Goal: Task Accomplishment & Management: Manage account settings

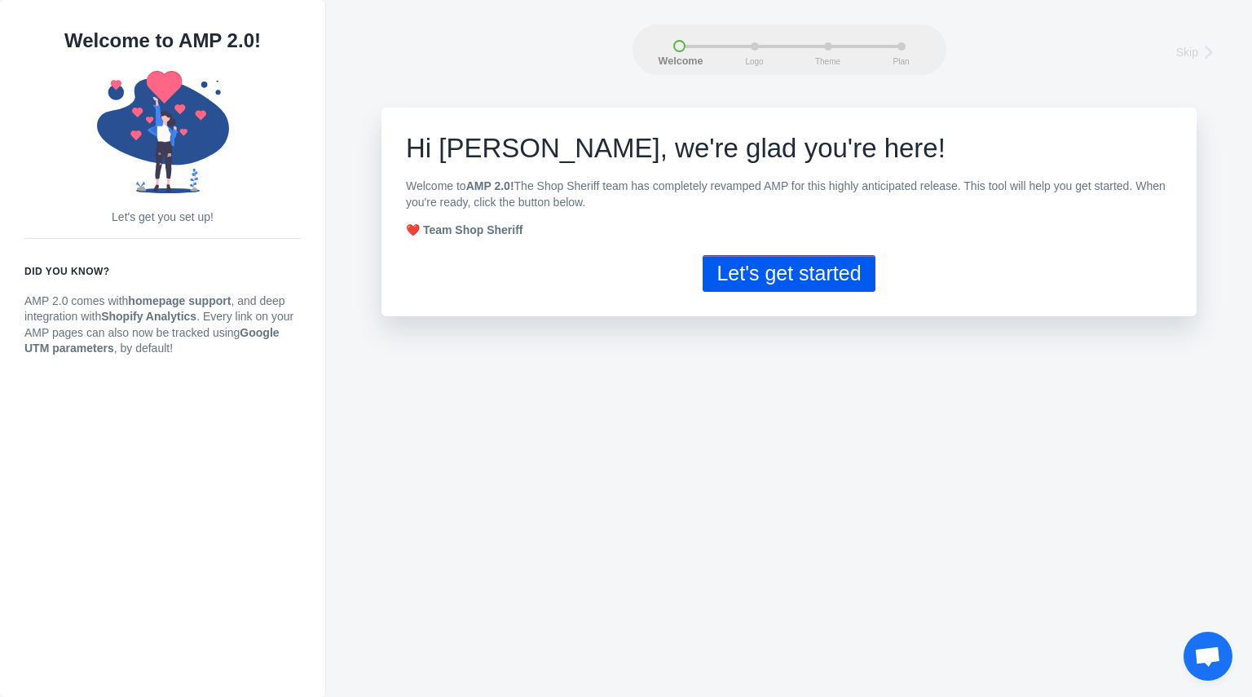
click at [782, 284] on button "Let's get started" at bounding box center [788, 273] width 172 height 37
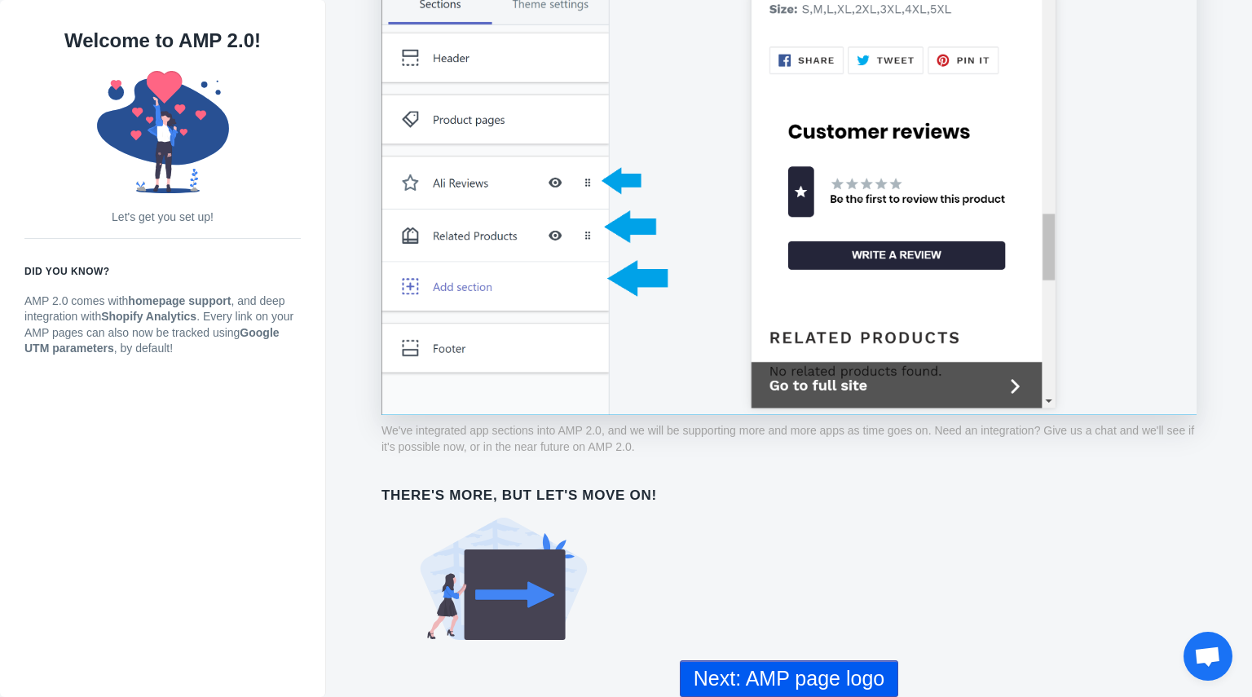
scroll to position [1207, 0]
click at [805, 678] on button "Next: AMP page logo" at bounding box center [789, 678] width 218 height 37
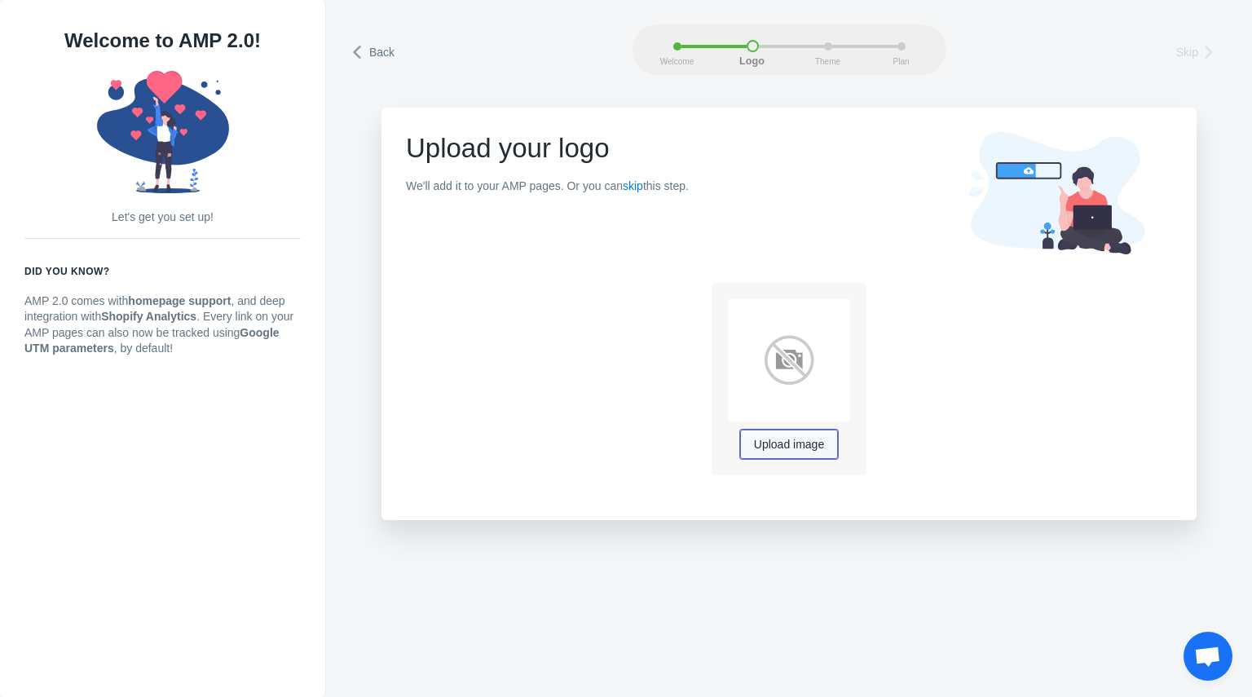
click at [794, 444] on span "Upload image" at bounding box center [789, 444] width 70 height 13
click at [780, 440] on span "Upload image" at bounding box center [789, 444] width 70 height 13
click at [777, 449] on span "Upload image" at bounding box center [789, 444] width 70 height 13
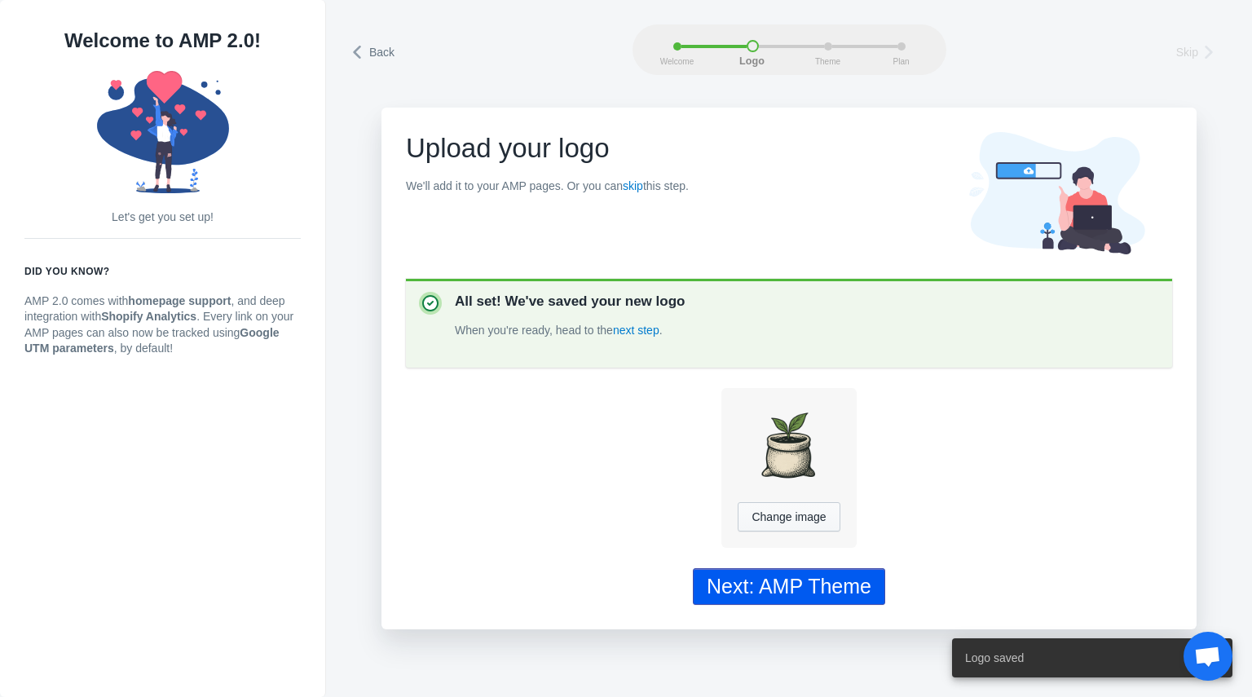
click at [808, 591] on div "Next: AMP Theme" at bounding box center [788, 586] width 165 height 24
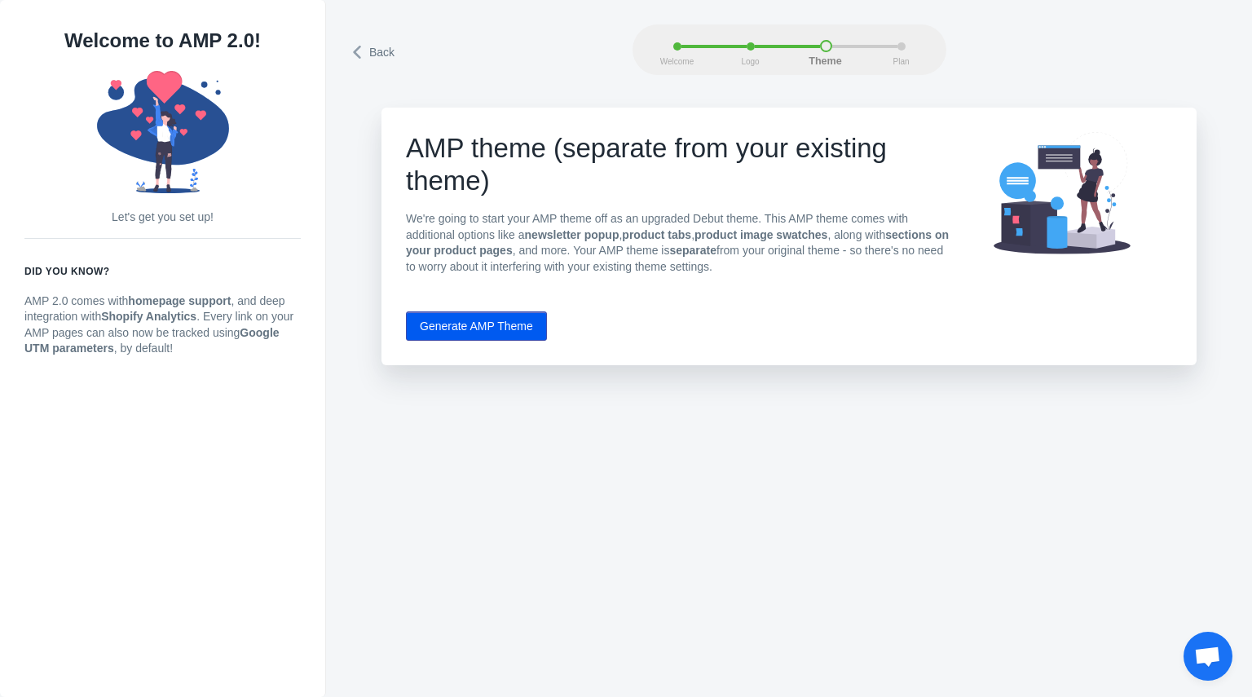
click at [504, 324] on button "Generate AMP Theme" at bounding box center [476, 325] width 141 height 29
click at [506, 328] on button "Generate AMP Theme" at bounding box center [476, 325] width 141 height 29
click at [899, 42] on div "Plan" at bounding box center [901, 46] width 8 height 8
click at [375, 50] on span "Back" at bounding box center [381, 52] width 25 height 16
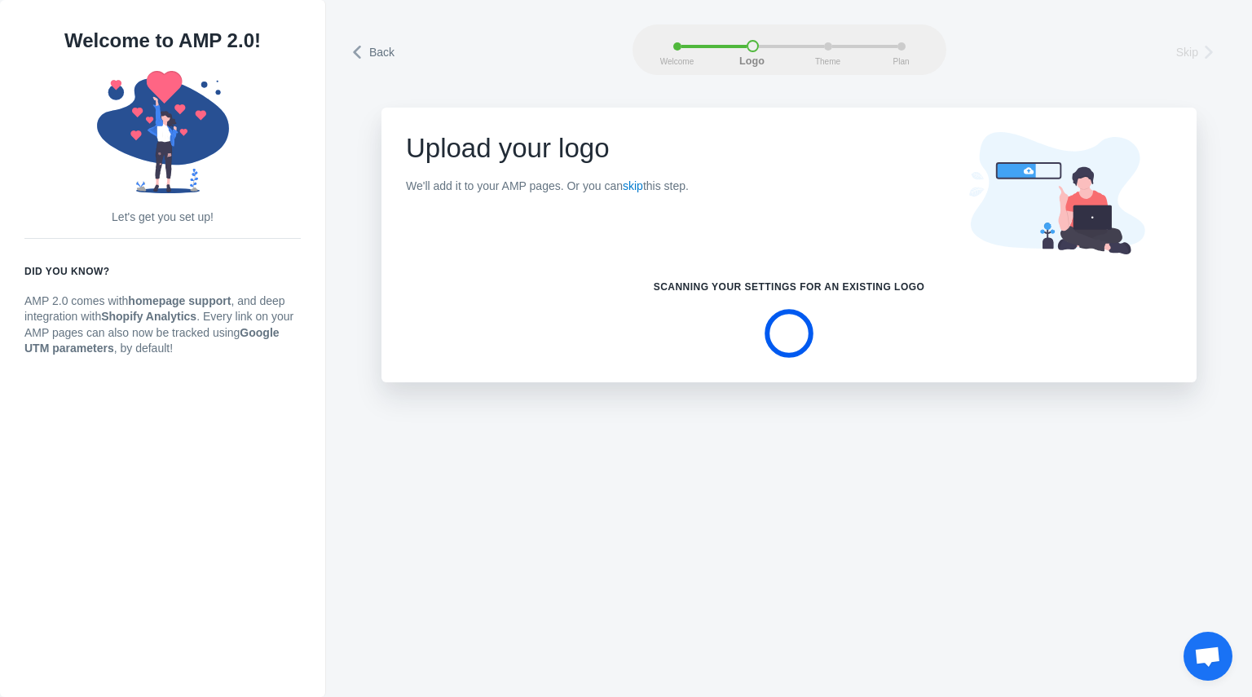
click at [375, 50] on span "Back" at bounding box center [381, 52] width 25 height 16
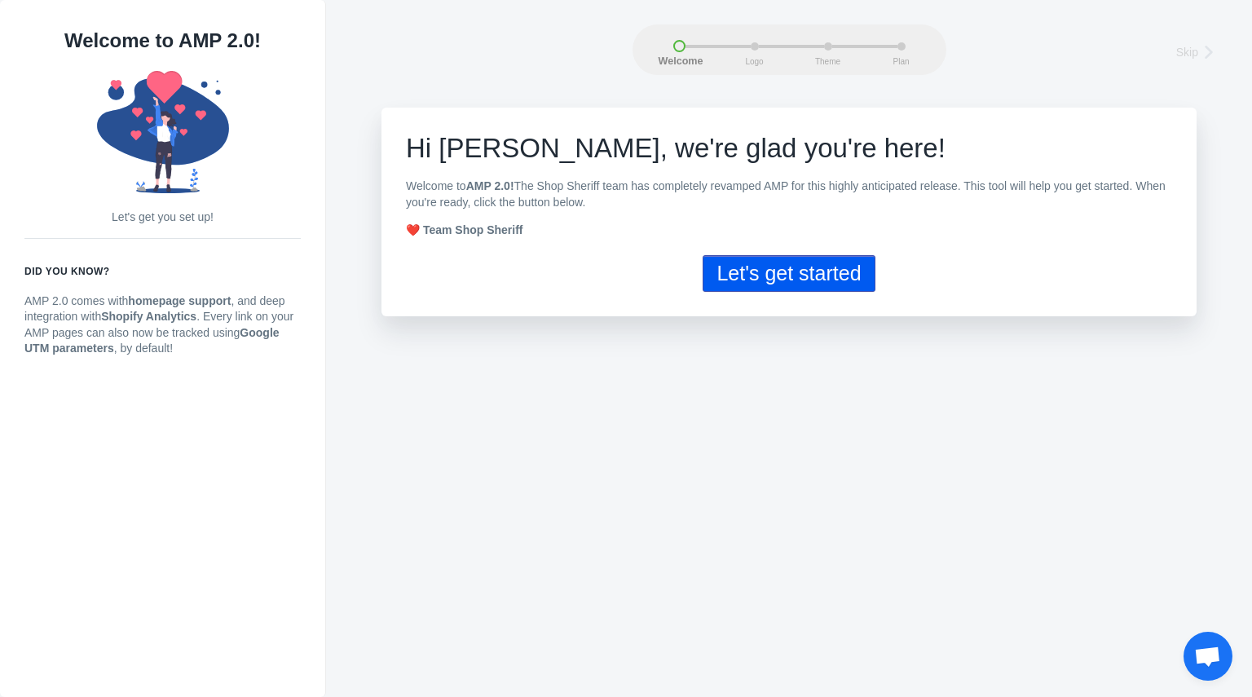
click at [773, 280] on button "Let's get started" at bounding box center [788, 273] width 172 height 37
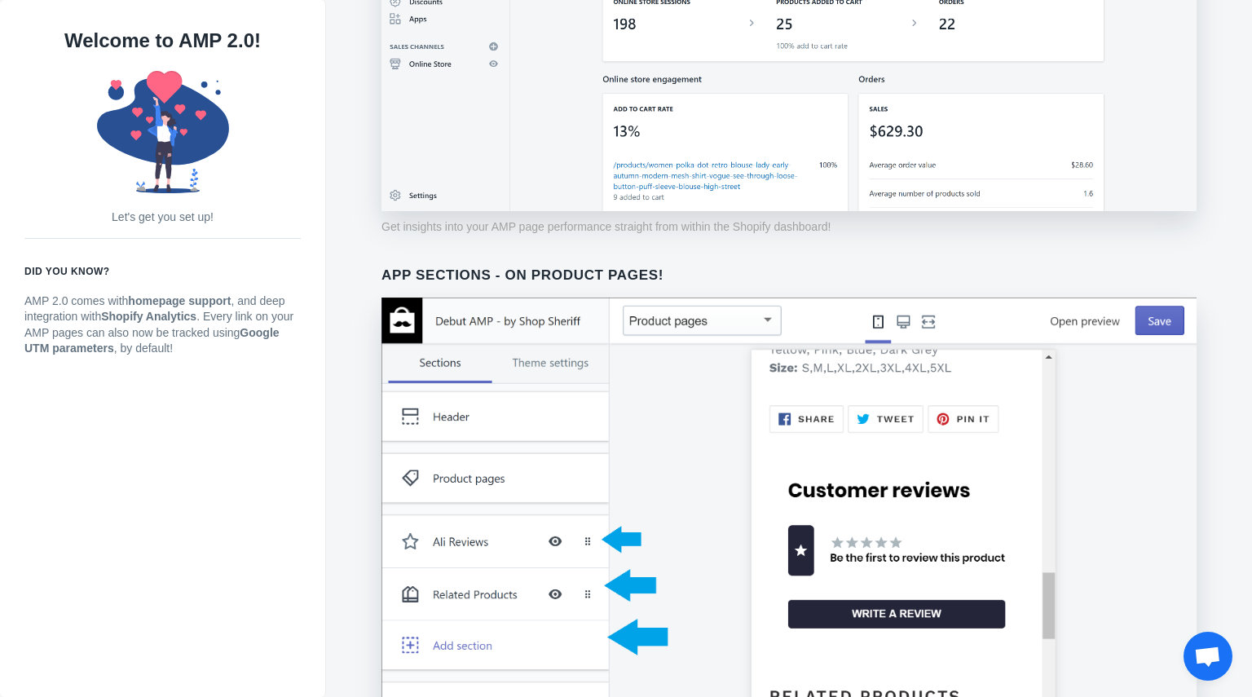
scroll to position [1207, 0]
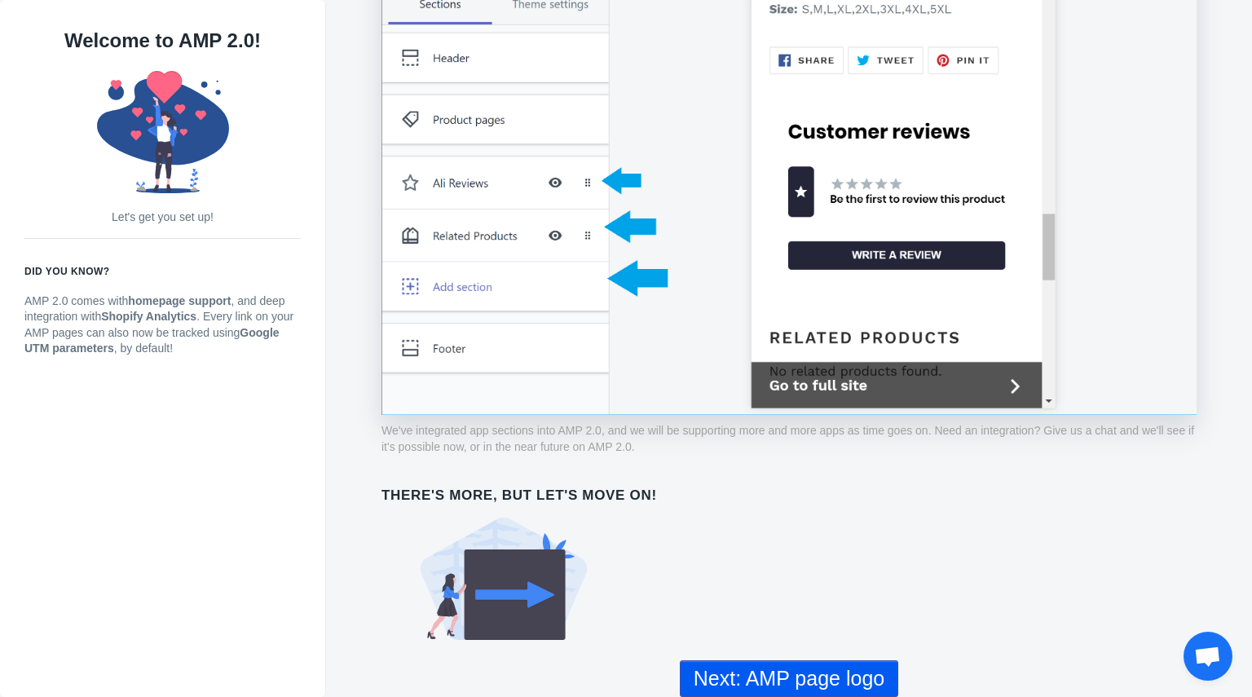
click at [782, 685] on button "Next: AMP page logo" at bounding box center [789, 678] width 218 height 37
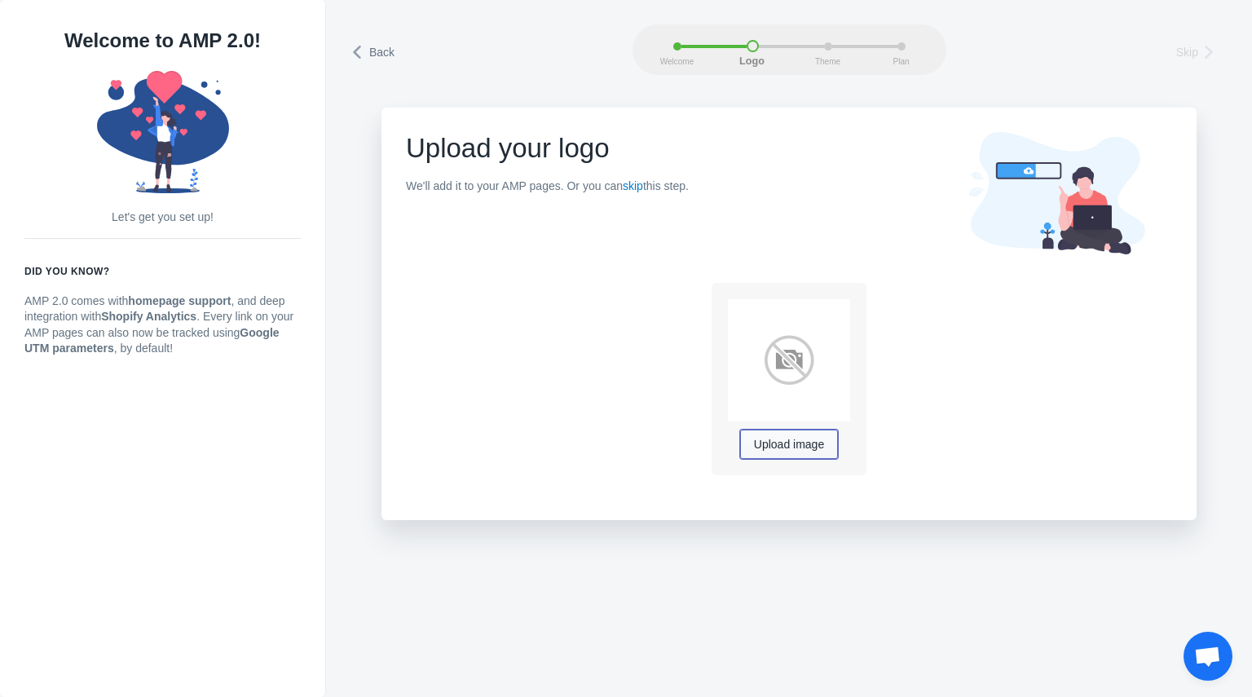
click at [794, 451] on span "Upload image" at bounding box center [789, 444] width 70 height 13
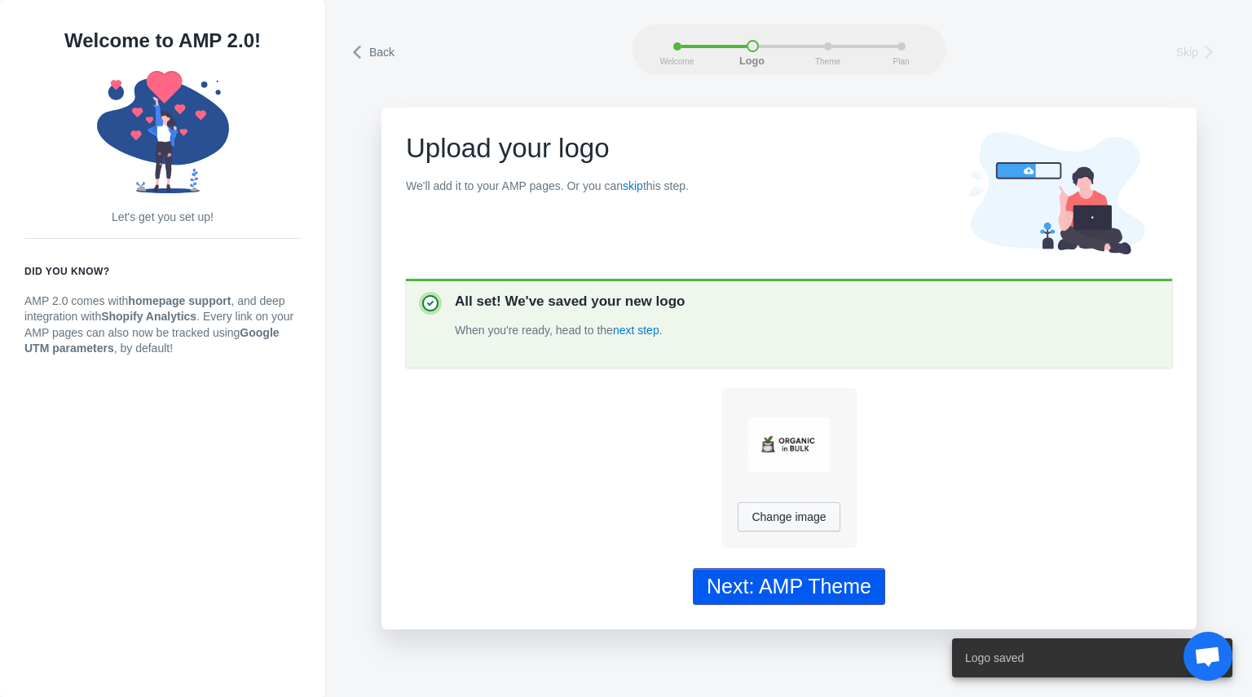
click at [815, 579] on div "Next: AMP Theme" at bounding box center [788, 586] width 165 height 24
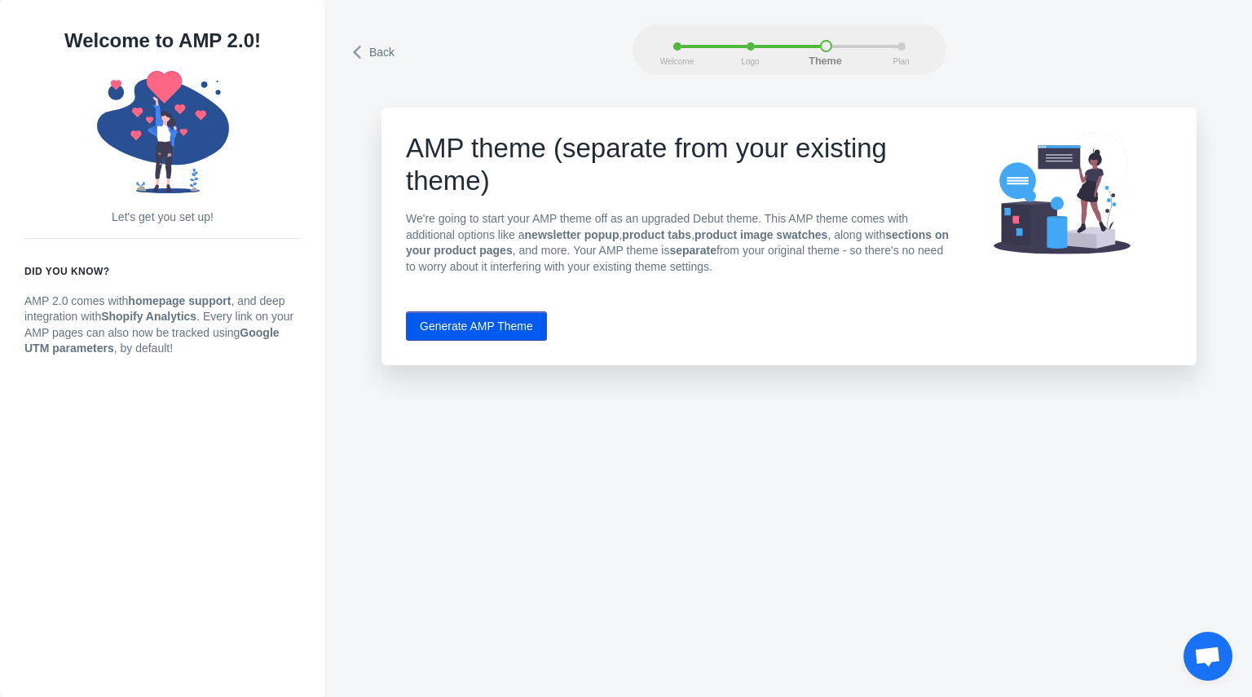
click at [513, 328] on button "Generate AMP Theme" at bounding box center [476, 325] width 141 height 29
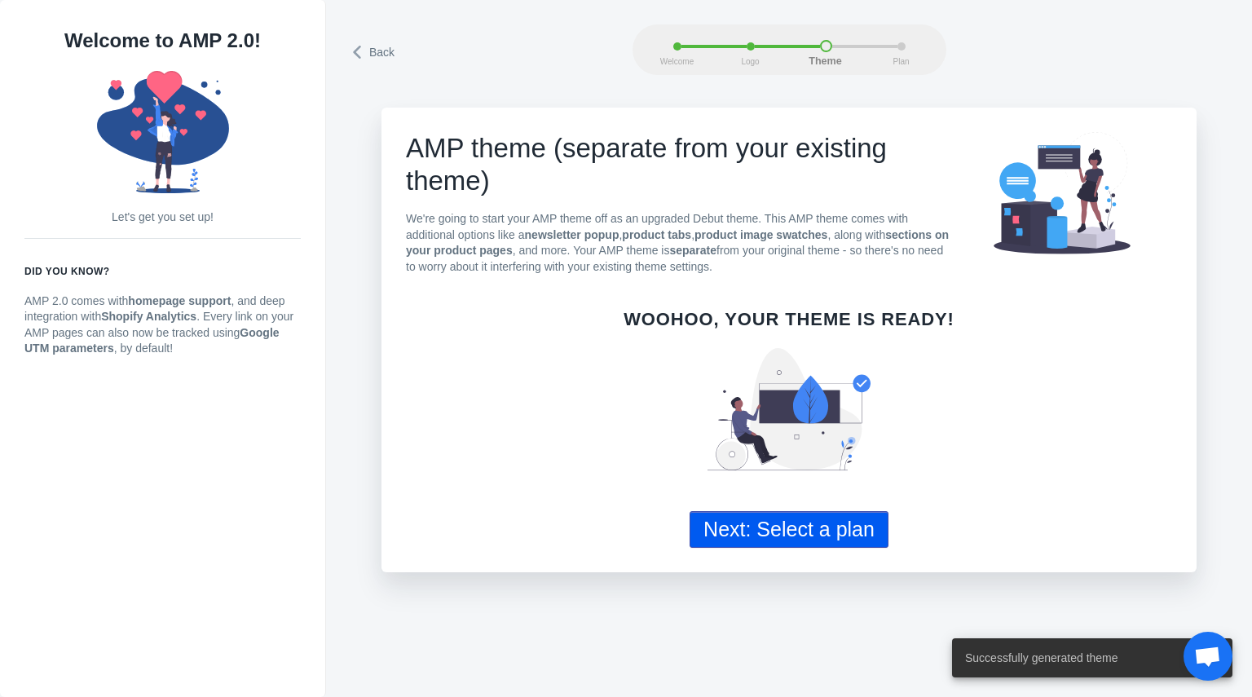
click at [822, 544] on button "Next: Select a plan" at bounding box center [788, 529] width 199 height 37
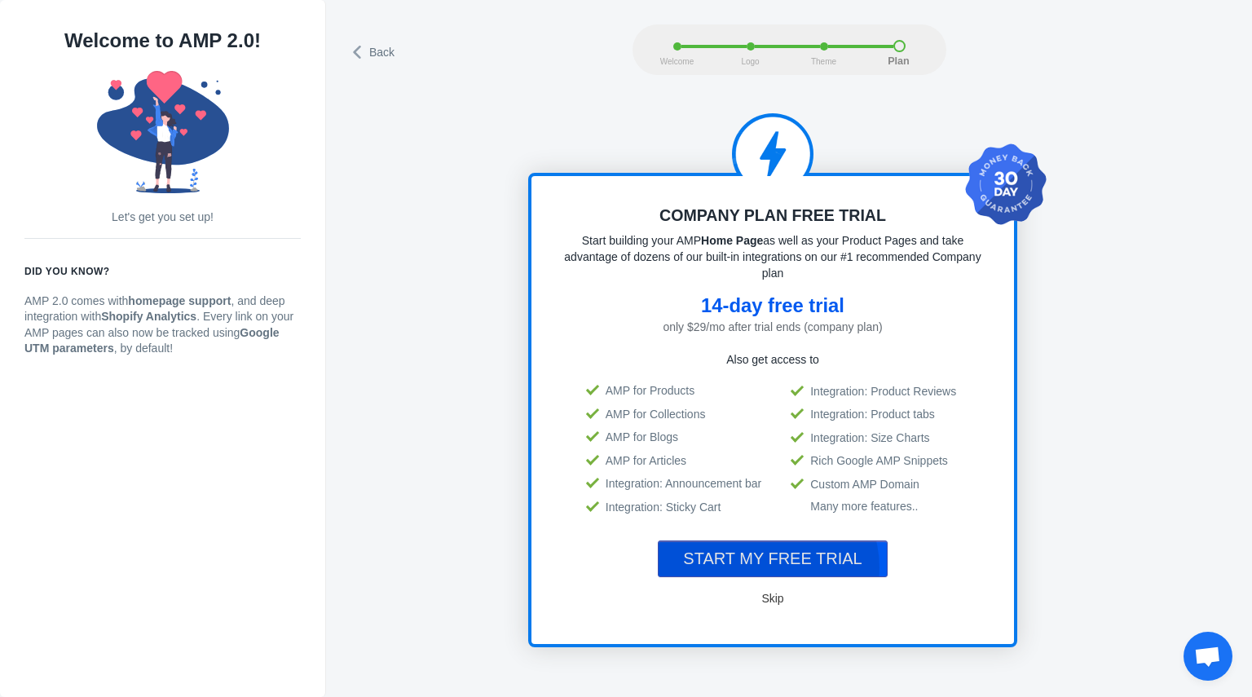
click at [776, 562] on span "START MY FREE TRIAL" at bounding box center [772, 558] width 178 height 18
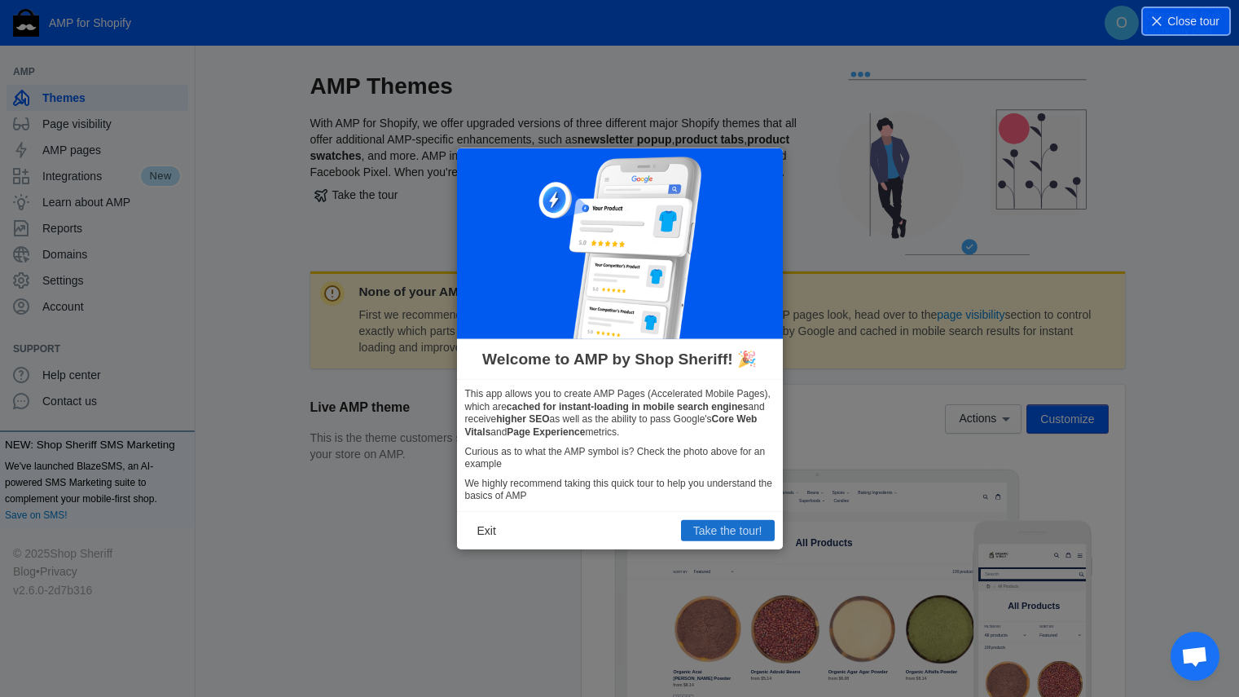
click at [749, 529] on button "Take the tour!" at bounding box center [728, 530] width 94 height 21
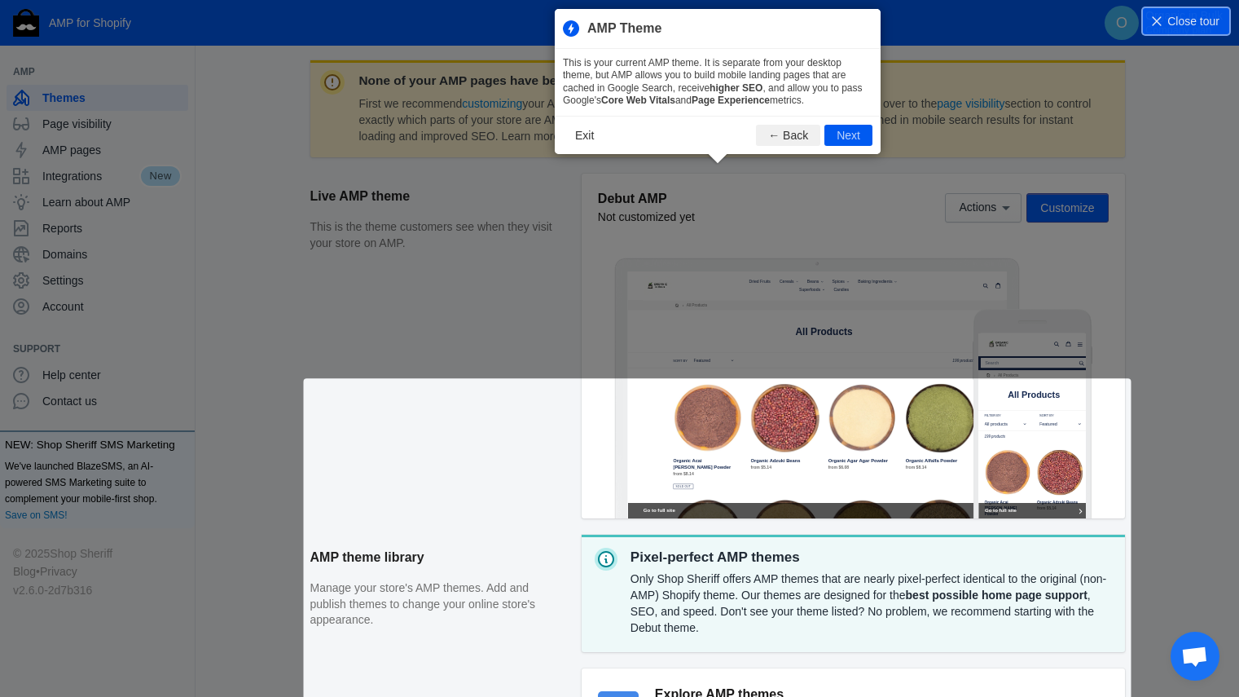
click at [749, 529] on div "None of your AMP pages have been published First we recommend customizing your …" at bounding box center [717, 455] width 815 height 791
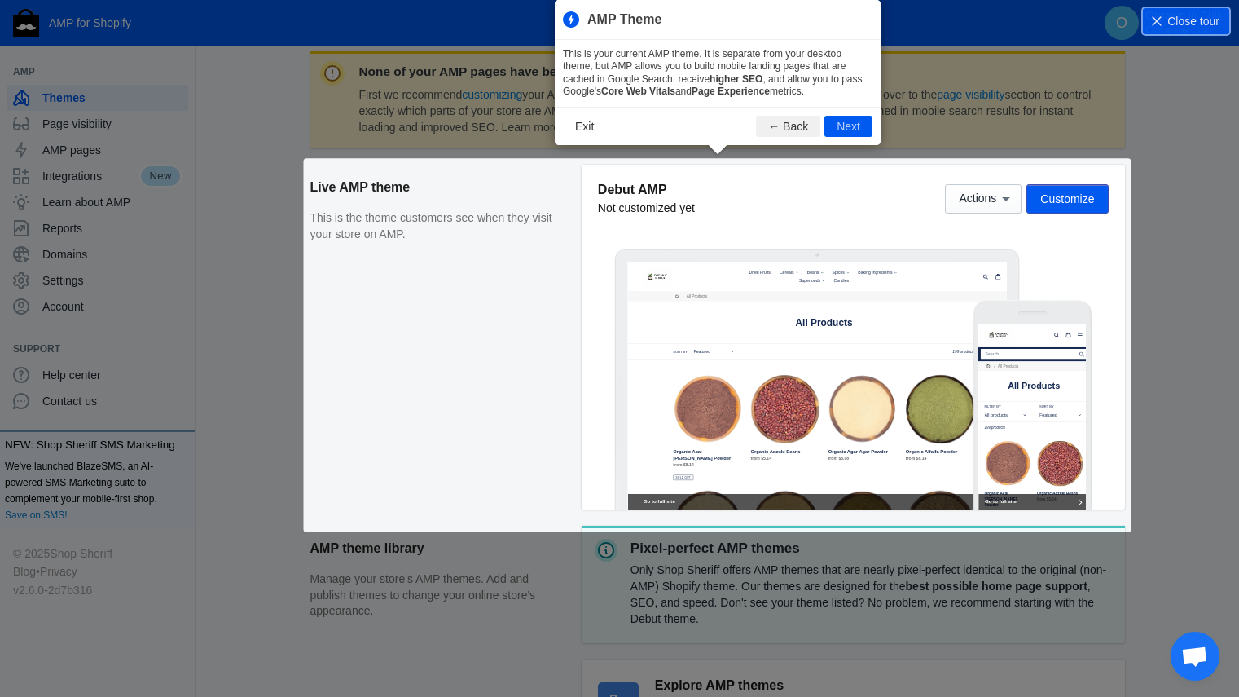
scroll to position [222, 0]
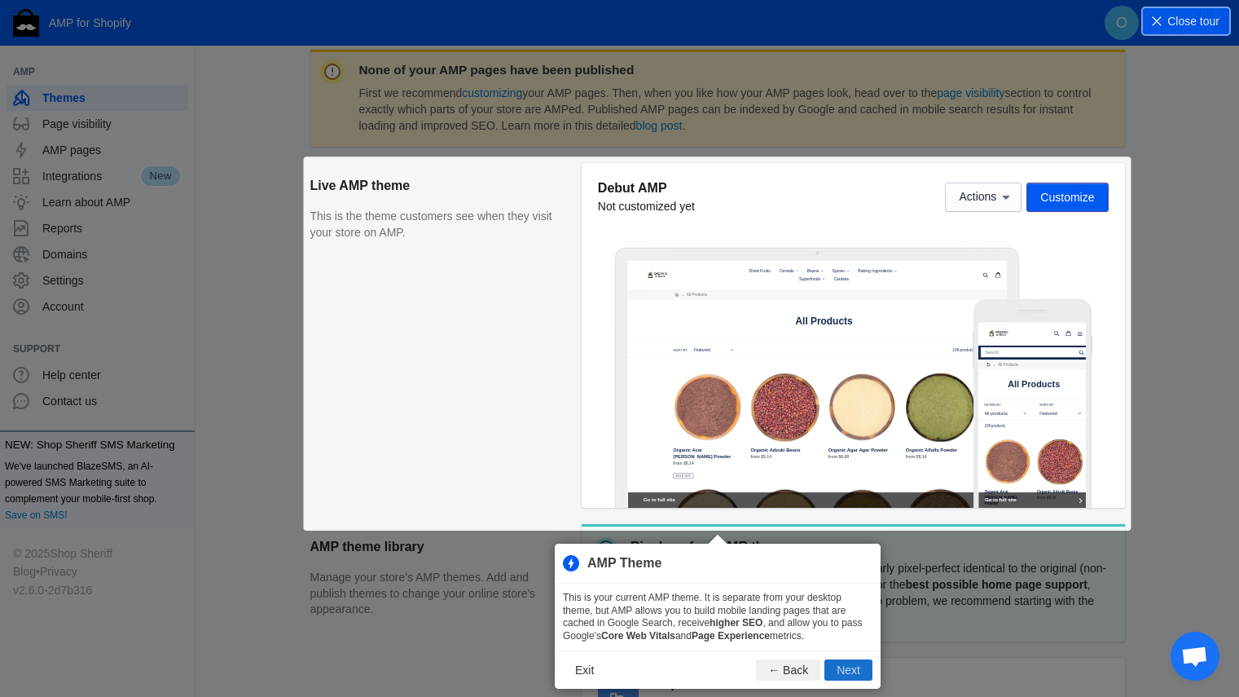
click at [844, 675] on button "Next" at bounding box center [849, 669] width 48 height 21
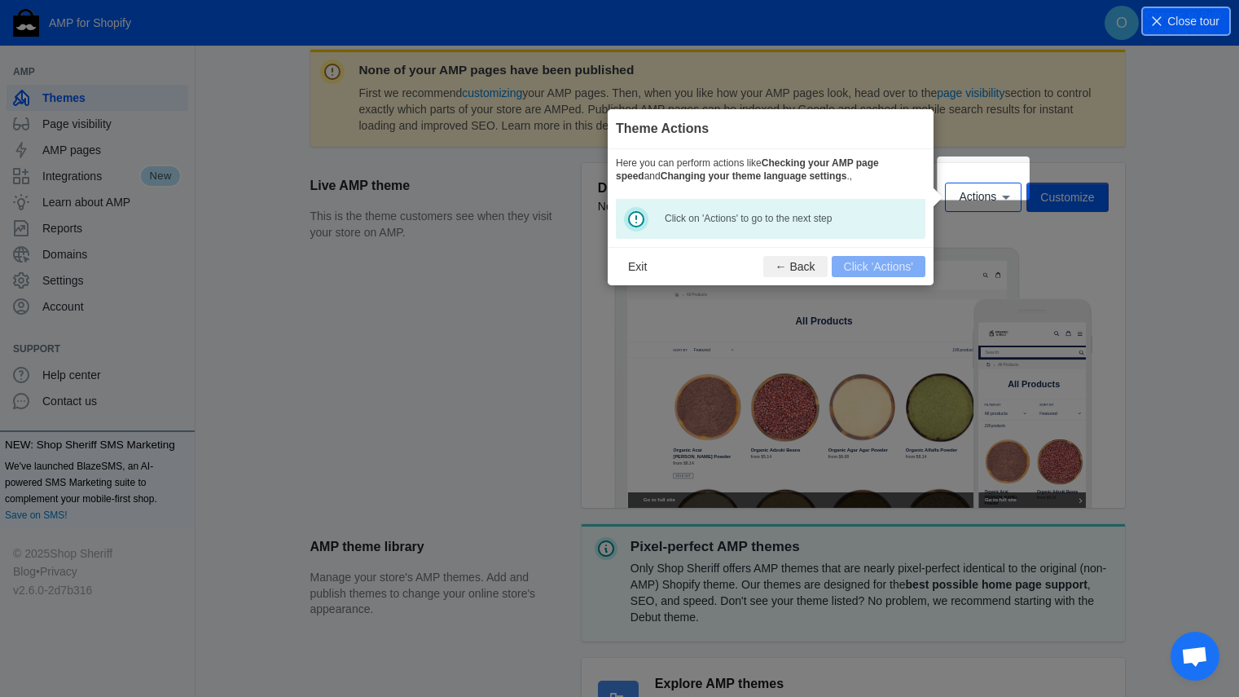
scroll to position [240, 0]
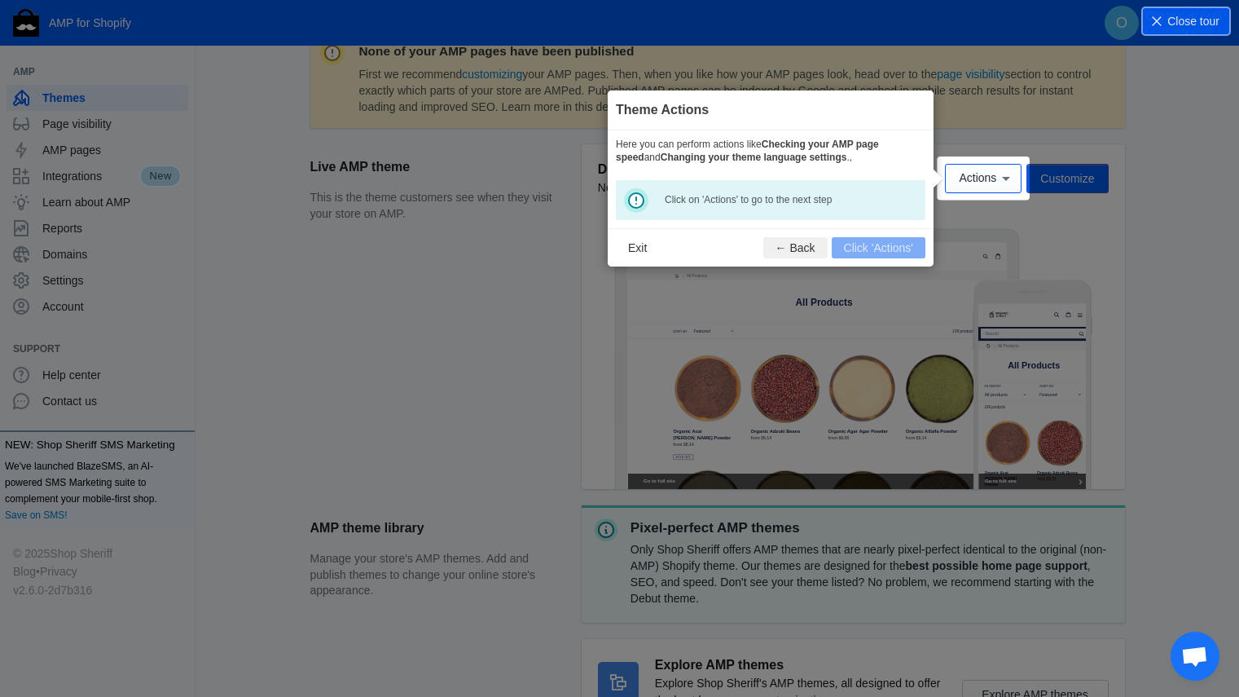
click at [887, 244] on footer "Exit ← Back Click 'Actions'" at bounding box center [771, 247] width 326 height 38
click at [970, 178] on span "Actions" at bounding box center [977, 178] width 37 height 13
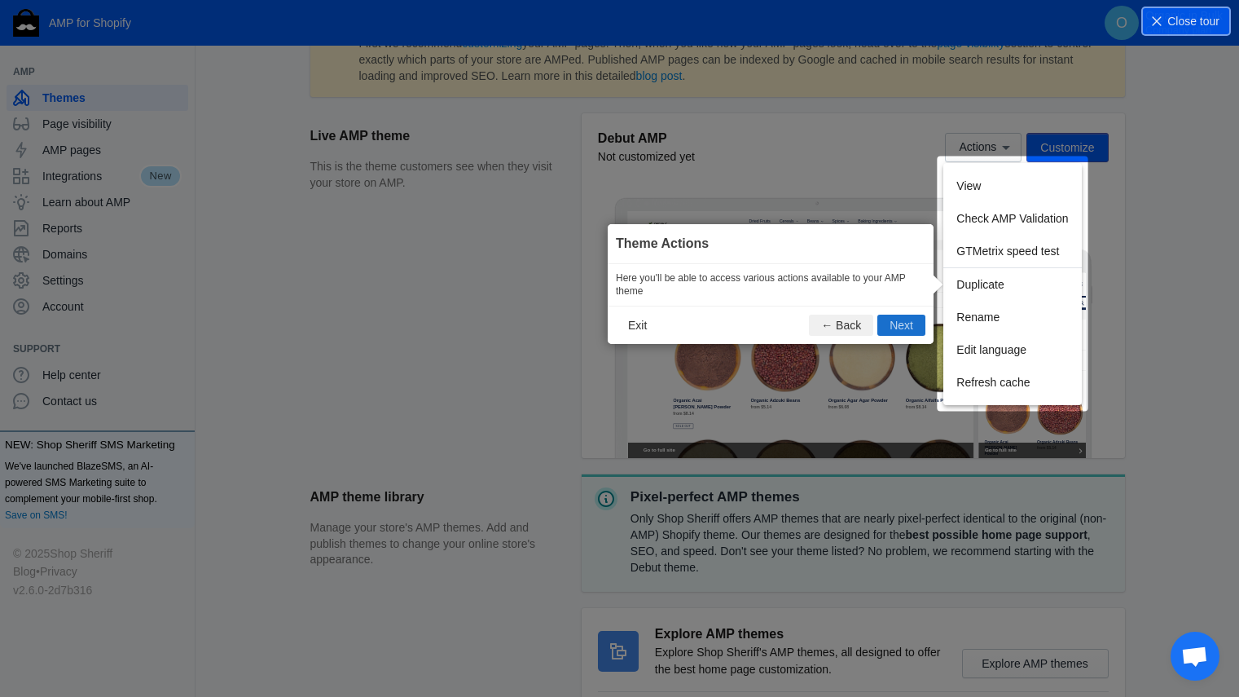
click at [897, 327] on button "Next" at bounding box center [902, 325] width 48 height 21
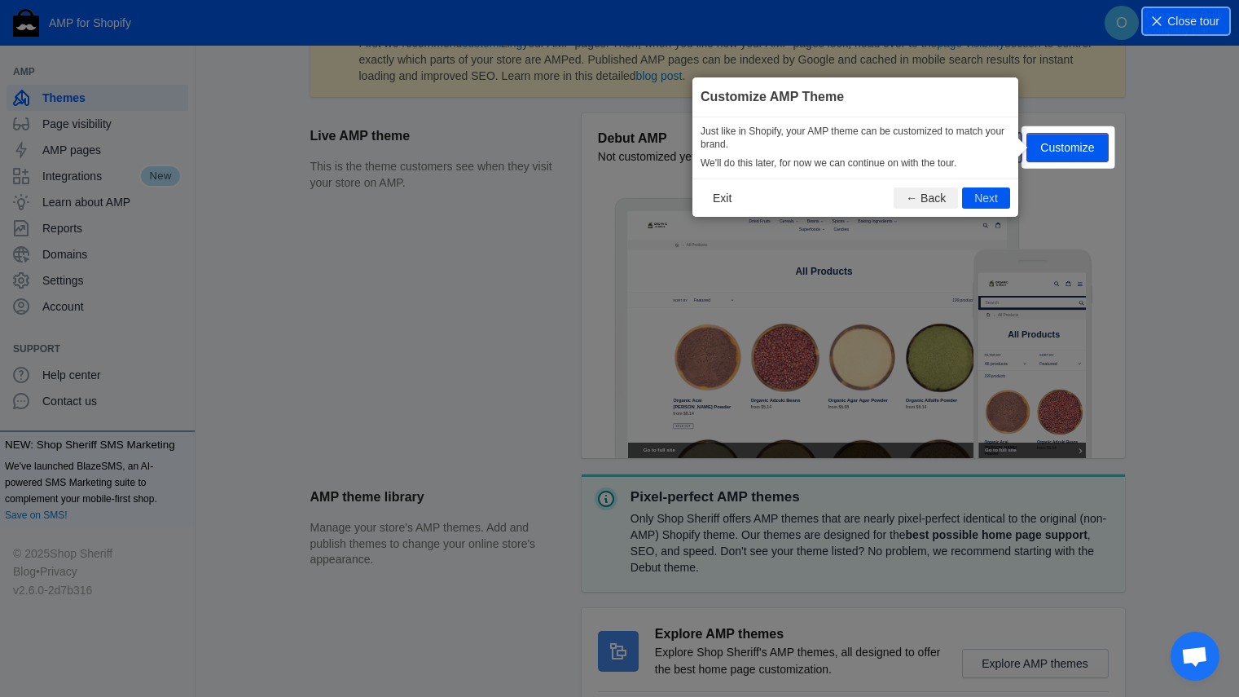
scroll to position [241, 0]
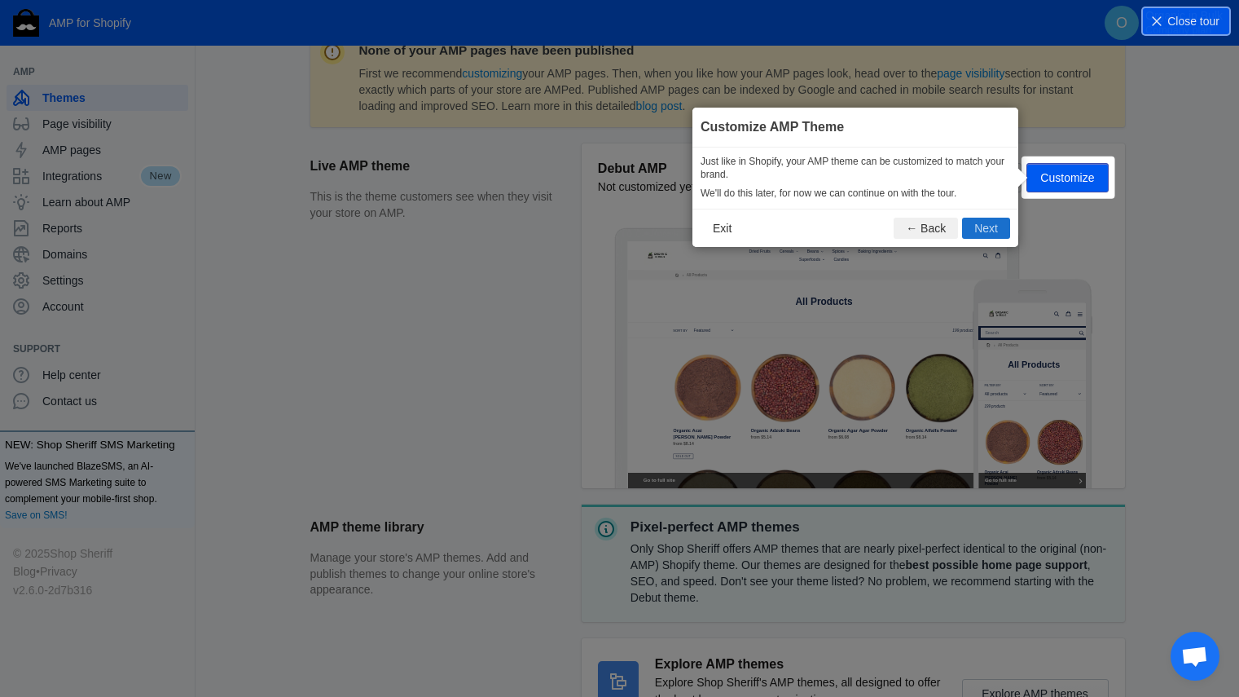
click at [983, 231] on button "Next" at bounding box center [986, 228] width 48 height 21
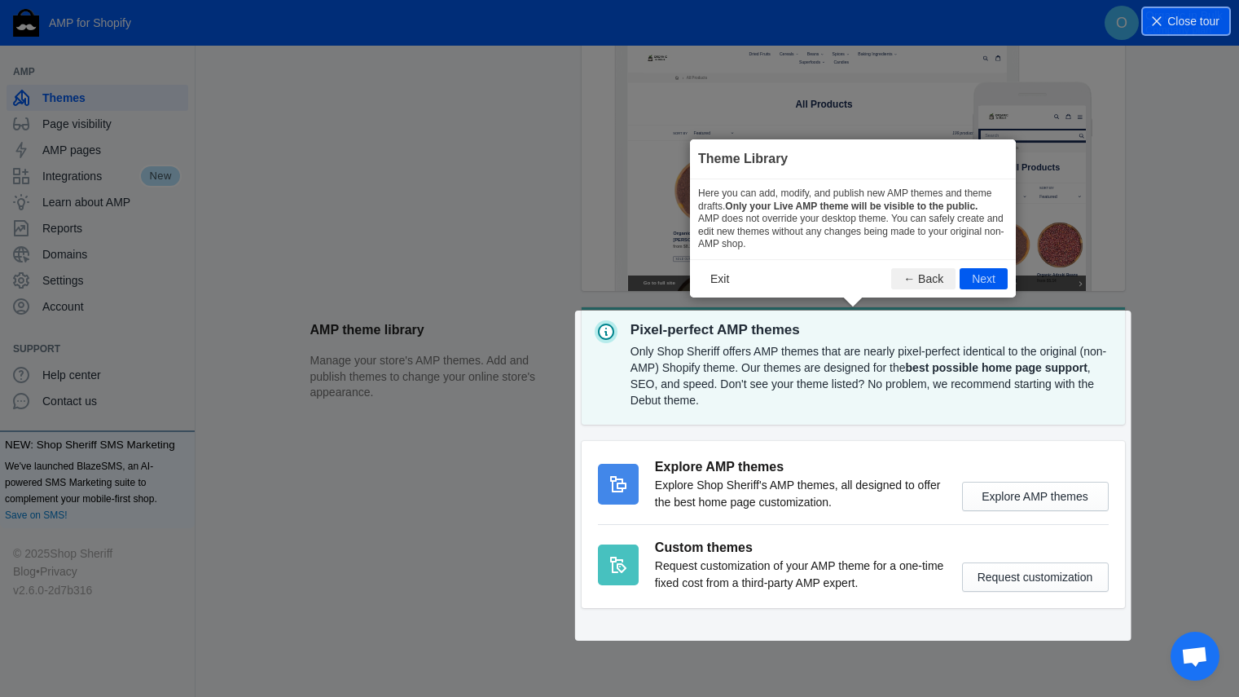
scroll to position [441, 0]
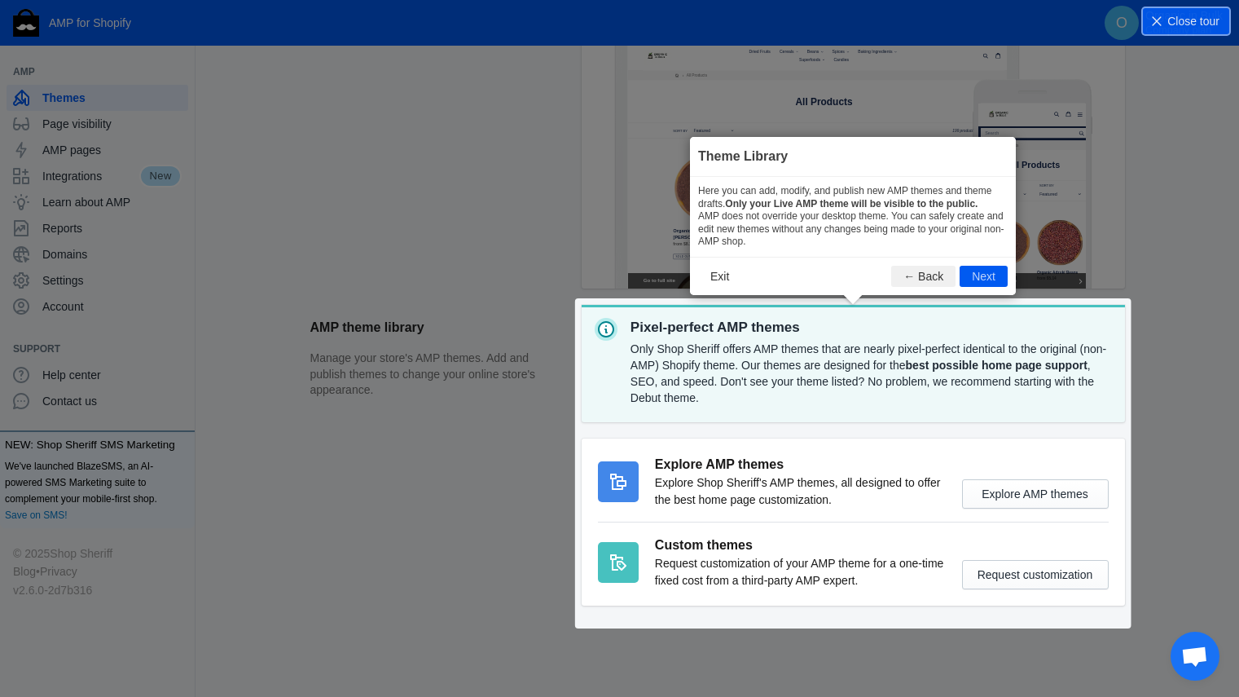
drag, startPoint x: 988, startPoint y: 273, endPoint x: 998, endPoint y: 274, distance: 9.8
click at [998, 274] on button "Next" at bounding box center [984, 276] width 48 height 21
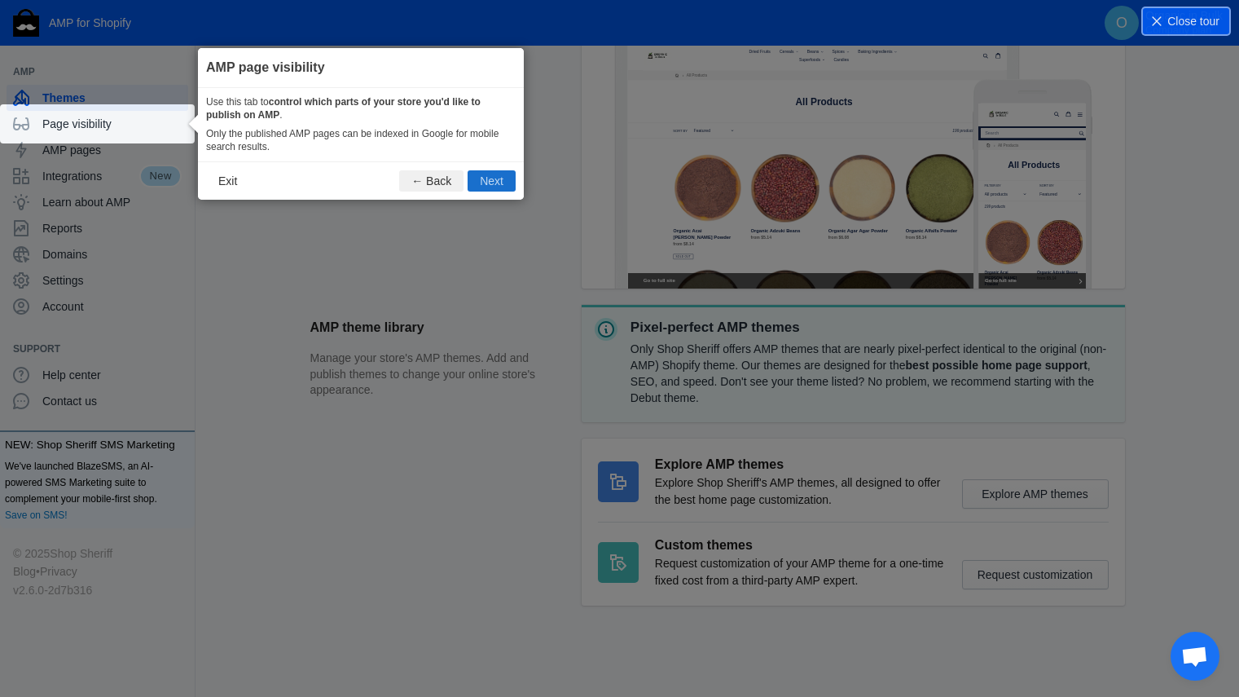
click at [480, 178] on button "Next" at bounding box center [492, 180] width 48 height 21
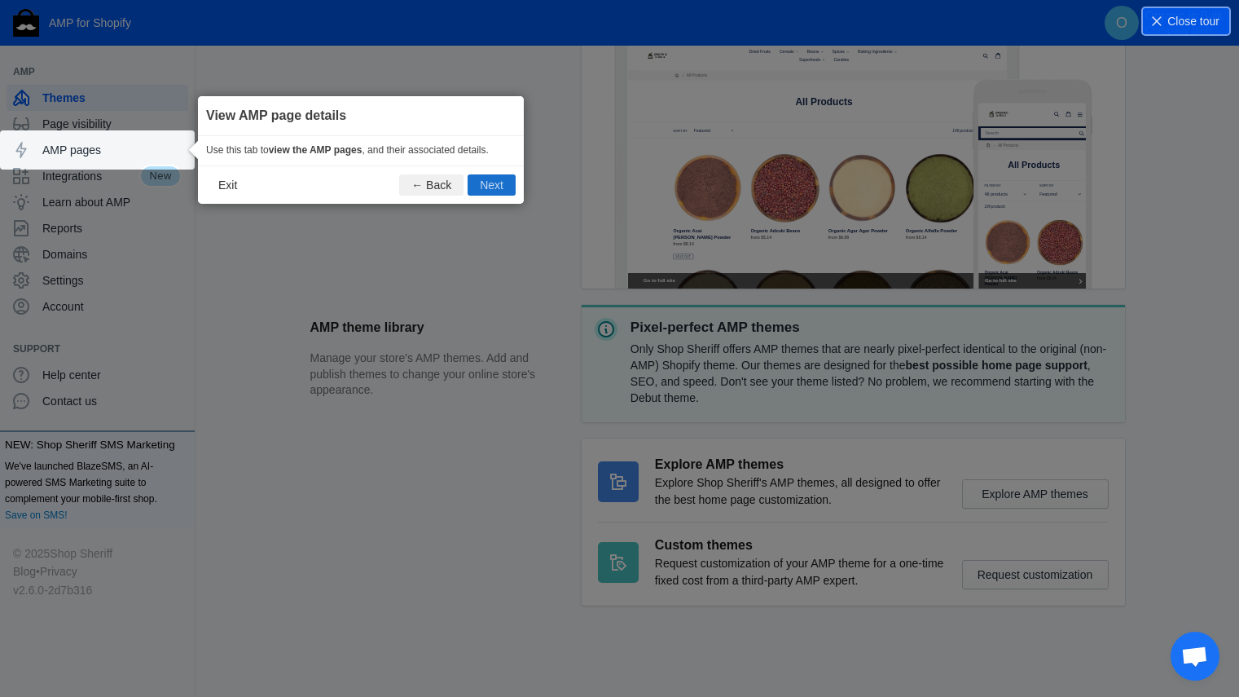
click at [485, 181] on button "Next" at bounding box center [492, 184] width 48 height 21
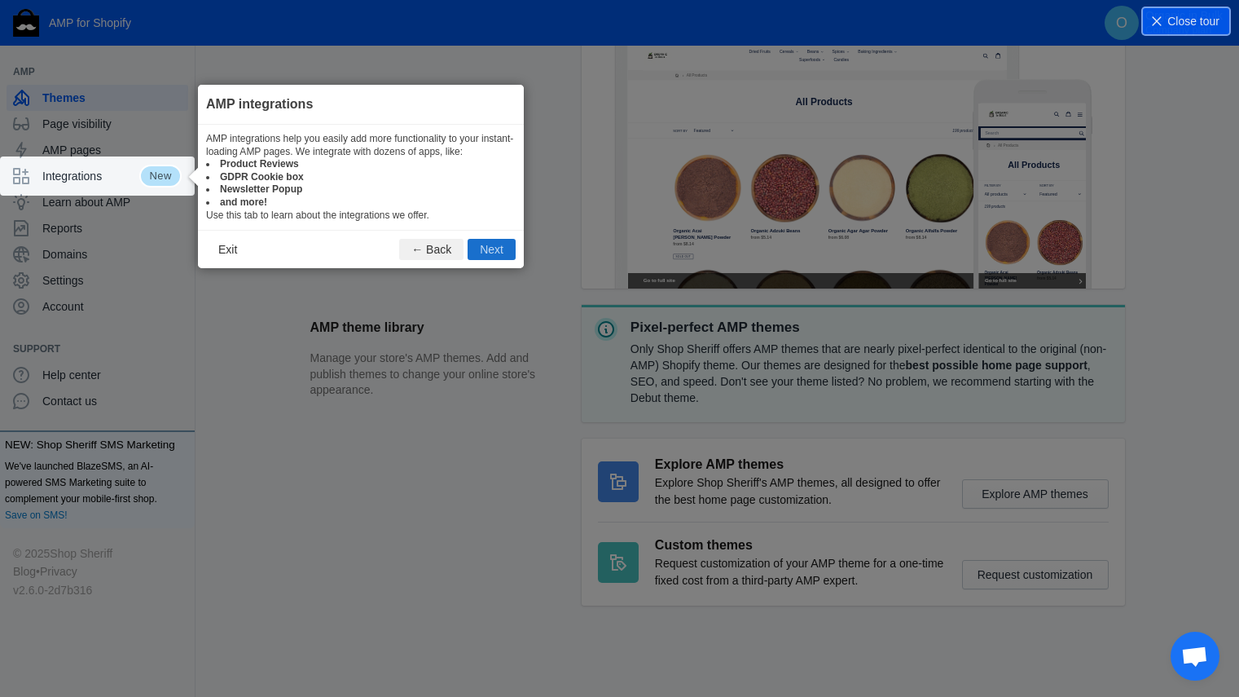
click at [500, 249] on button "Next" at bounding box center [492, 249] width 48 height 21
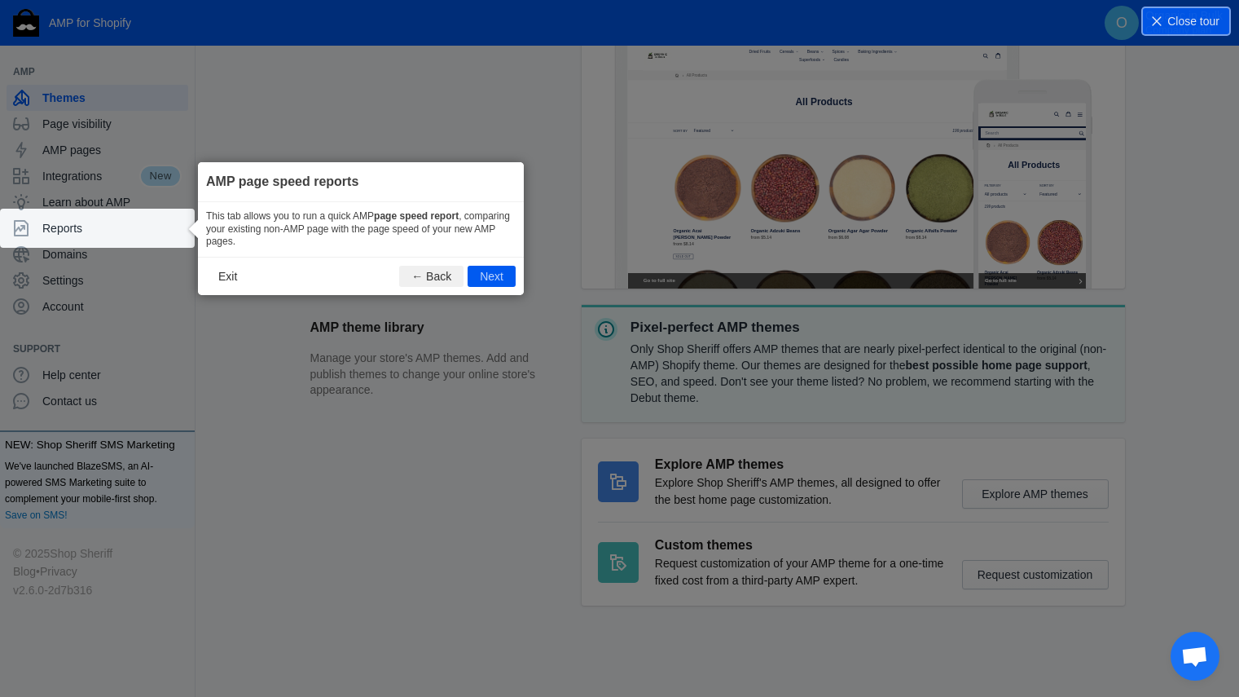
click at [501, 249] on div "This tab allows you to run a quick AMP page speed report , comparing your exist…" at bounding box center [361, 229] width 326 height 55
click at [501, 276] on button "Next" at bounding box center [492, 276] width 48 height 21
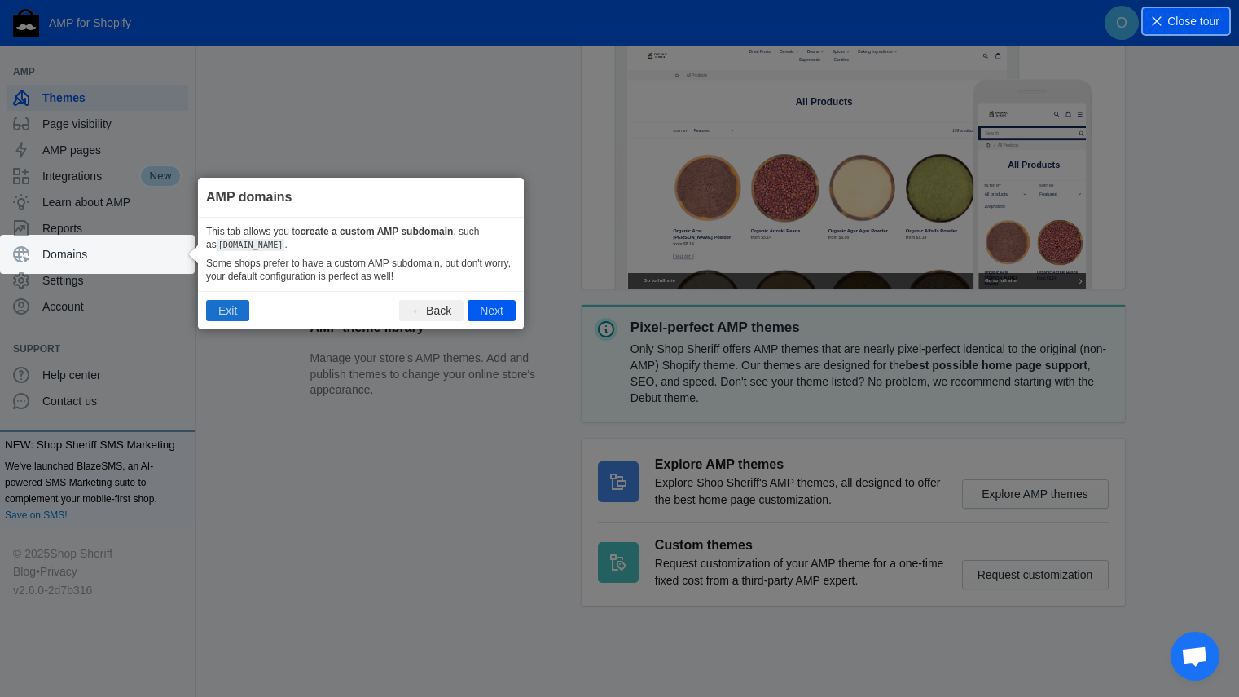
click at [229, 305] on button "Exit" at bounding box center [227, 310] width 43 height 21
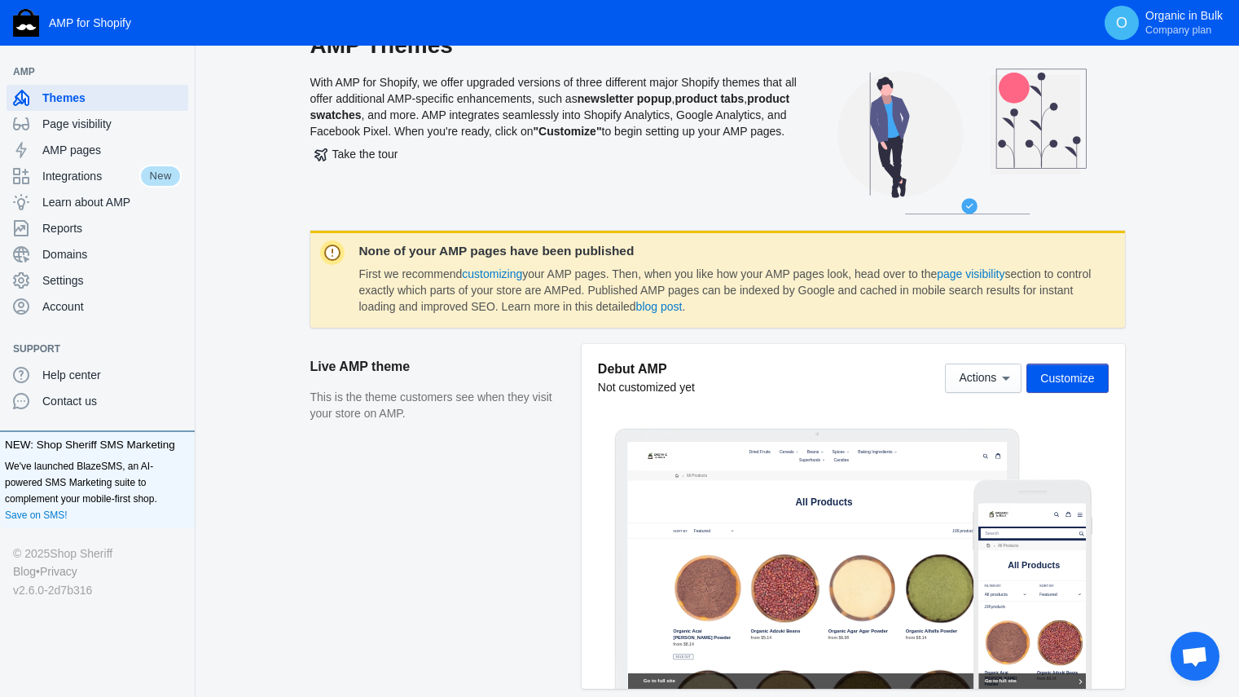
scroll to position [0, 0]
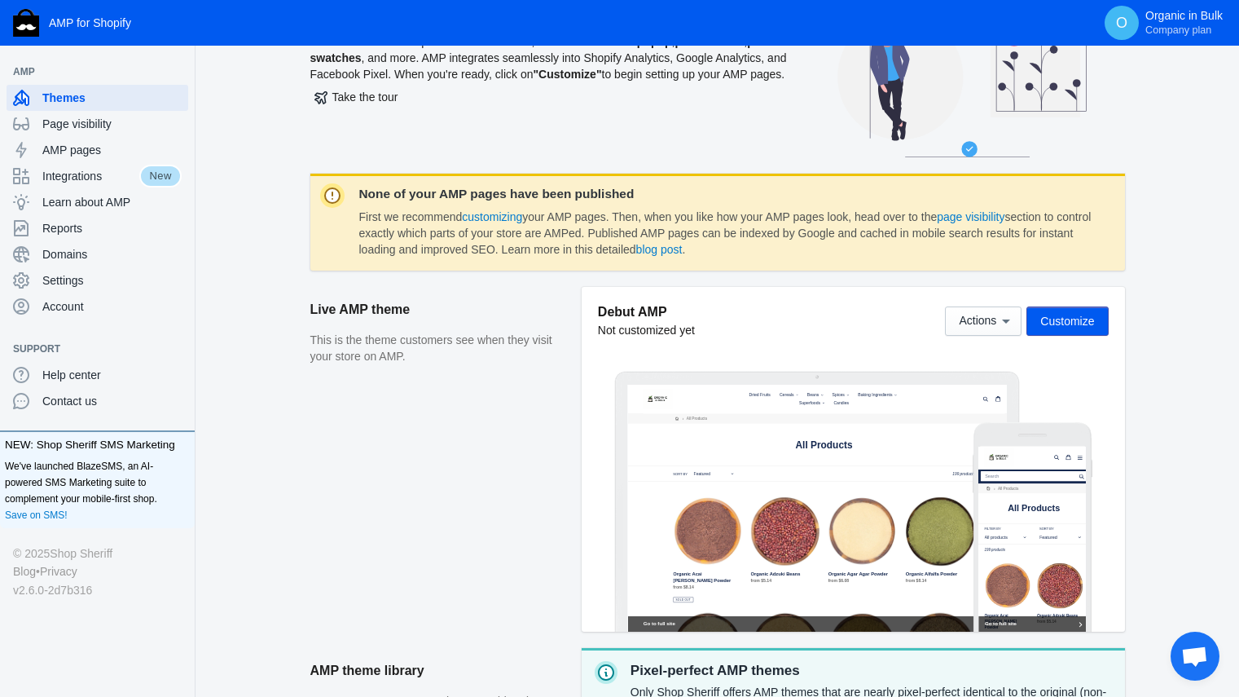
click at [467, 300] on h2 "Live AMP theme" at bounding box center [437, 310] width 255 height 46
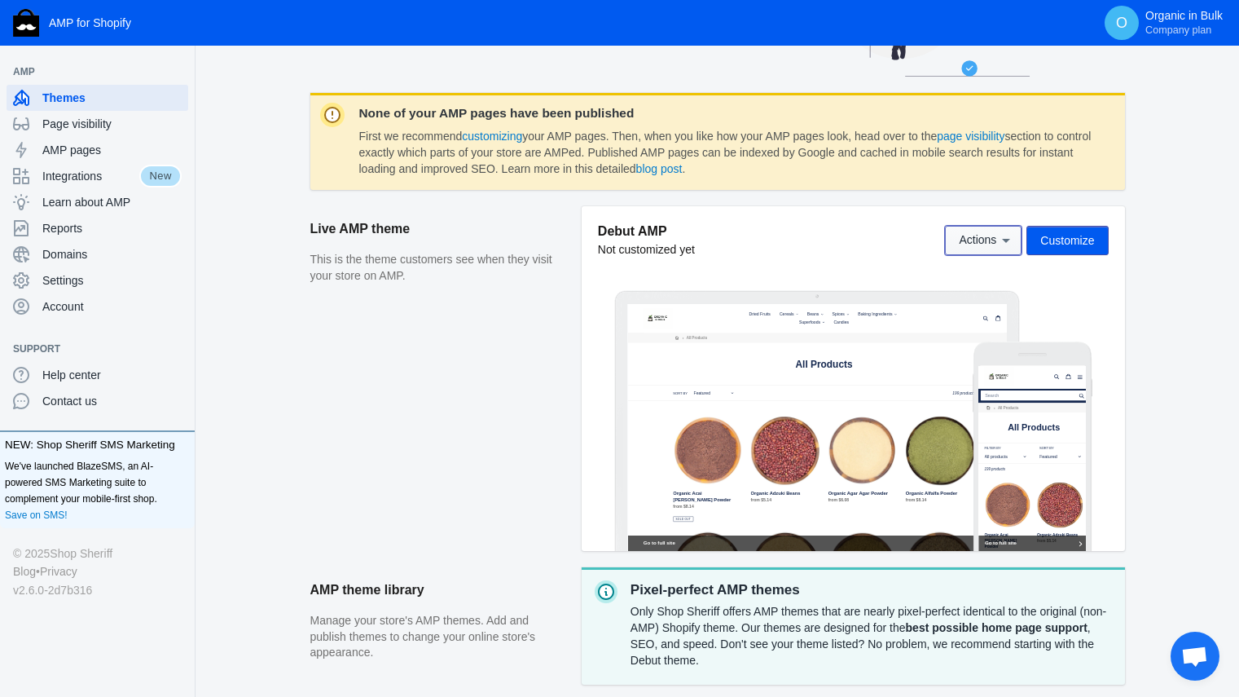
click at [979, 245] on span "Actions" at bounding box center [977, 240] width 37 height 13
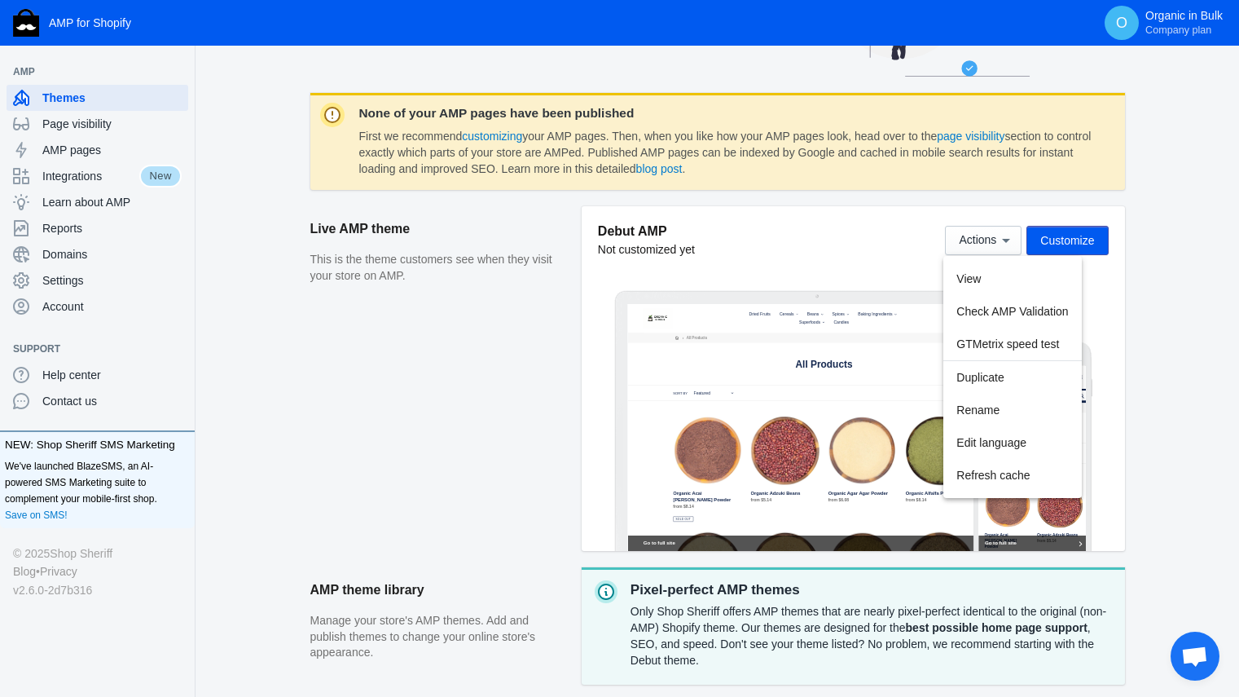
click at [477, 377] on div at bounding box center [619, 348] width 1239 height 697
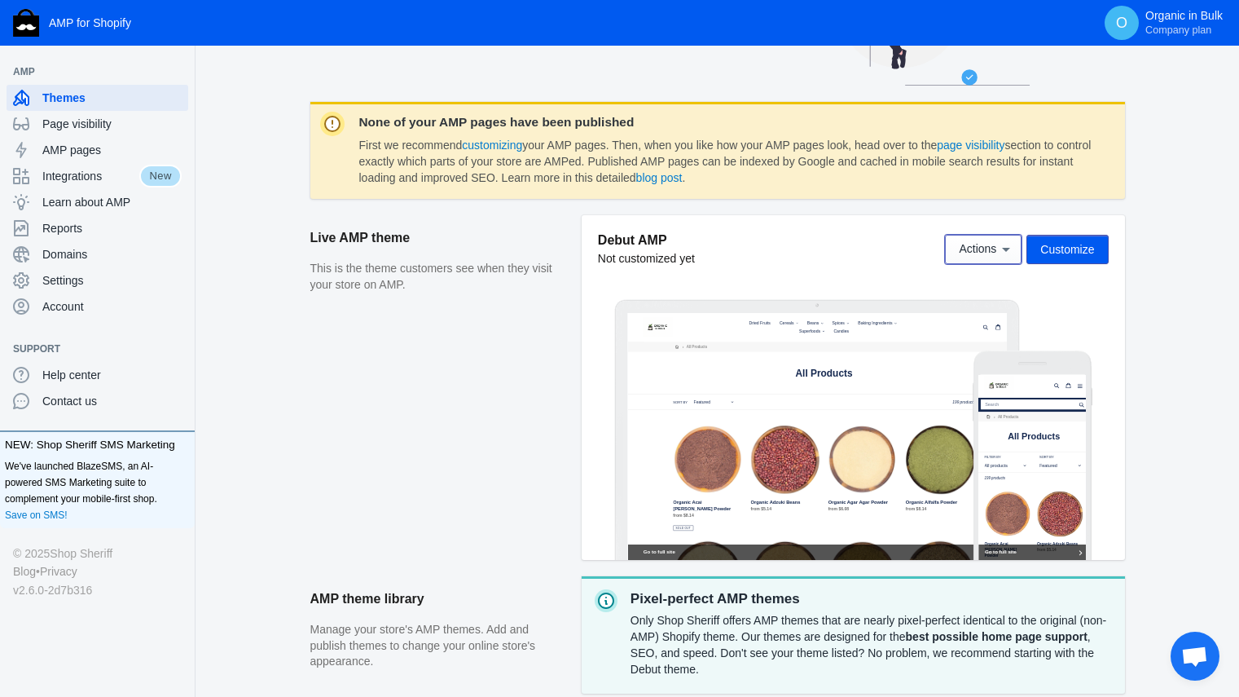
scroll to position [0, 0]
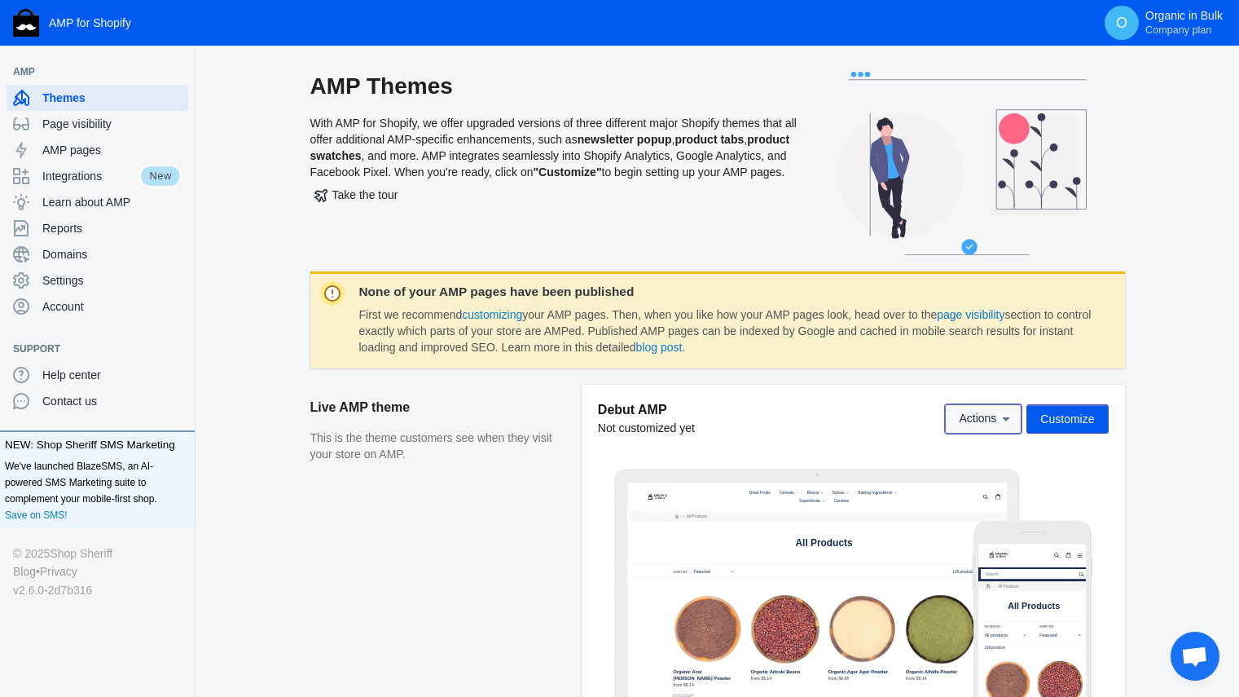
click at [987, 424] on span "Actions" at bounding box center [977, 418] width 37 height 13
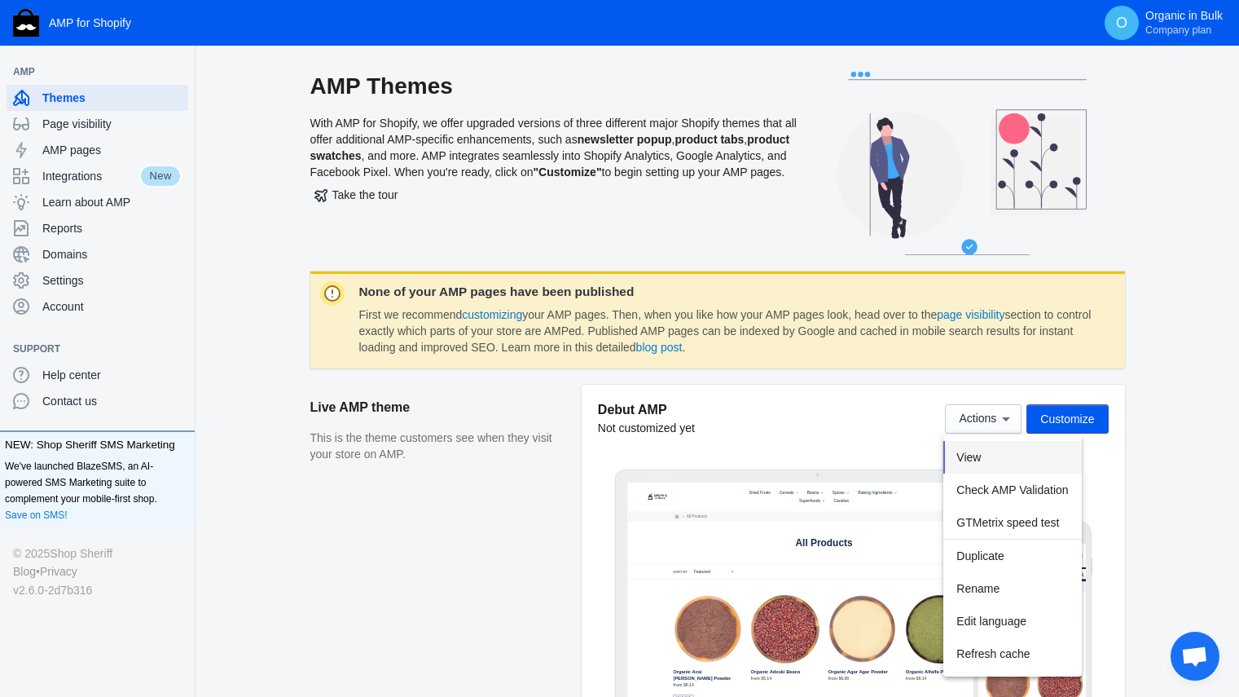
click at [1018, 449] on button "View" at bounding box center [1013, 457] width 138 height 33
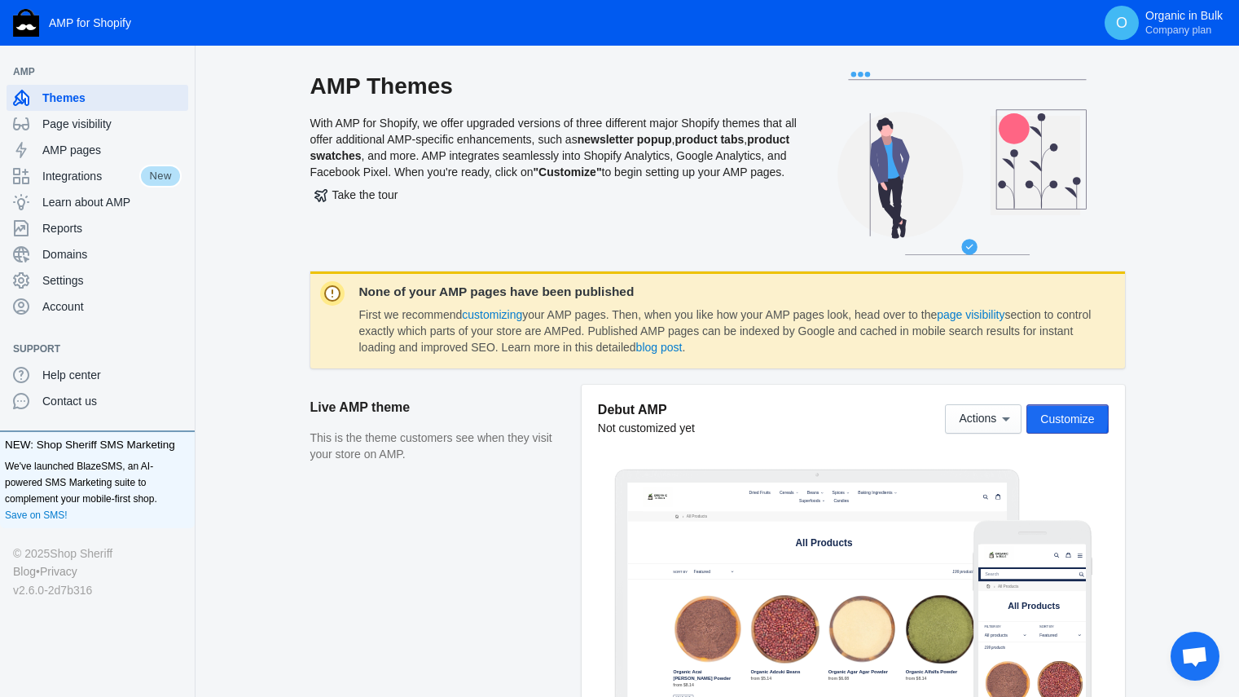
click at [1044, 417] on span "Customize" at bounding box center [1068, 418] width 54 height 13
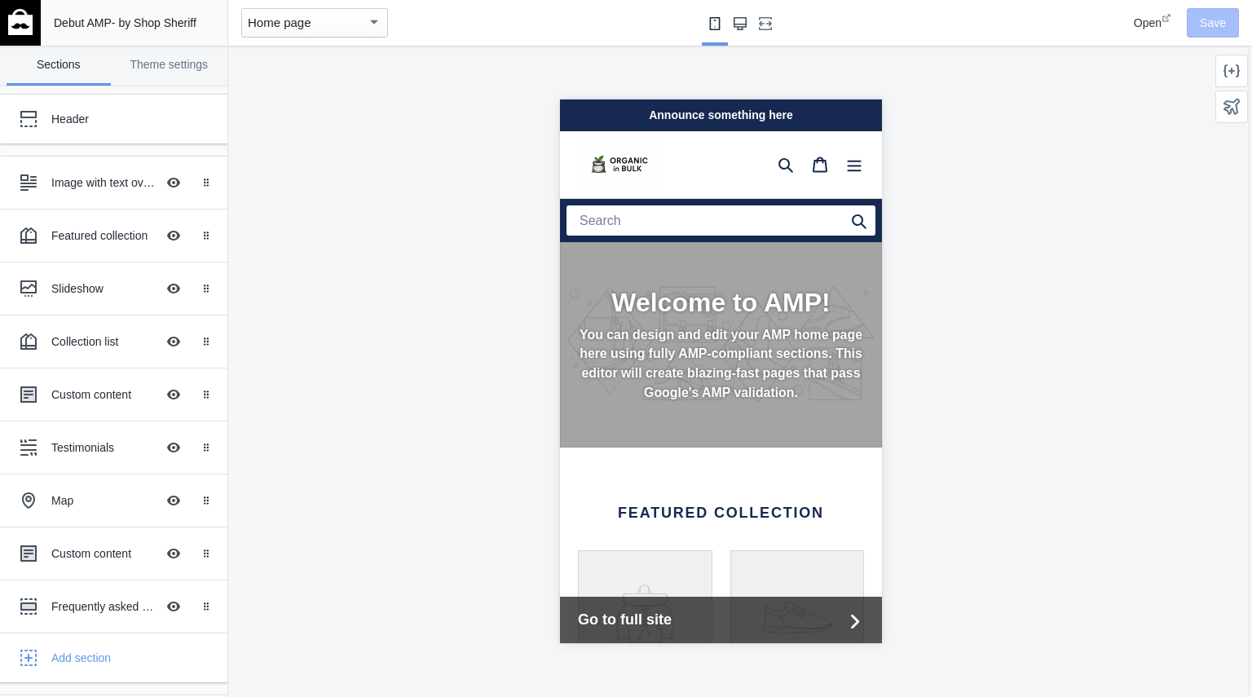
click at [740, 15] on button "Large screen" at bounding box center [740, 23] width 26 height 46
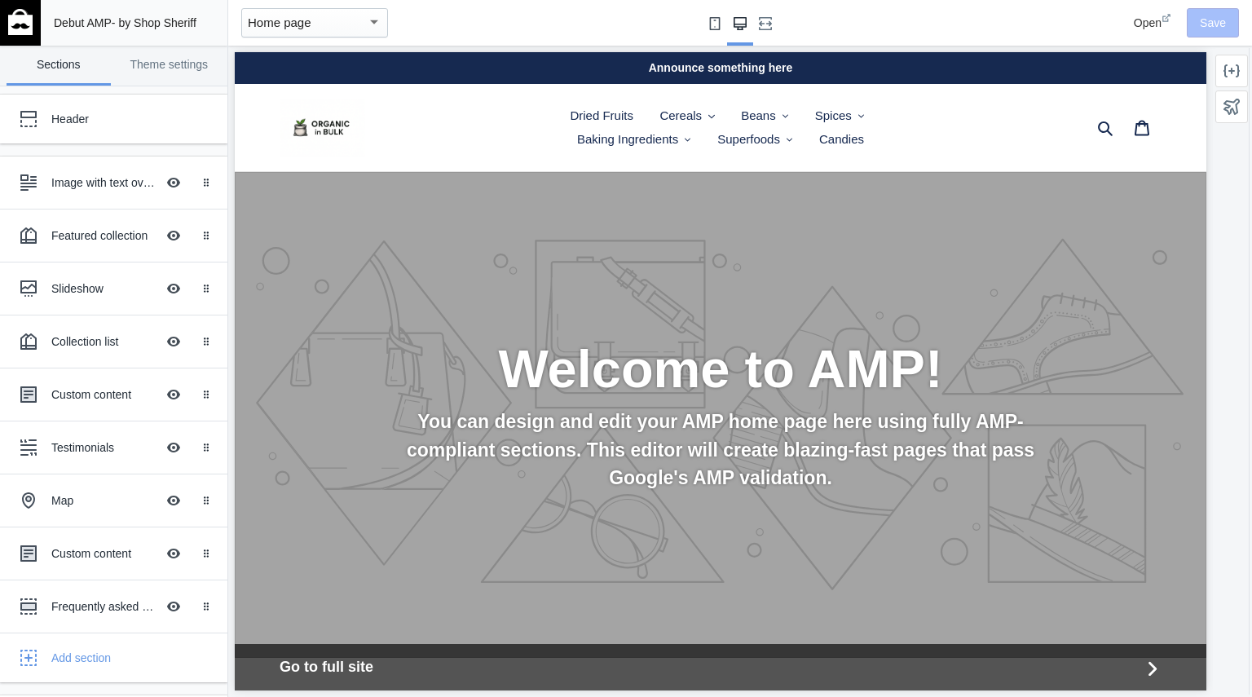
click at [709, 22] on icon "Small screen" at bounding box center [714, 23] width 13 height 13
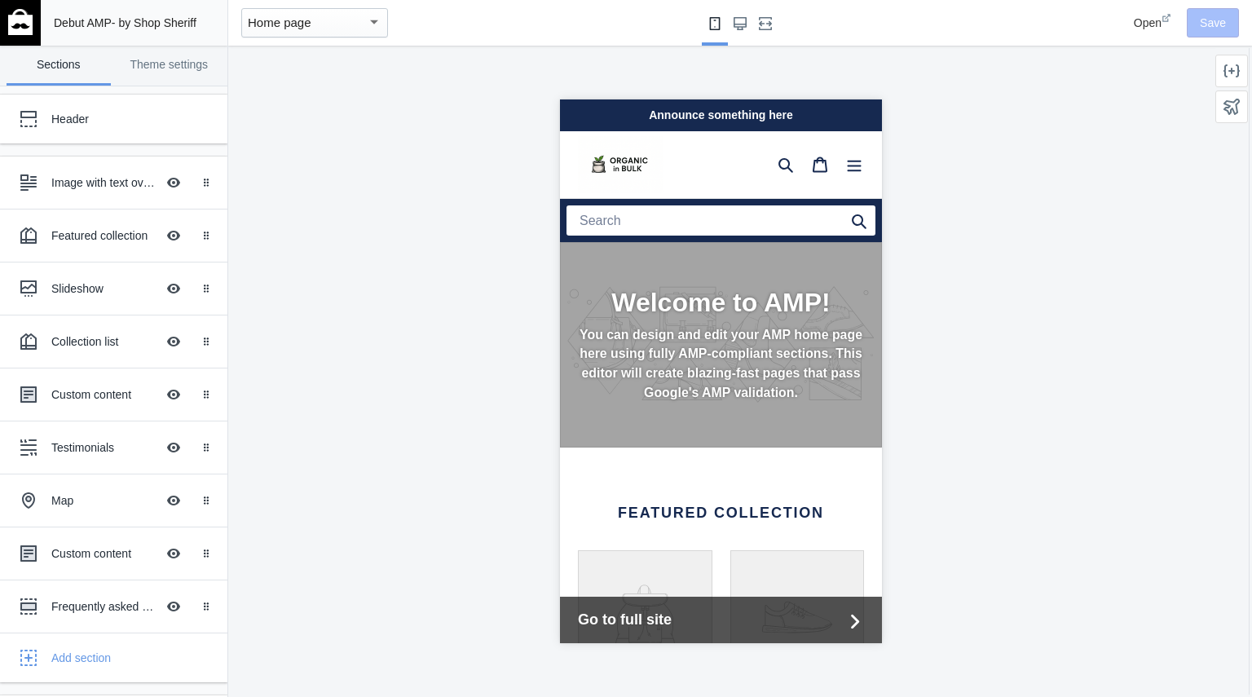
scroll to position [0, 274]
click at [845, 162] on icon "Menu" at bounding box center [853, 164] width 16 height 16
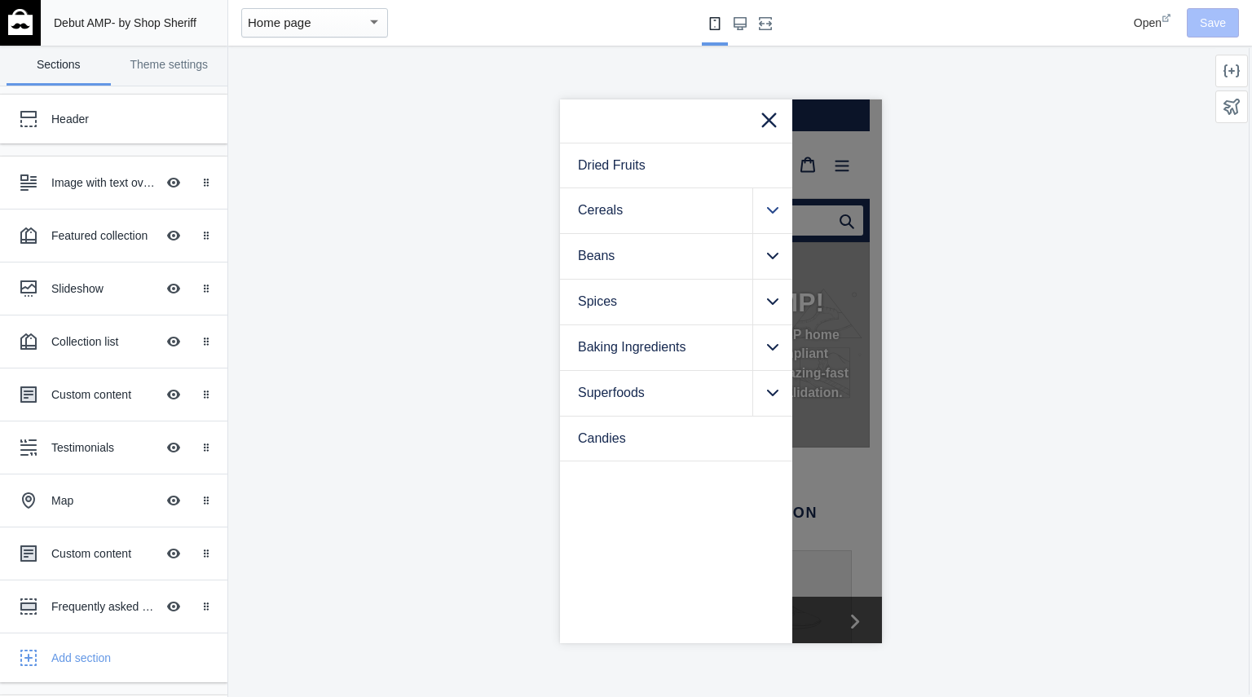
click at [767, 213] on icon ".cls-1{fill:#231f20}" at bounding box center [771, 210] width 11 height 13
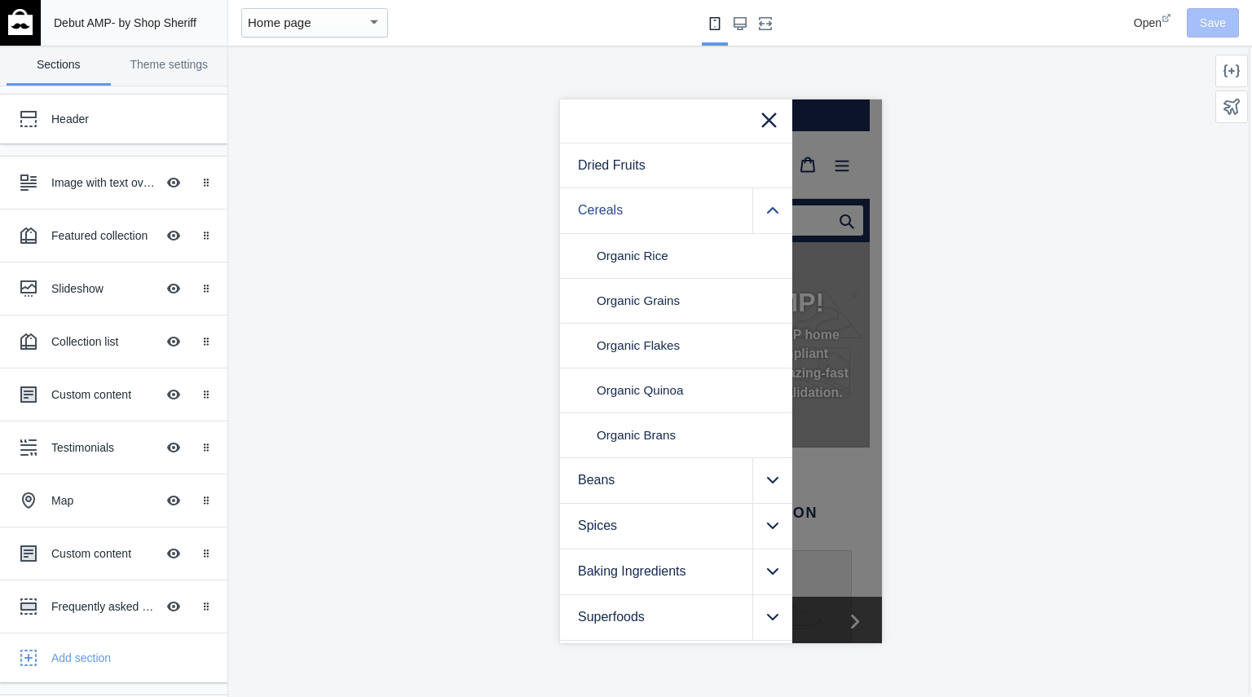
scroll to position [0, 0]
click at [609, 214] on link "Cereals" at bounding box center [675, 210] width 232 height 45
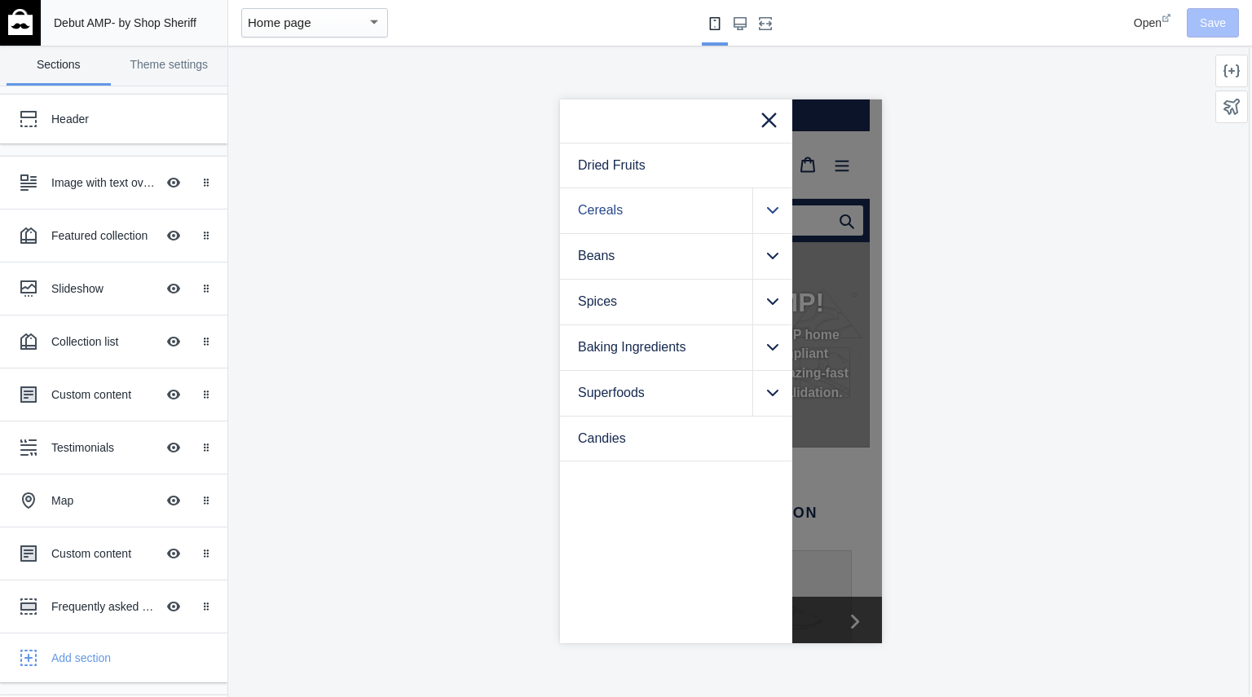
click at [612, 221] on link "Cereals" at bounding box center [675, 210] width 232 height 45
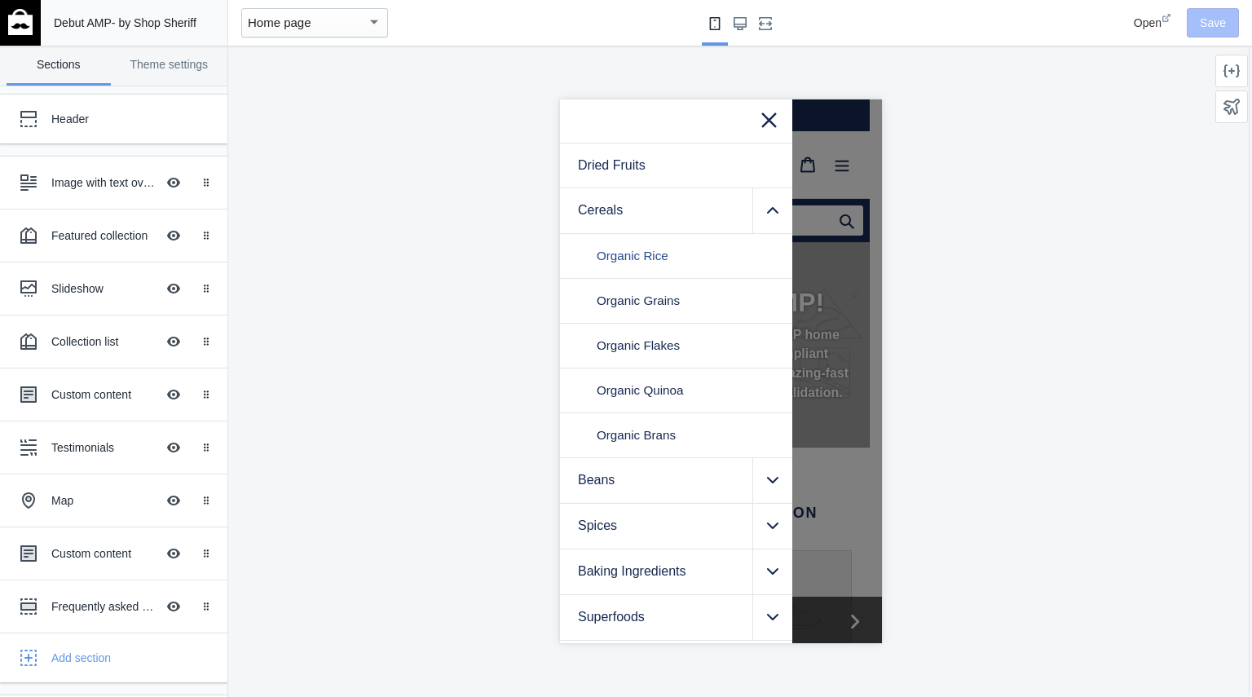
drag, startPoint x: 633, startPoint y: 268, endPoint x: 1323, endPoint y: 162, distance: 698.3
click at [633, 268] on link "Organic Rice" at bounding box center [675, 256] width 232 height 44
drag, startPoint x: 69, startPoint y: 150, endPoint x: 363, endPoint y: 29, distance: 317.5
click at [363, 29] on div "Home page" at bounding box center [307, 23] width 119 height 20
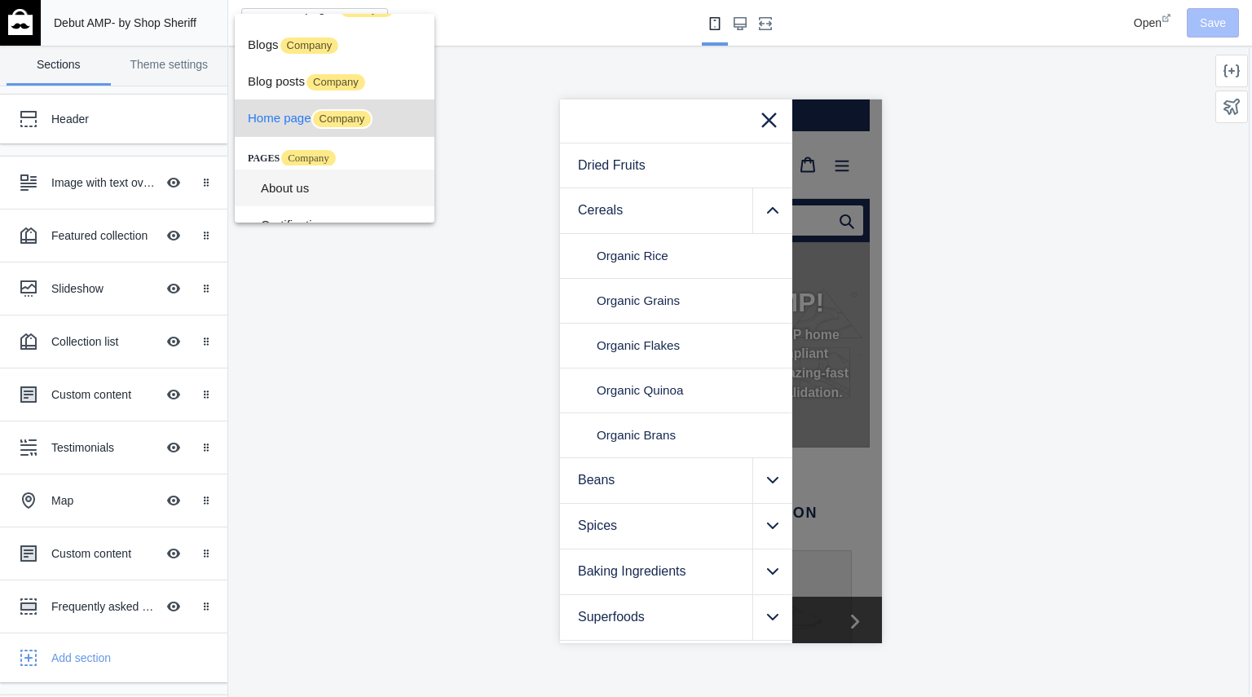
scroll to position [148, 0]
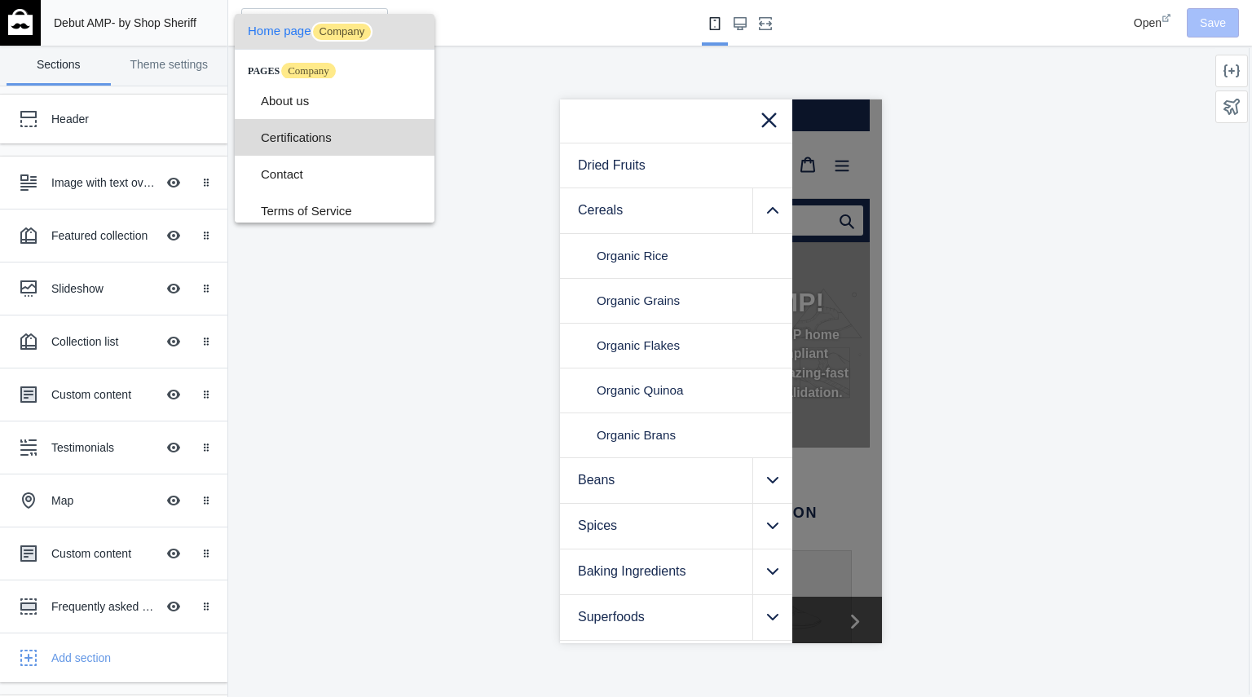
click at [335, 139] on span "Certifications" at bounding box center [341, 137] width 161 height 37
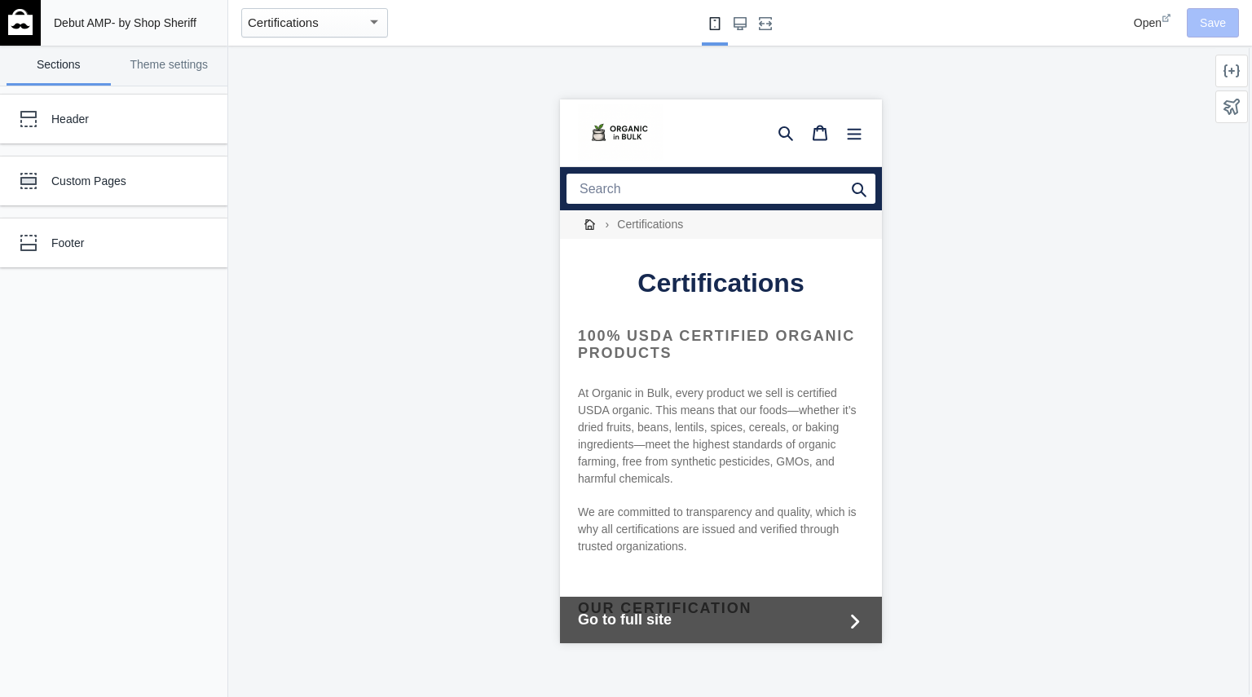
click at [359, 24] on div "Certifications" at bounding box center [307, 23] width 119 height 20
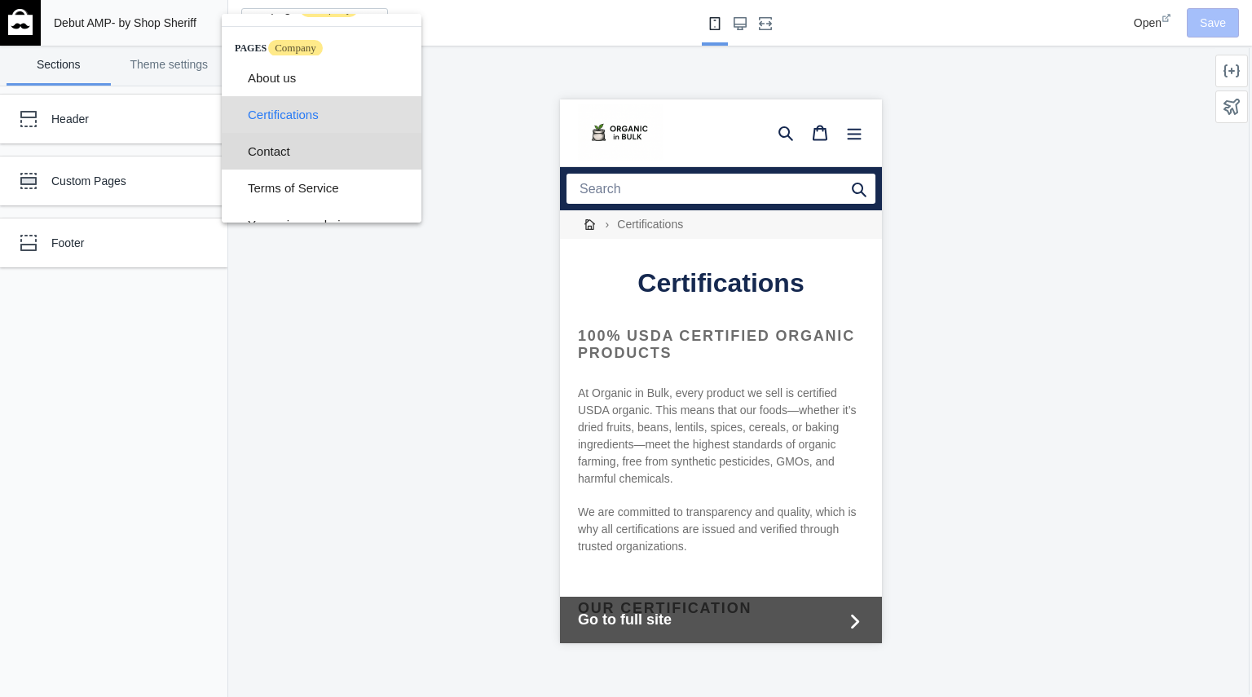
click at [346, 146] on span "Contact" at bounding box center [328, 151] width 161 height 37
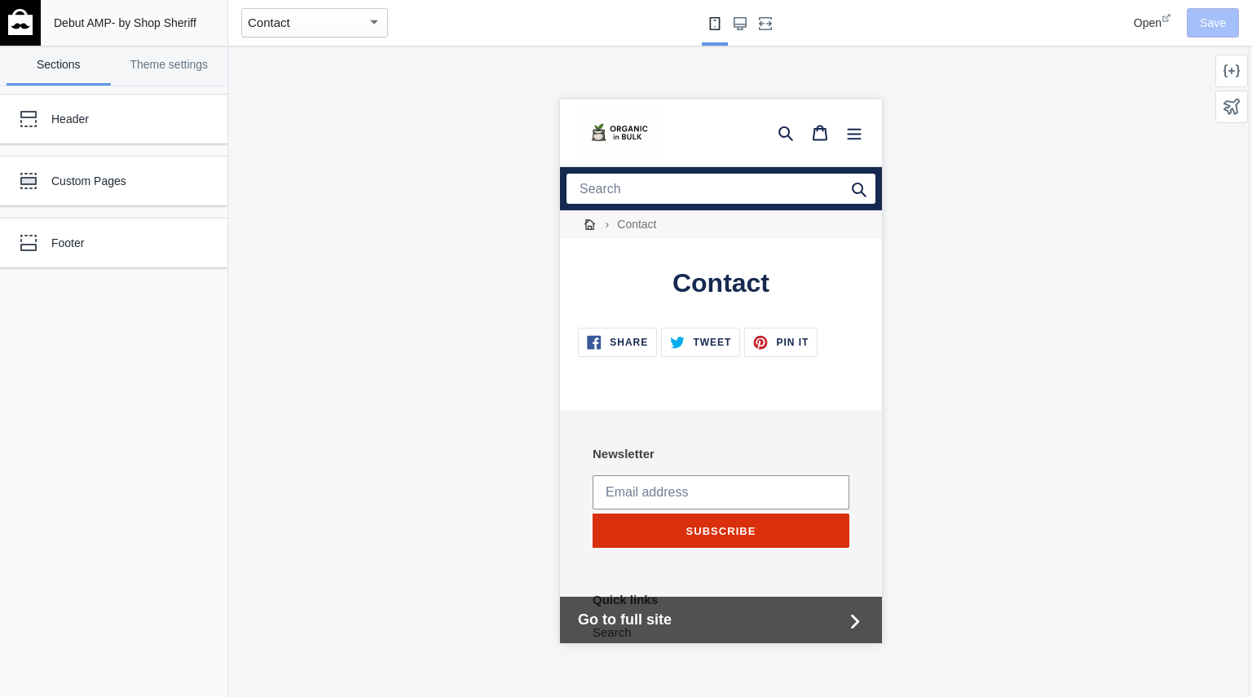
scroll to position [311, 0]
click at [281, 19] on span "Contact" at bounding box center [269, 22] width 42 height 14
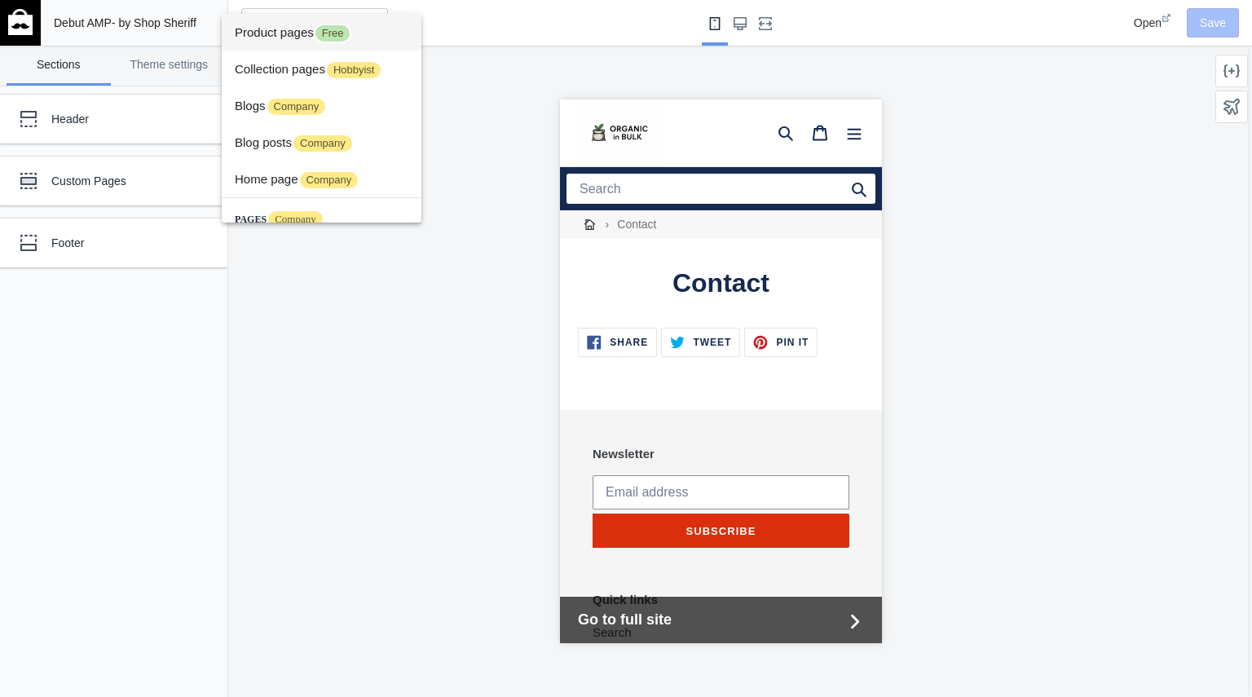
click at [294, 40] on span "Product pages Free" at bounding box center [322, 32] width 174 height 37
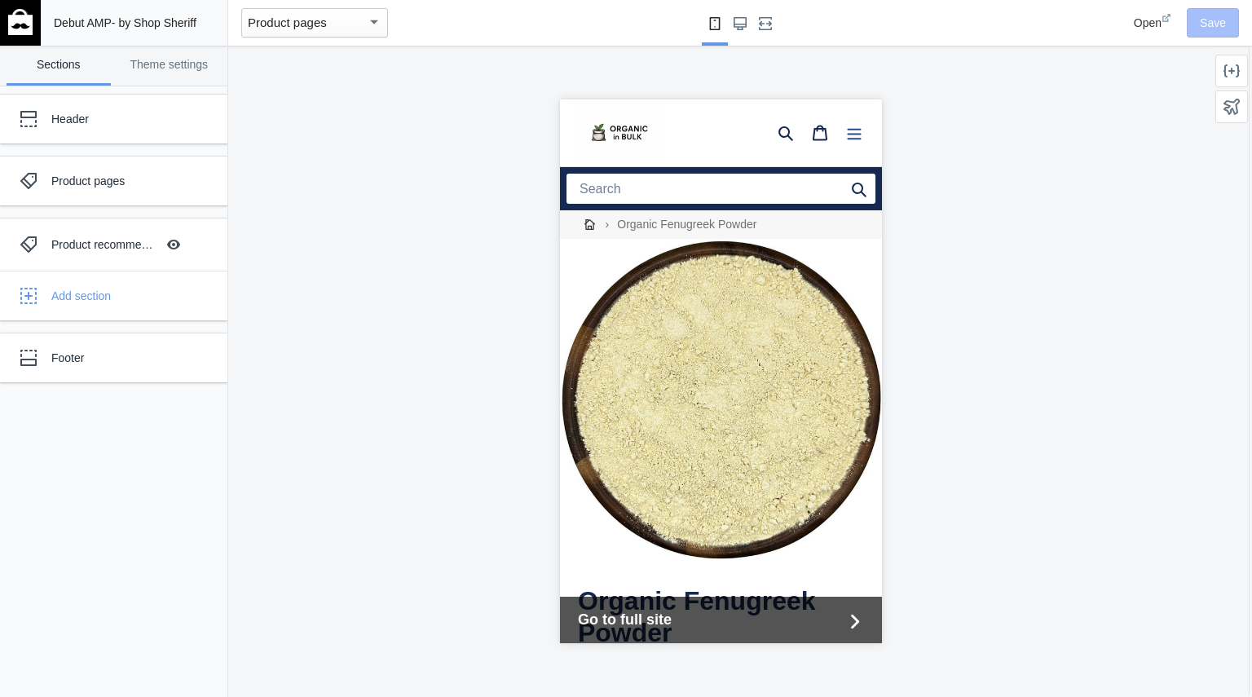
click at [847, 139] on icon "Menu" at bounding box center [854, 134] width 14 height 11
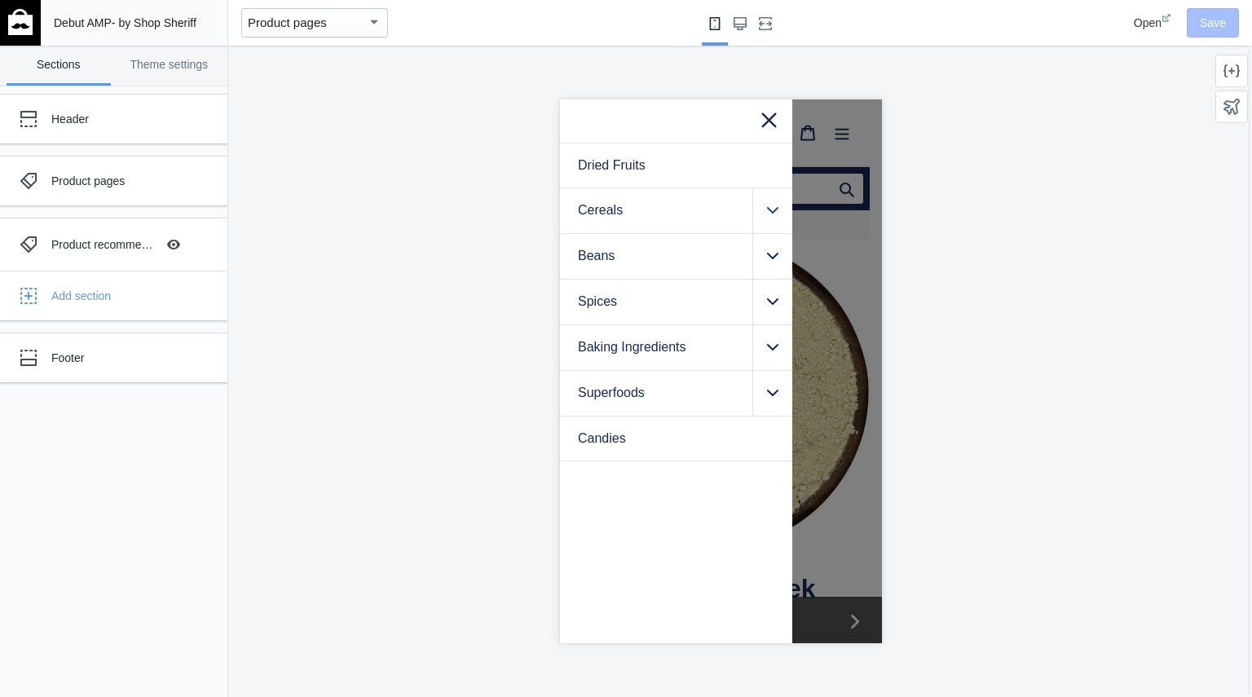
click at [775, 204] on icon ".cls-1{fill:#231f20}" at bounding box center [771, 210] width 11 height 13
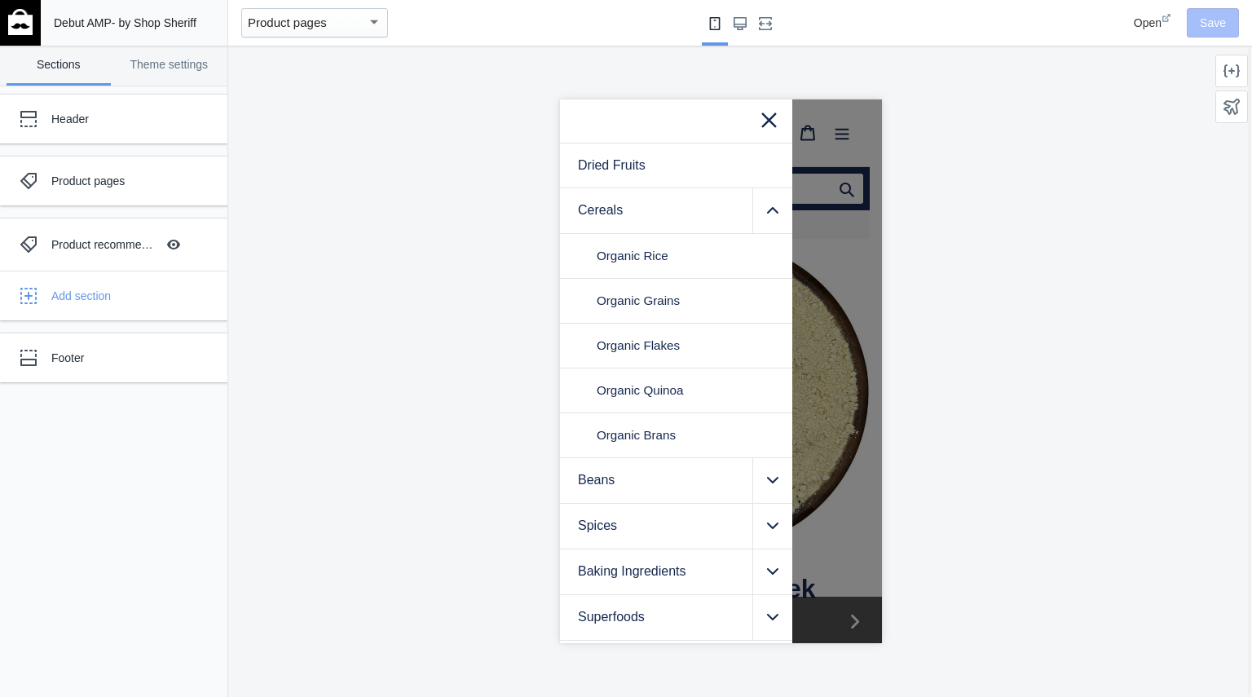
click at [1005, 116] on div at bounding box center [720, 371] width 984 height 651
click at [769, 125] on icon at bounding box center [768, 118] width 20 height 20
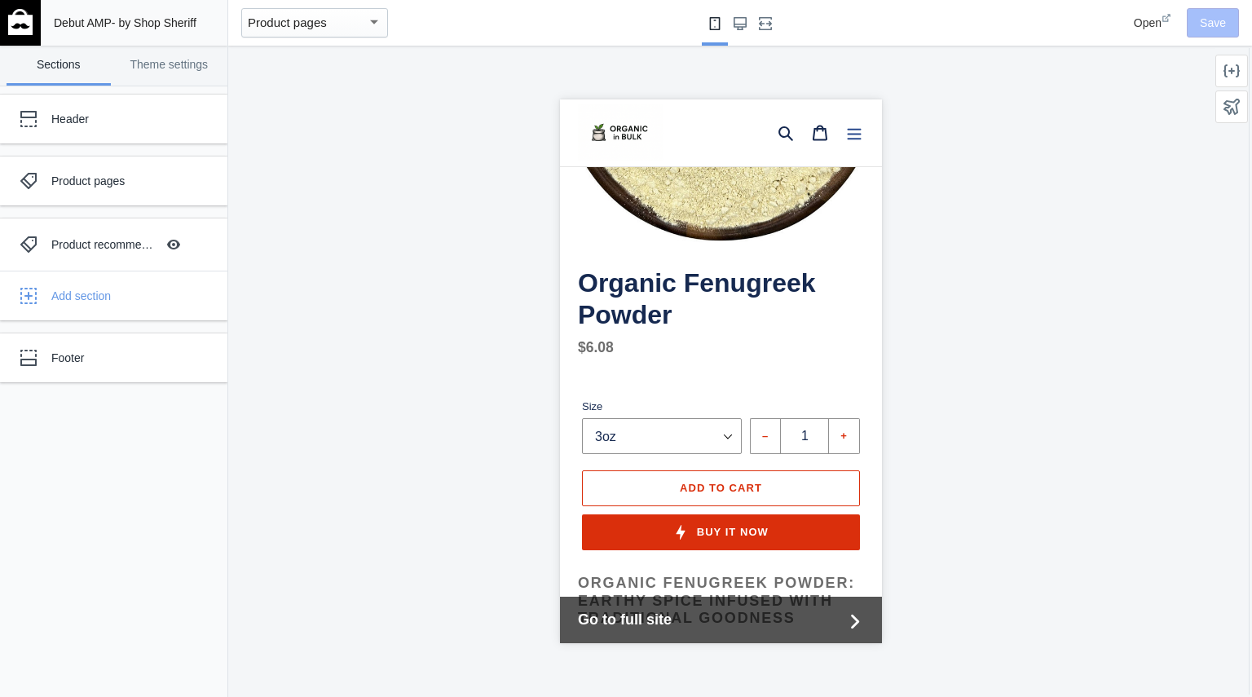
scroll to position [317, 0]
click at [712, 551] on button "Buy it now" at bounding box center [720, 533] width 278 height 36
click at [156, 81] on link "Theme settings" at bounding box center [169, 66] width 104 height 40
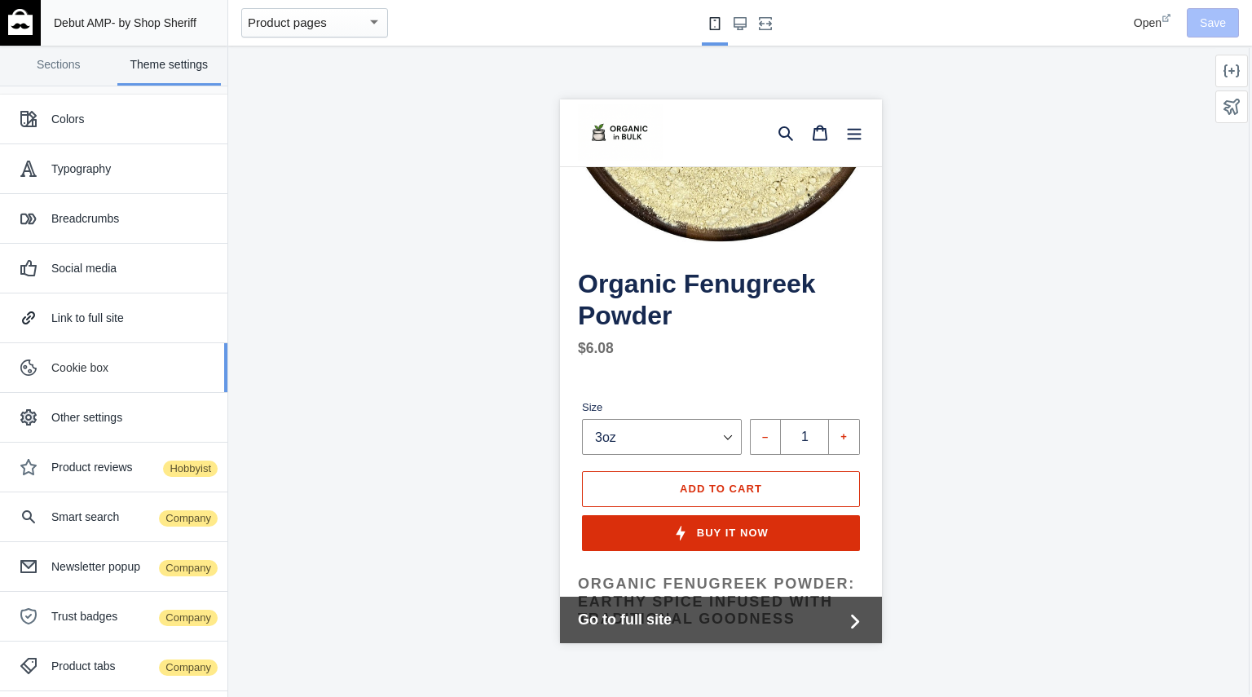
scroll to position [151, 0]
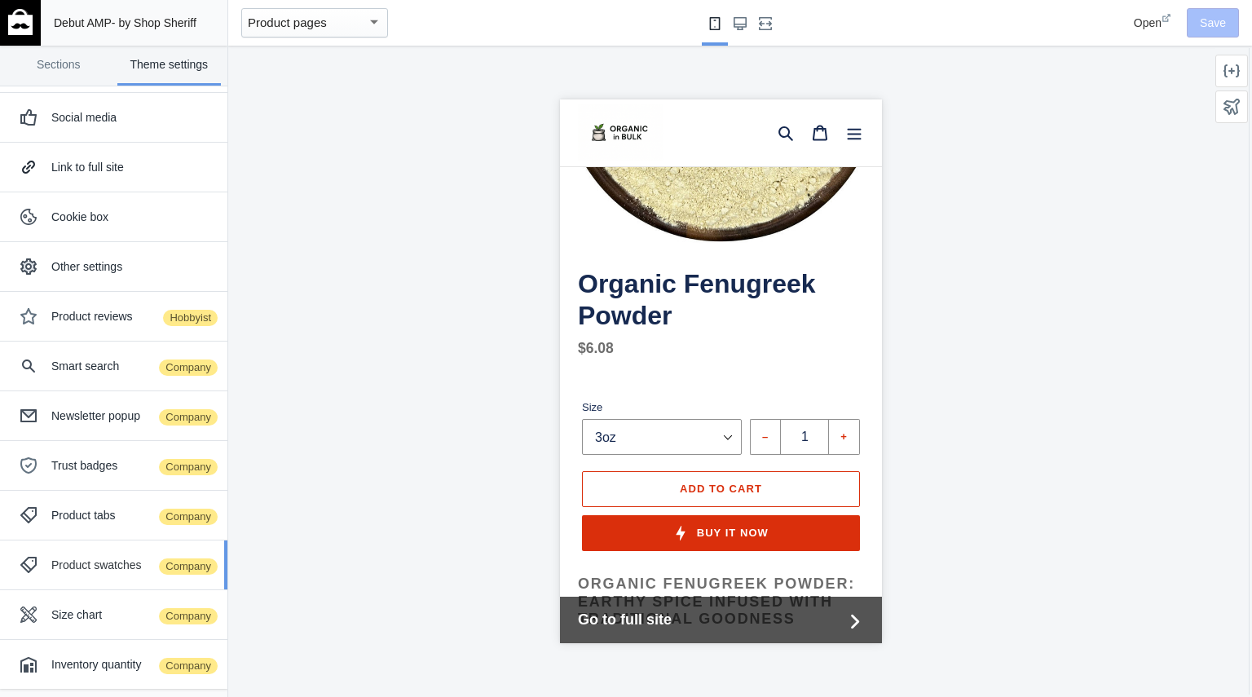
click at [117, 574] on div "Product swatches Company" at bounding box center [113, 564] width 203 height 33
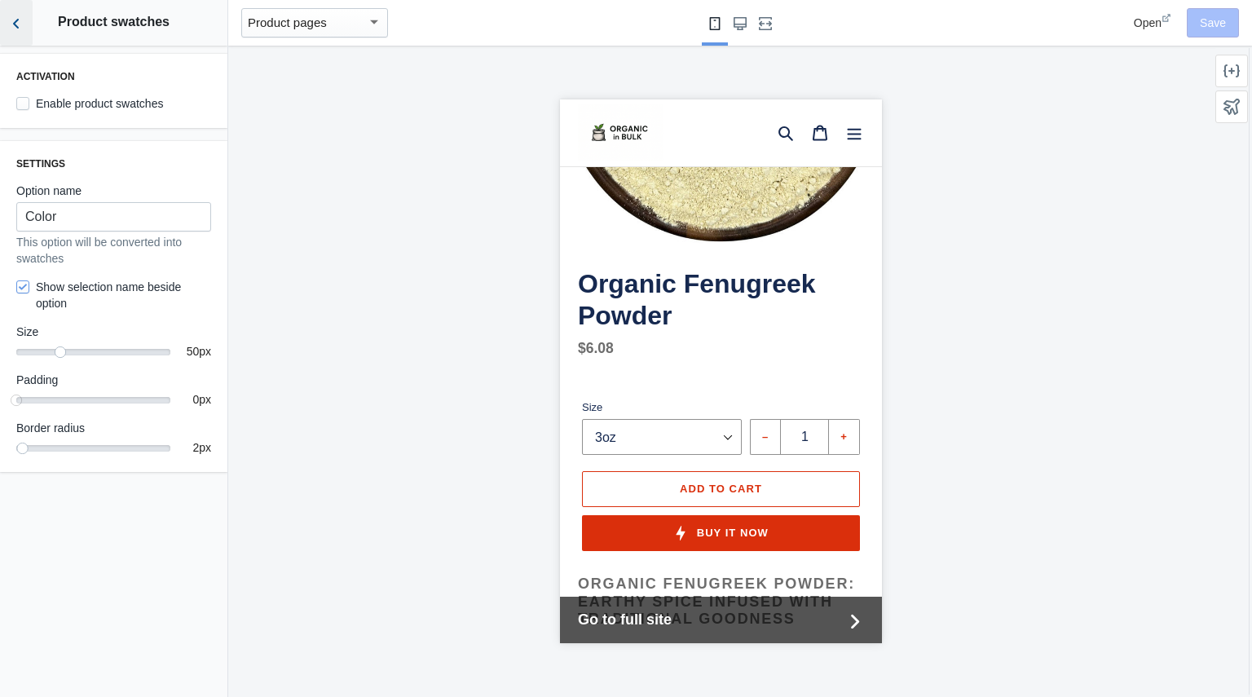
click at [16, 20] on use "Back to sections" at bounding box center [16, 24] width 6 height 10
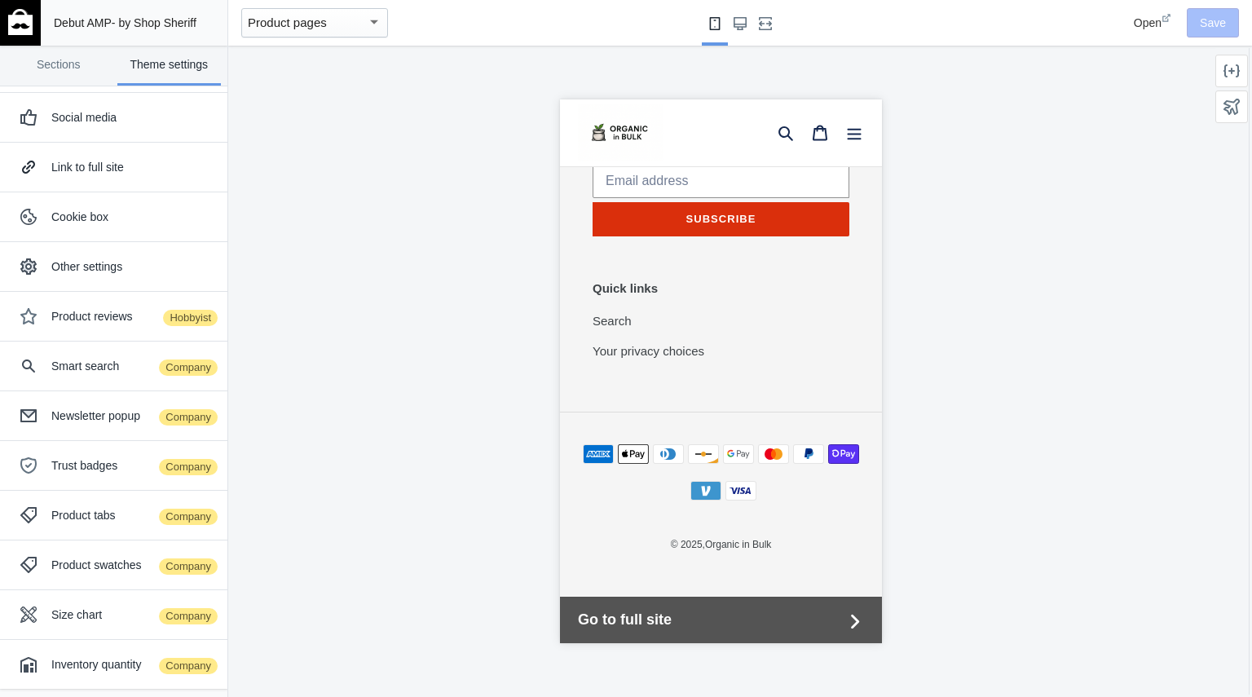
scroll to position [1863, 0]
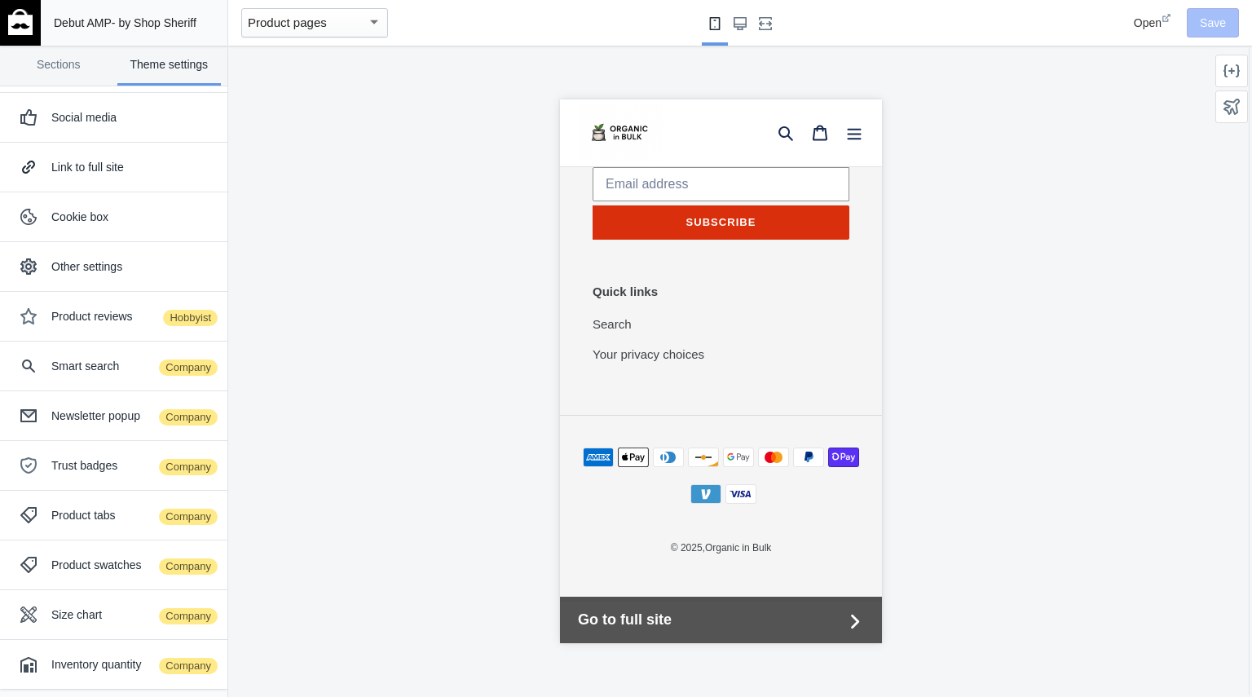
click at [715, 357] on div "Quick links Search Your privacy choices" at bounding box center [720, 327] width 257 height 86
click at [77, 64] on link "Sections" at bounding box center [59, 66] width 104 height 40
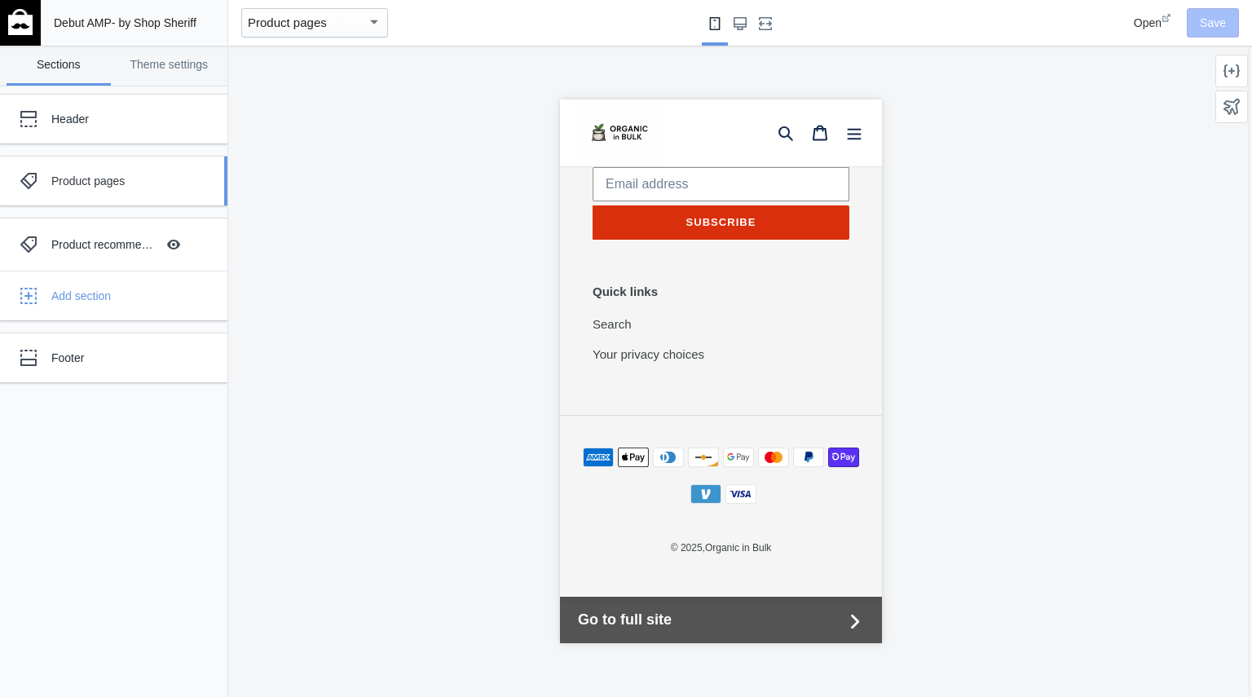
click at [106, 193] on div "Product pages" at bounding box center [101, 181] width 179 height 33
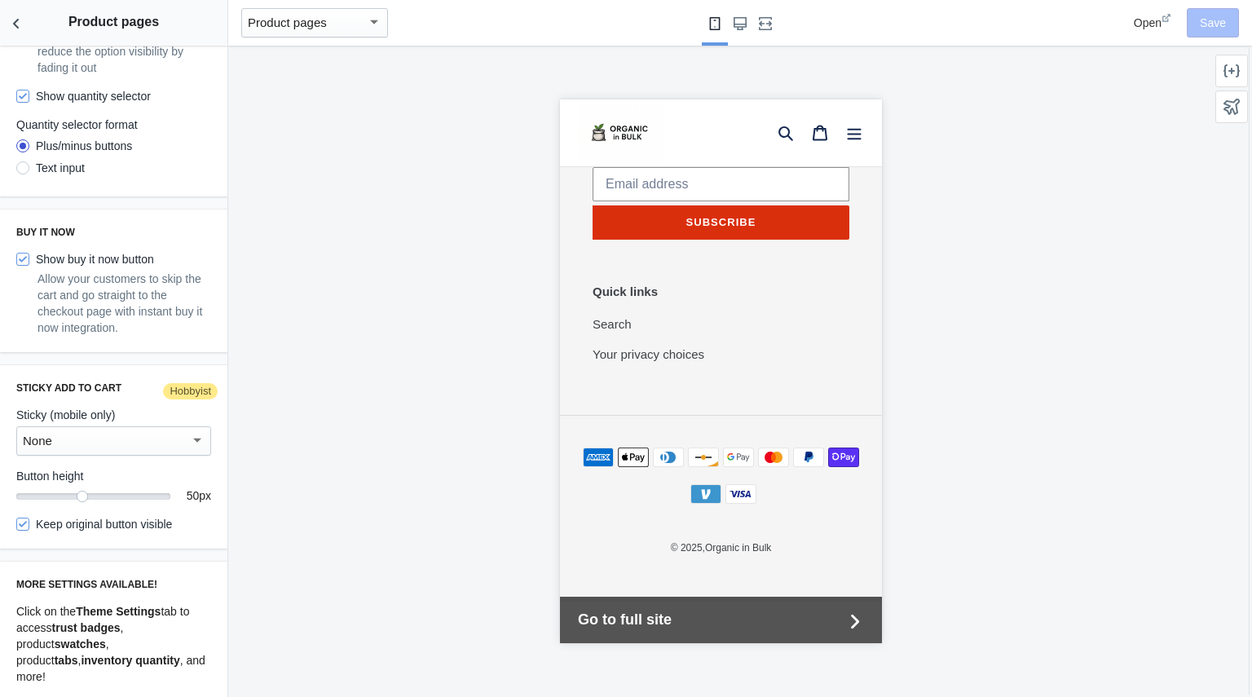
scroll to position [1085, 0]
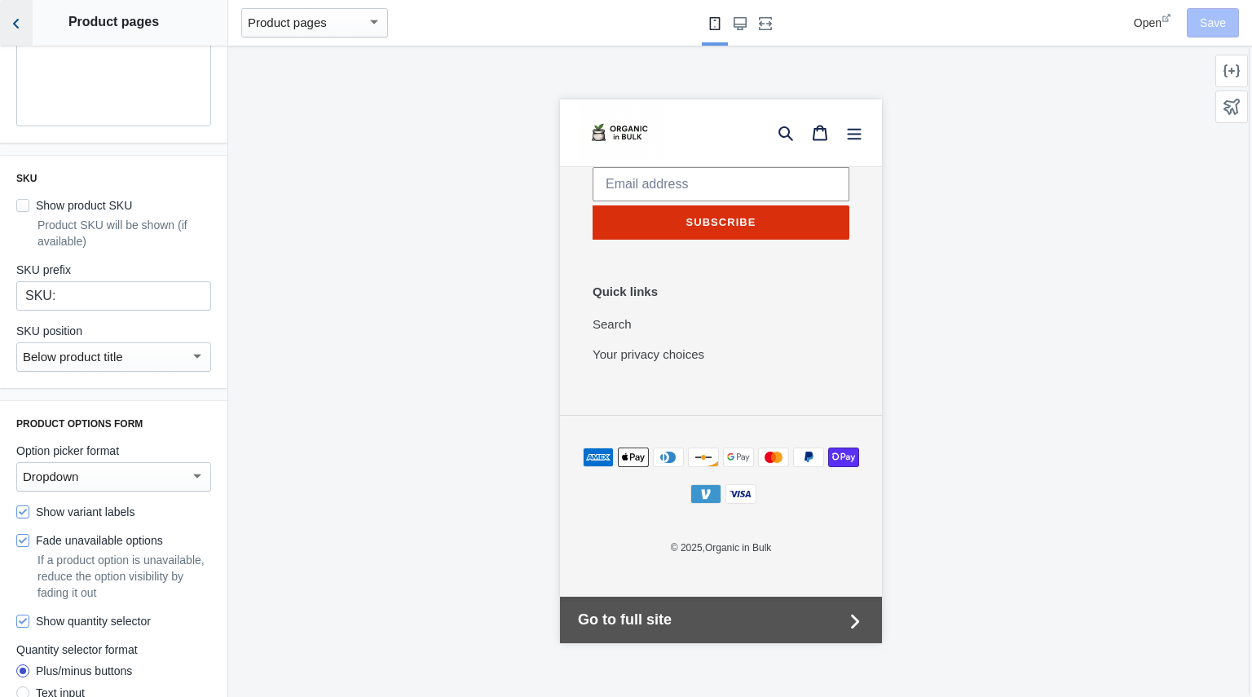
click at [19, 21] on icon "Back to sections" at bounding box center [16, 23] width 16 height 16
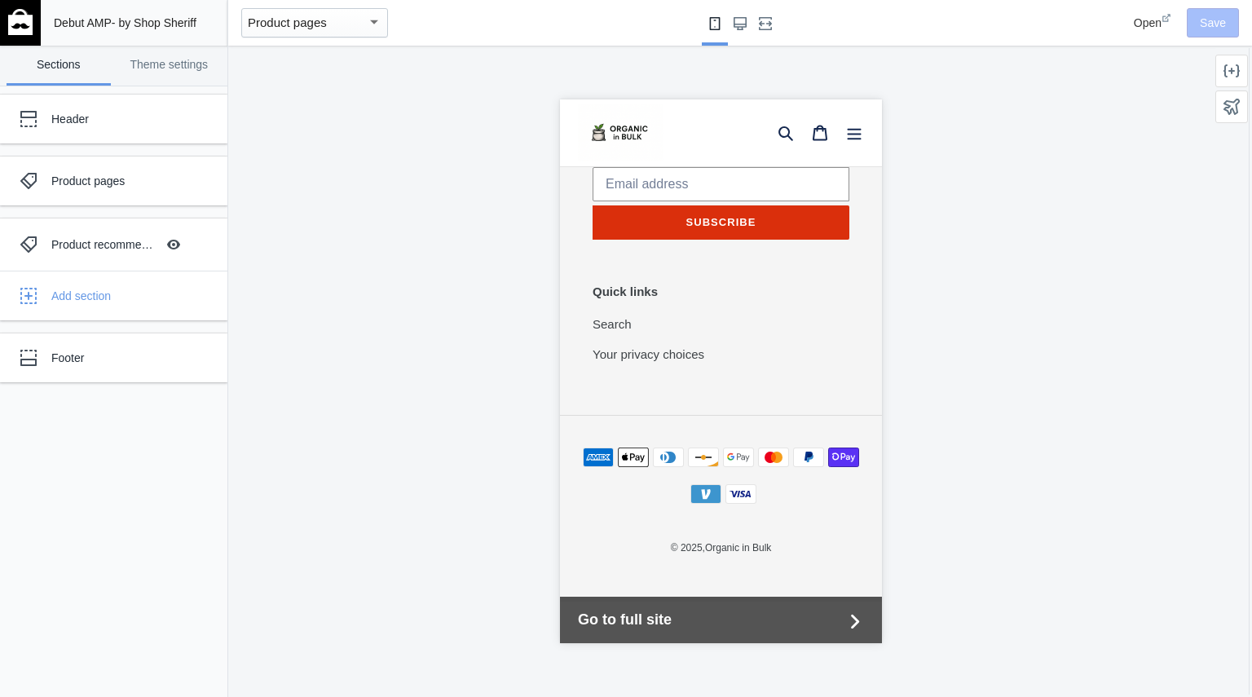
scroll to position [468, 0]
click at [108, 350] on div "Footer" at bounding box center [121, 358] width 140 height 16
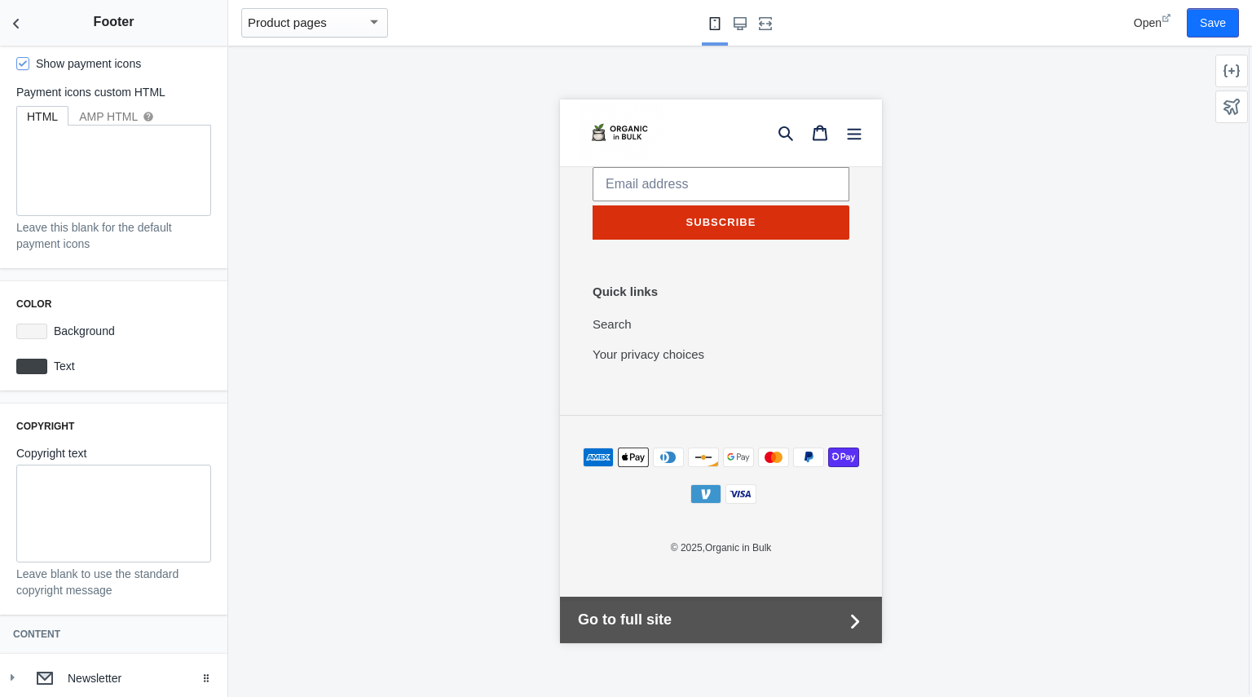
scroll to position [186, 0]
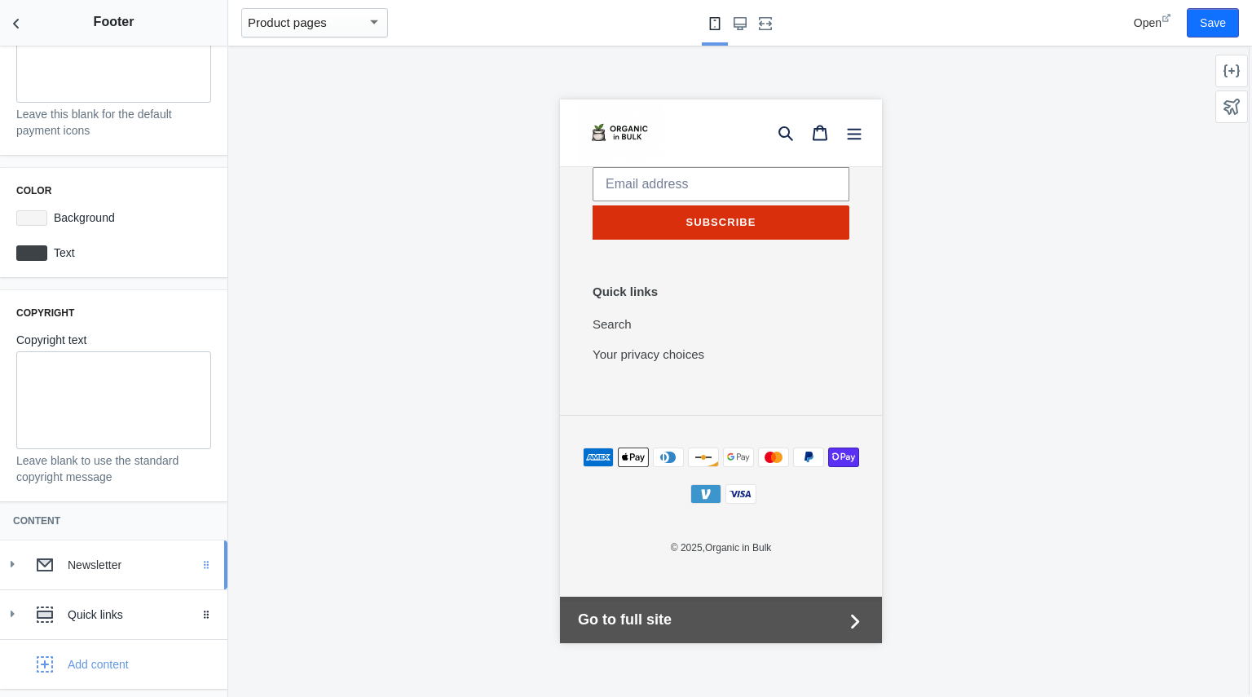
click at [201, 565] on icon "Drag to reorder" at bounding box center [206, 565] width 10 height 10
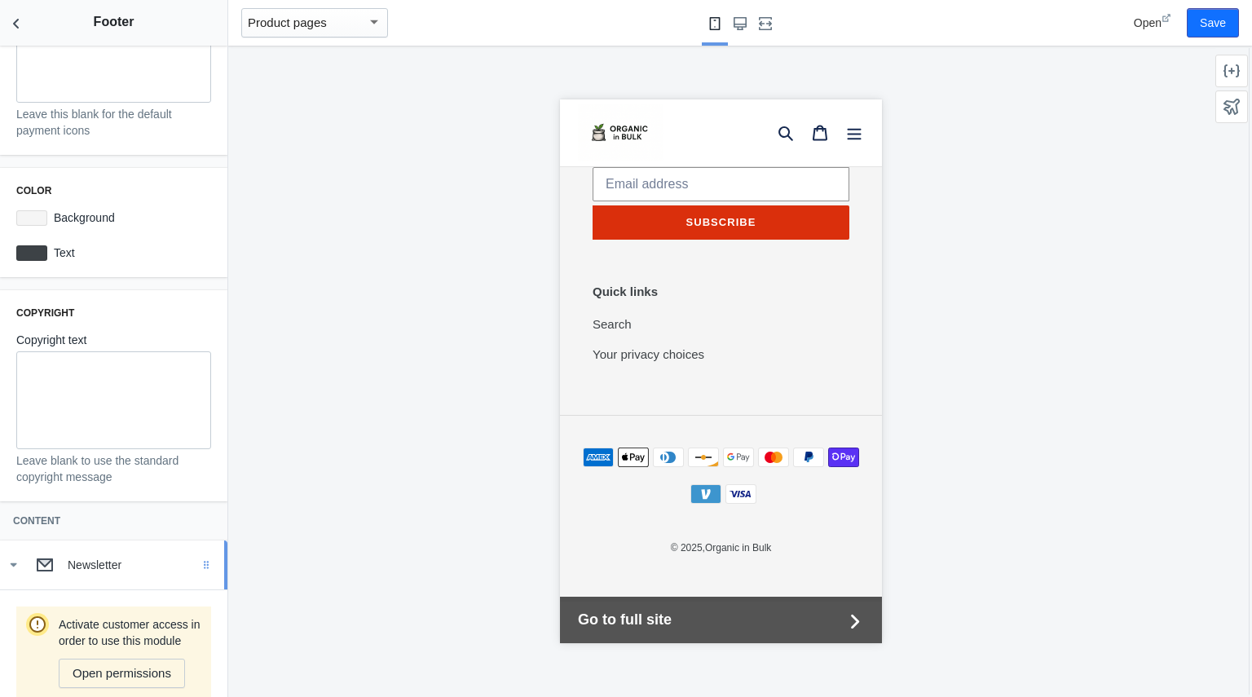
click at [201, 565] on icon "Drag to reorder" at bounding box center [206, 565] width 10 height 10
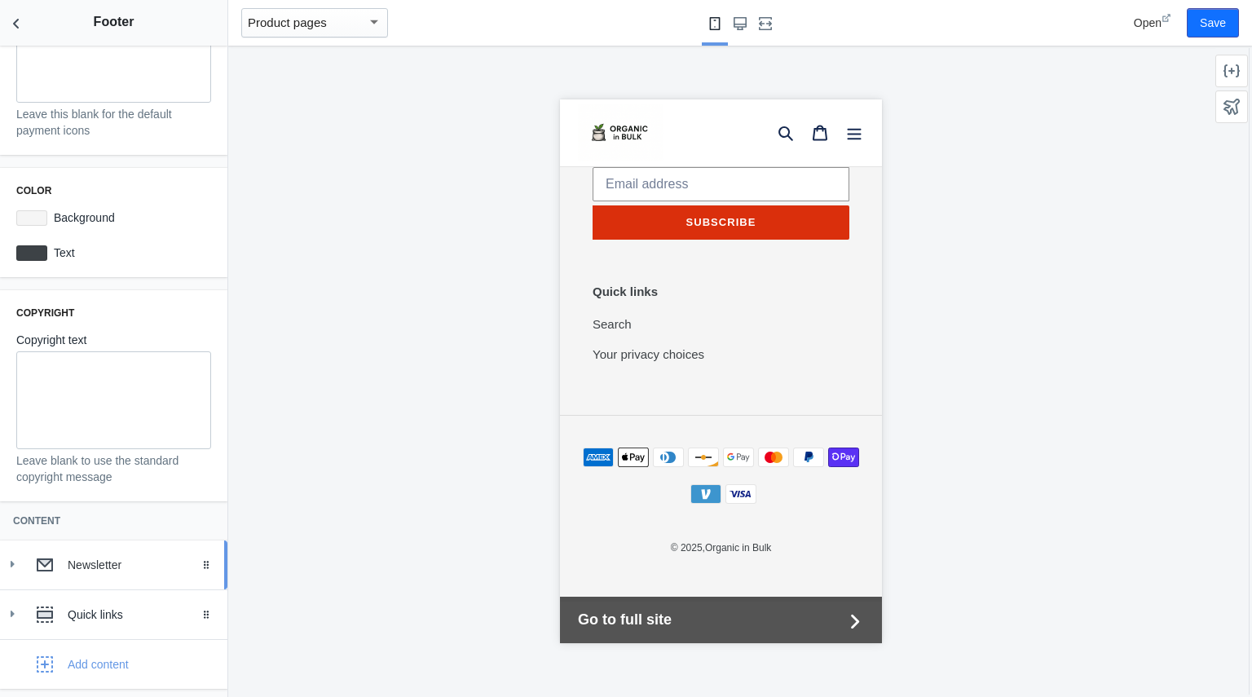
click at [151, 565] on div "Newsletter" at bounding box center [141, 565] width 147 height 16
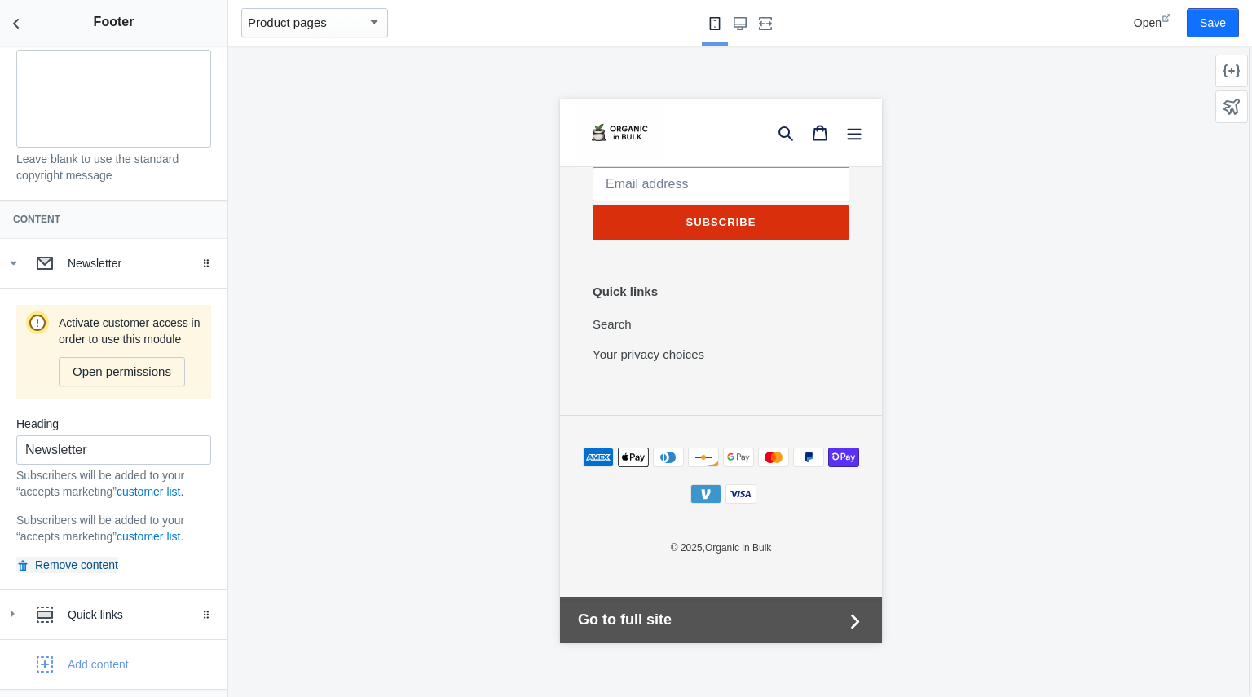
click at [107, 562] on button "Remove content" at bounding box center [67, 565] width 102 height 16
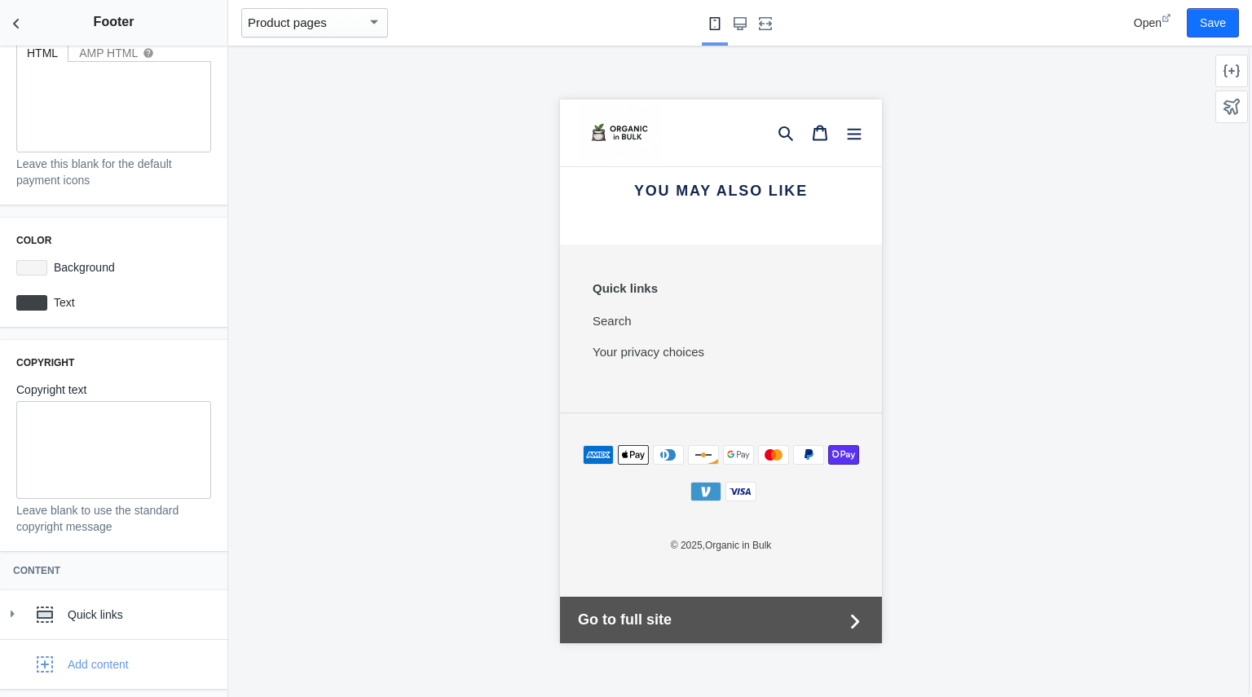
scroll to position [1769, 0]
click at [78, 648] on div "Add content" at bounding box center [70, 664] width 117 height 33
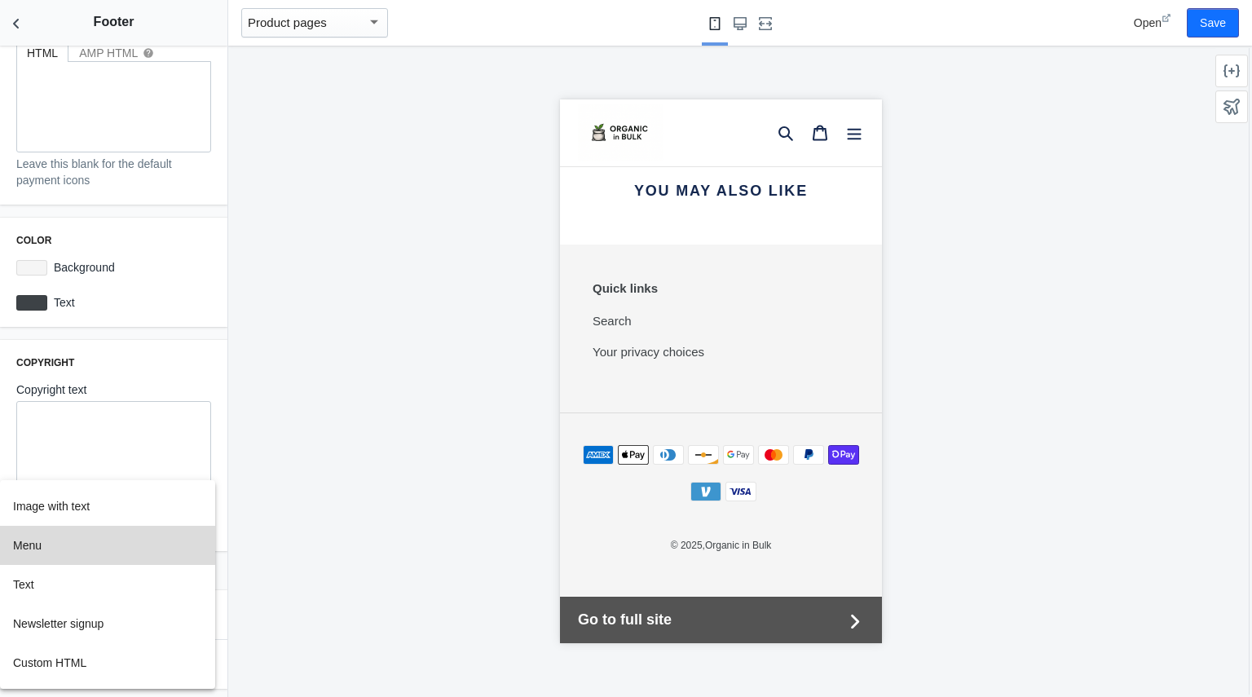
click at [96, 557] on button "Menu" at bounding box center [107, 545] width 215 height 39
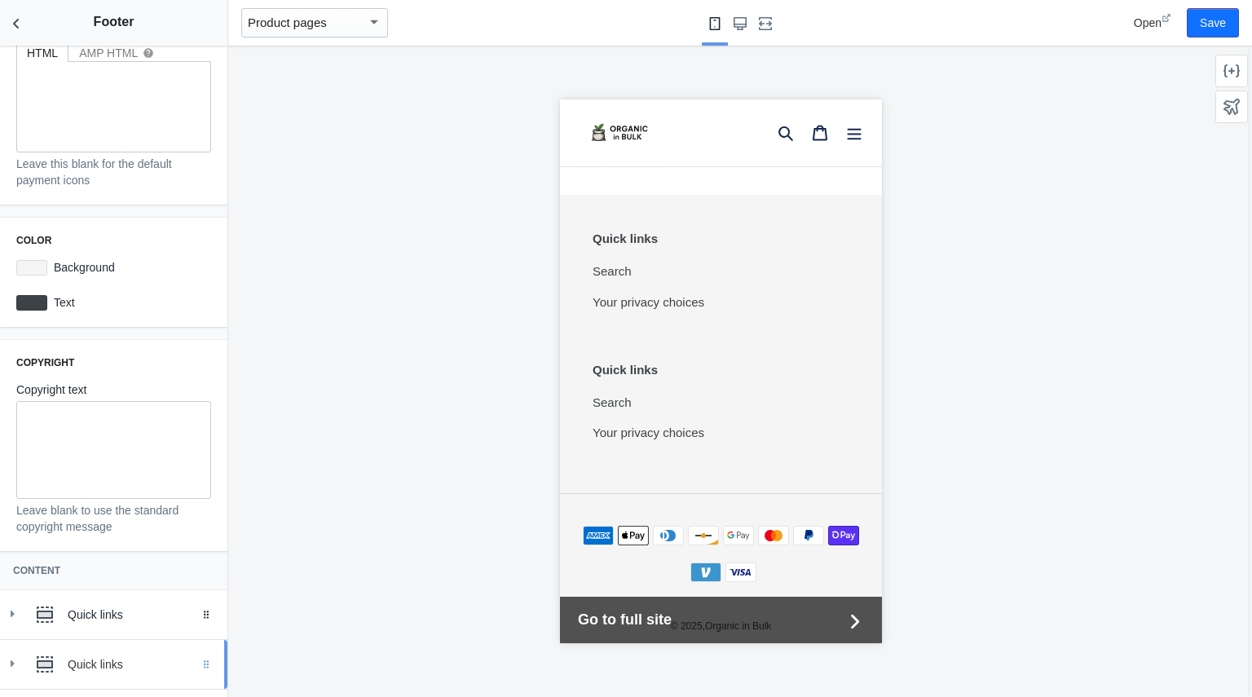
click at [191, 662] on div "Drag to reorder" at bounding box center [209, 664] width 36 height 49
click at [200, 660] on div "Drag to reorder" at bounding box center [209, 664] width 36 height 49
click at [161, 665] on div "Quick links" at bounding box center [141, 664] width 147 height 16
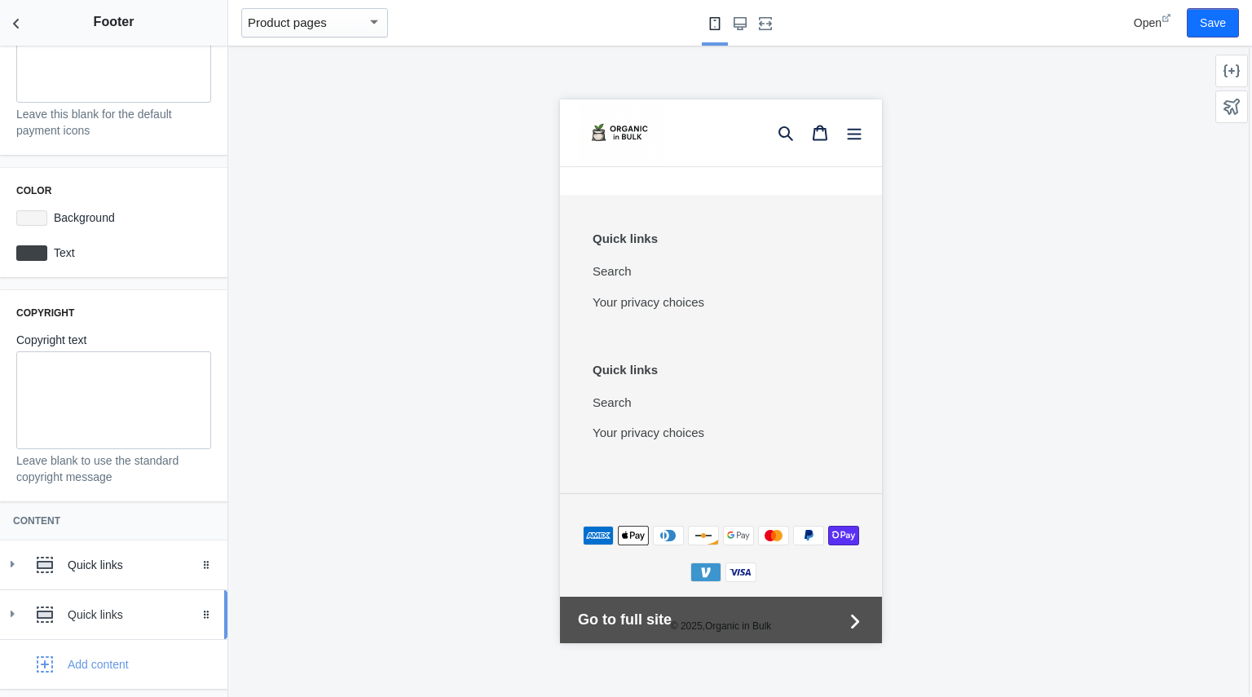
click at [140, 618] on div "Quick links" at bounding box center [141, 614] width 147 height 16
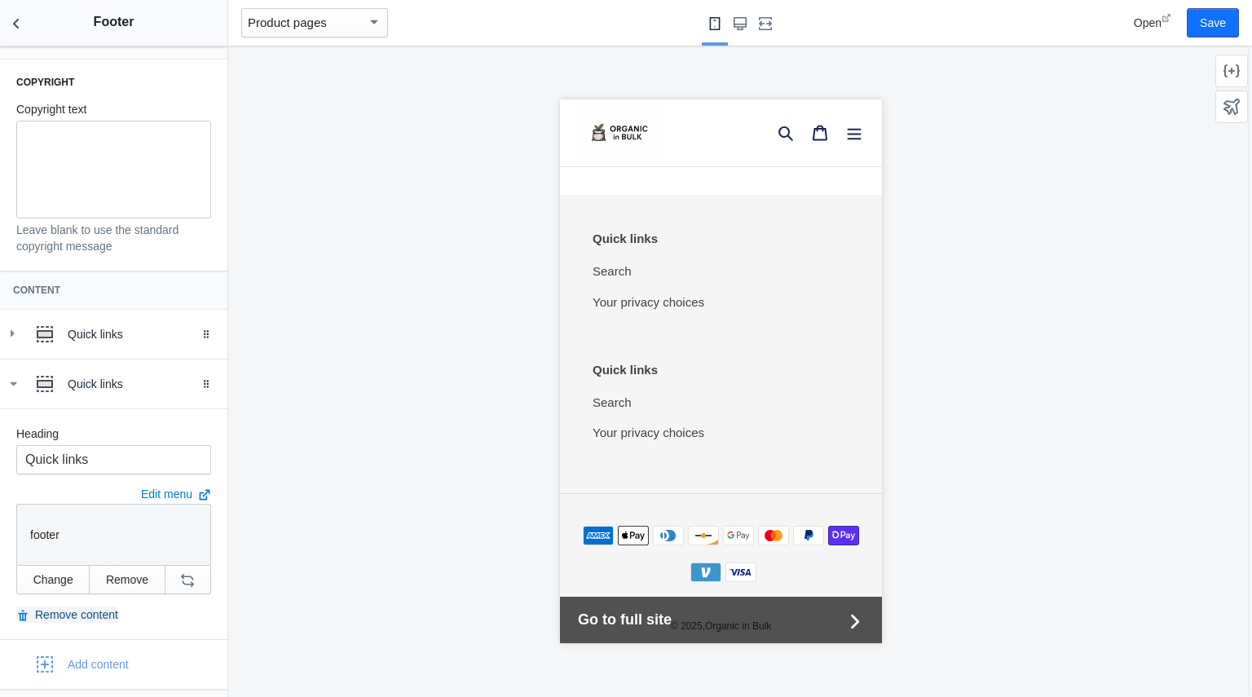
click at [86, 618] on button "Remove content" at bounding box center [67, 614] width 102 height 16
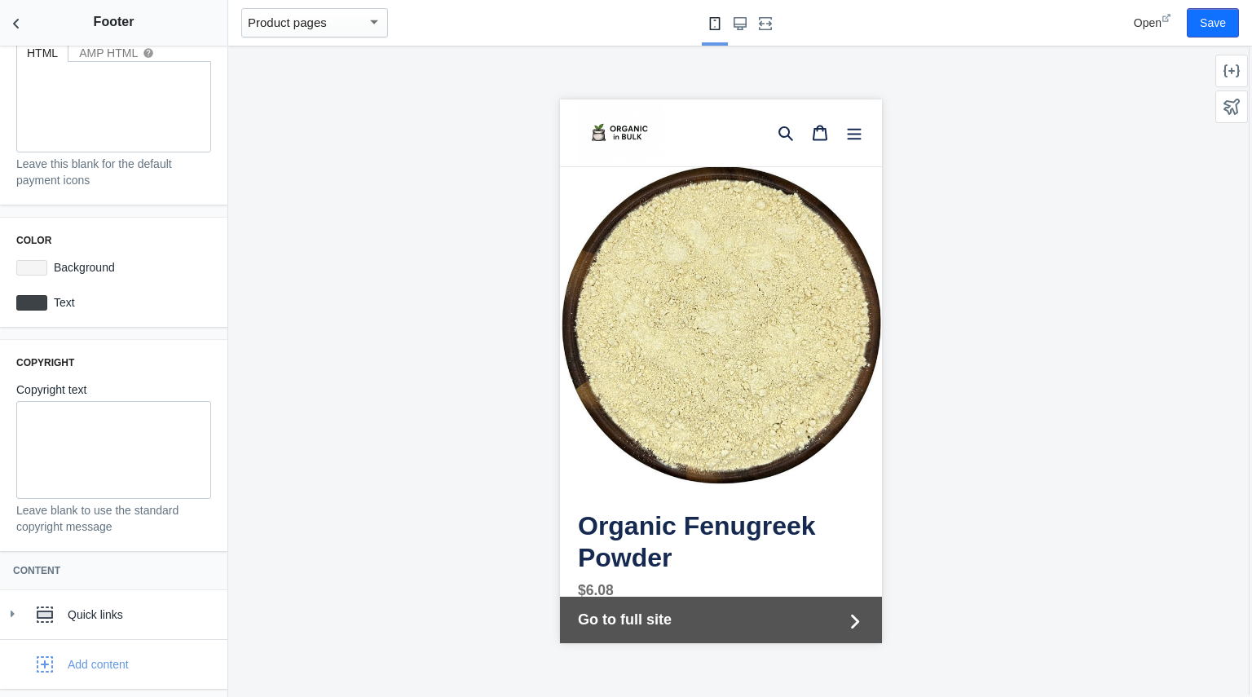
scroll to position [0, 0]
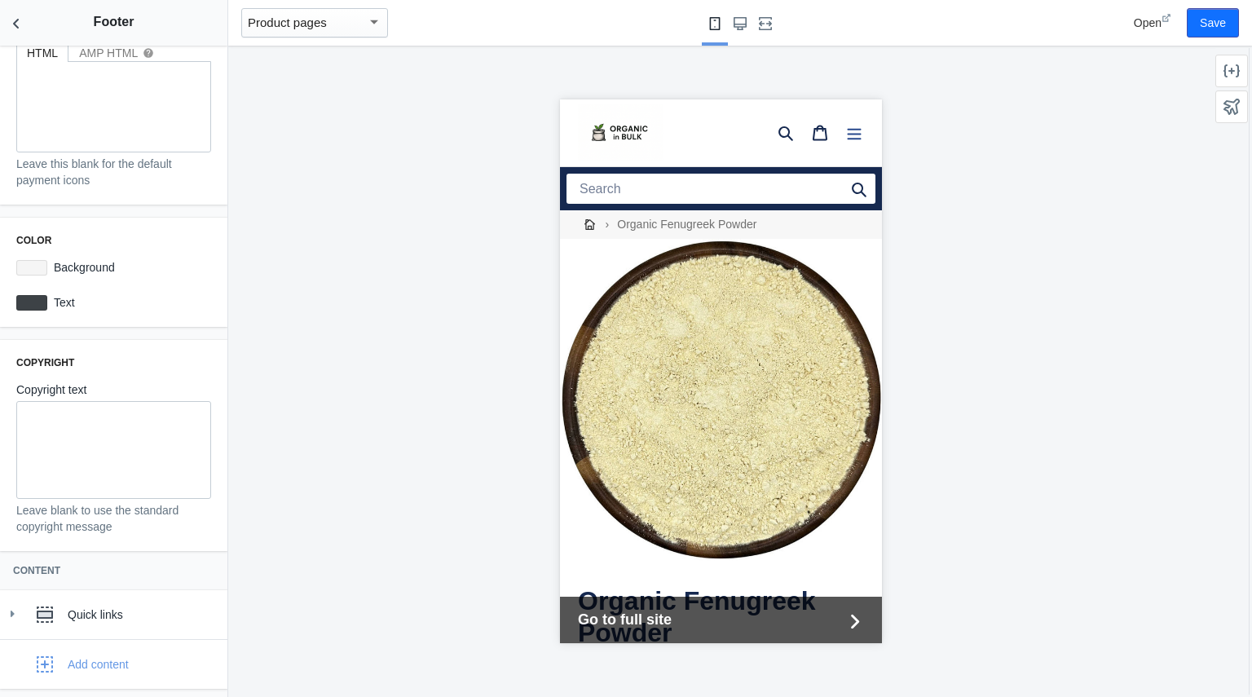
click at [847, 132] on icon "Menu" at bounding box center [853, 133] width 16 height 16
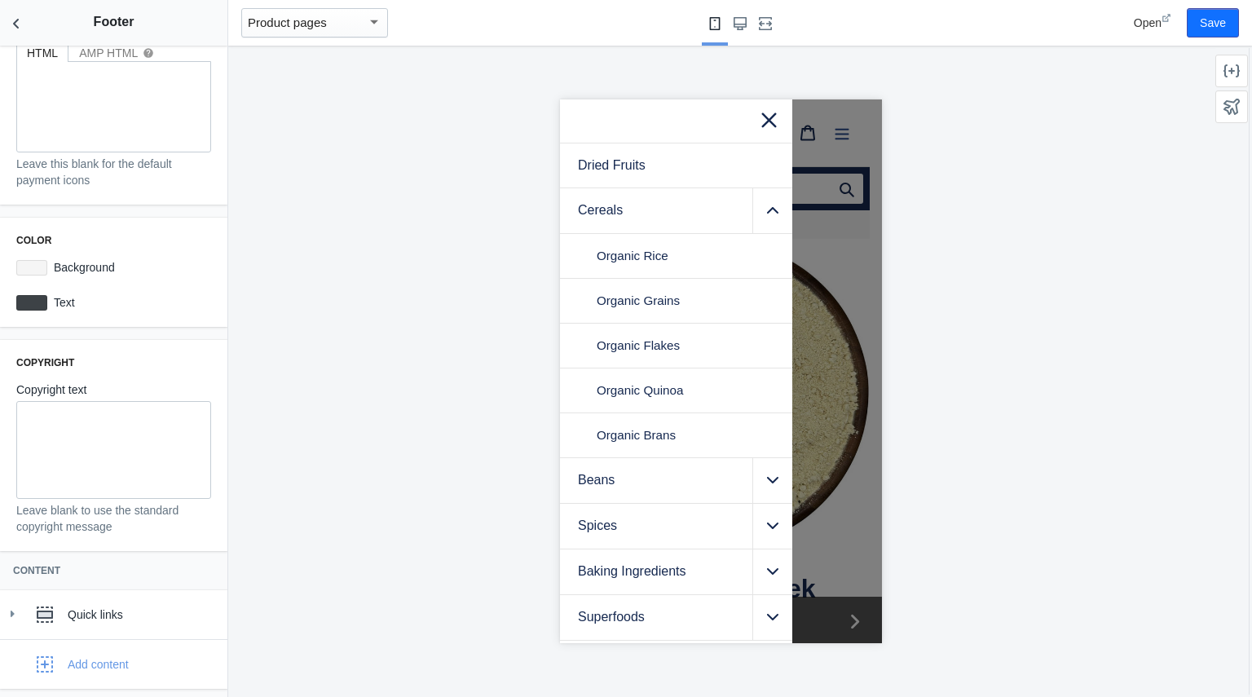
scroll to position [1, 0]
click at [847, 132] on div at bounding box center [720, 371] width 322 height 544
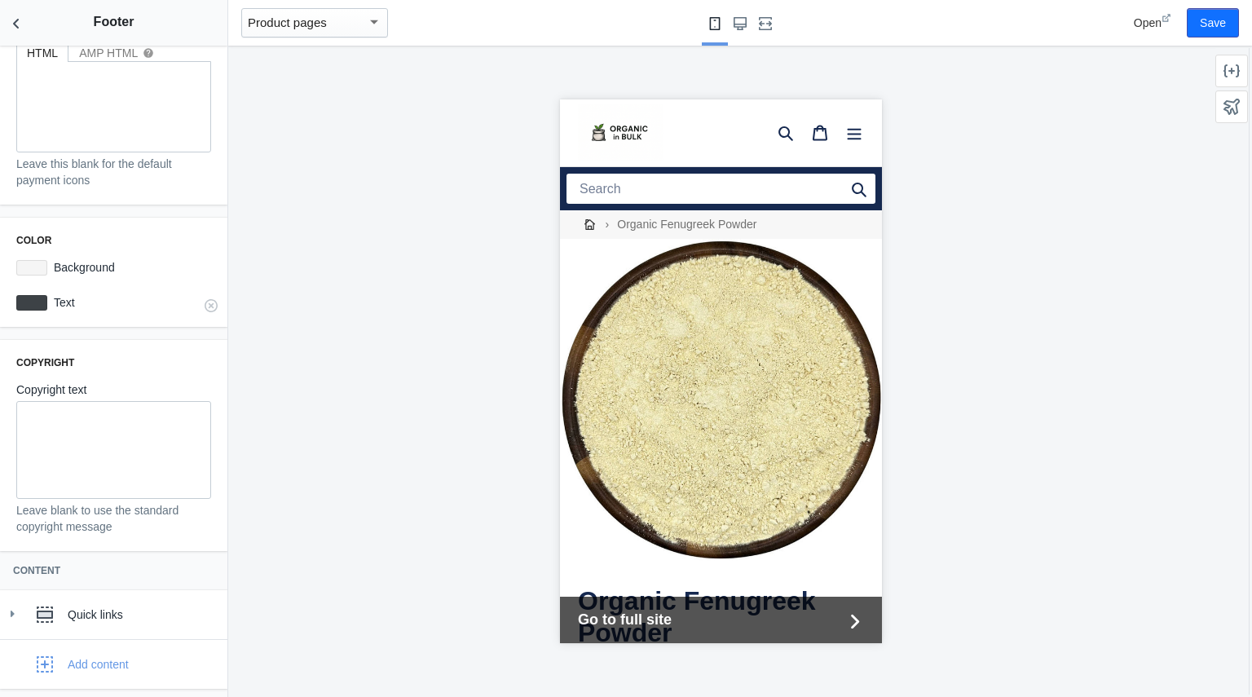
scroll to position [135, 0]
click at [20, 27] on icon "Back to sections" at bounding box center [16, 23] width 16 height 16
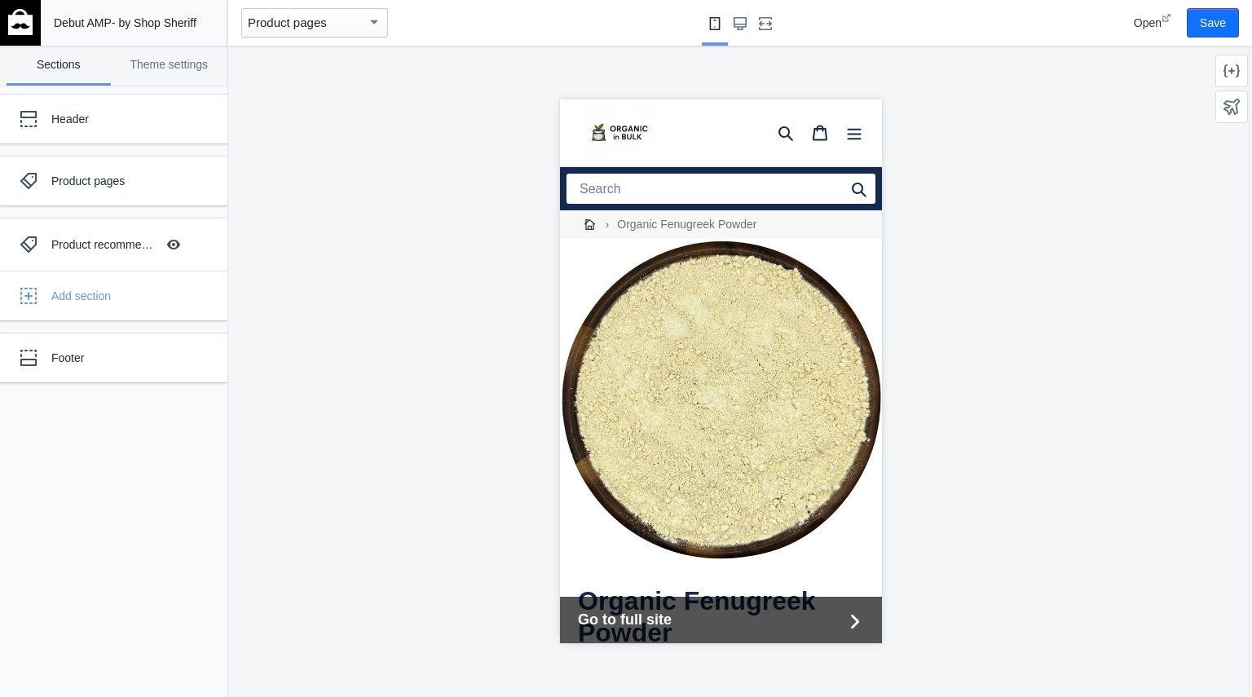
scroll to position [0, 0]
click at [102, 176] on div "Product pages" at bounding box center [121, 181] width 140 height 16
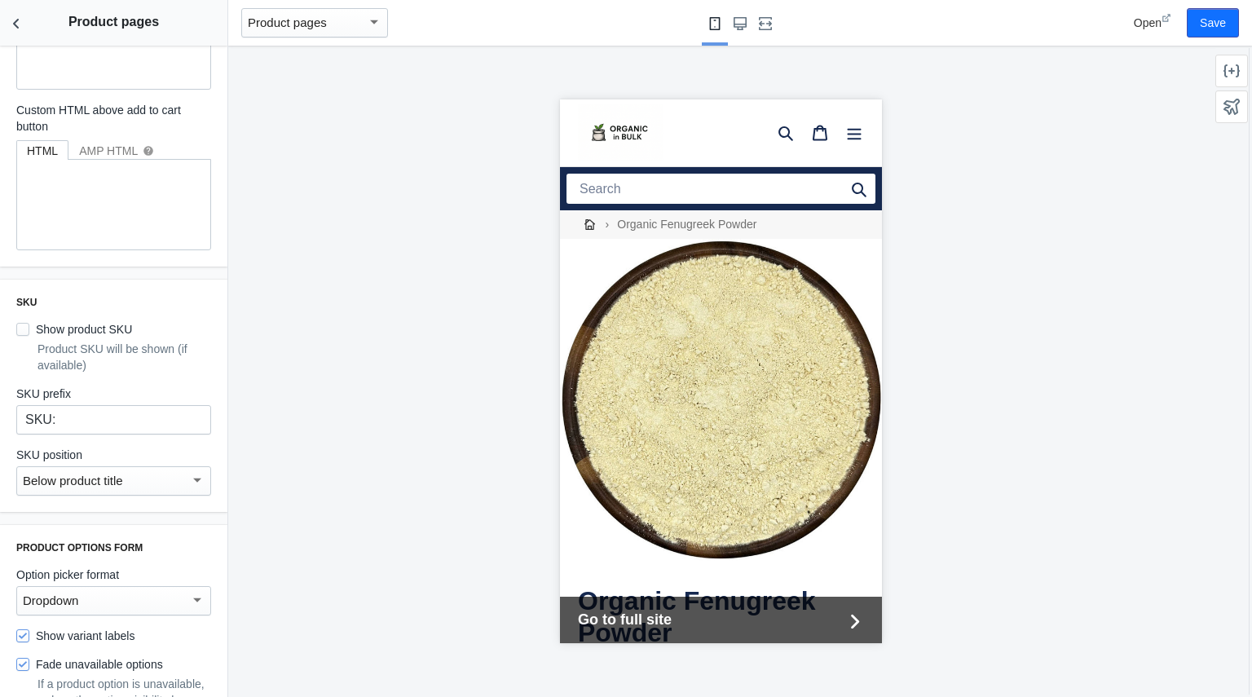
scroll to position [527, 0]
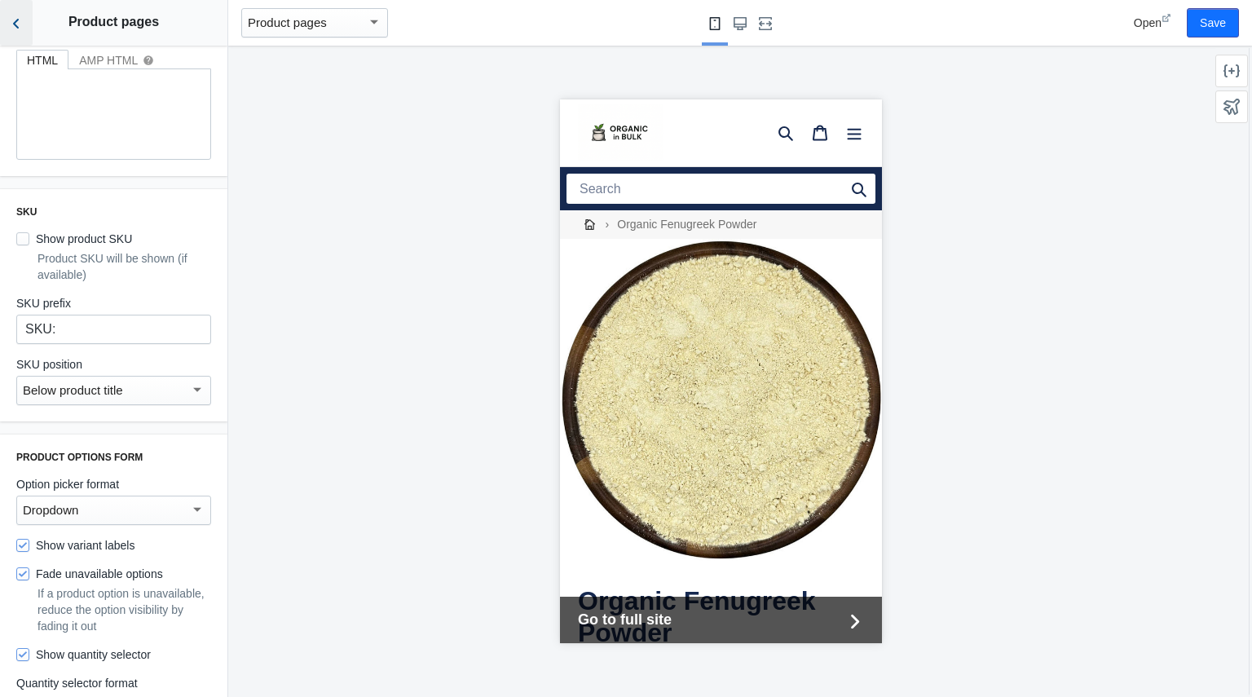
click at [20, 20] on icon "Back to sections" at bounding box center [16, 23] width 16 height 16
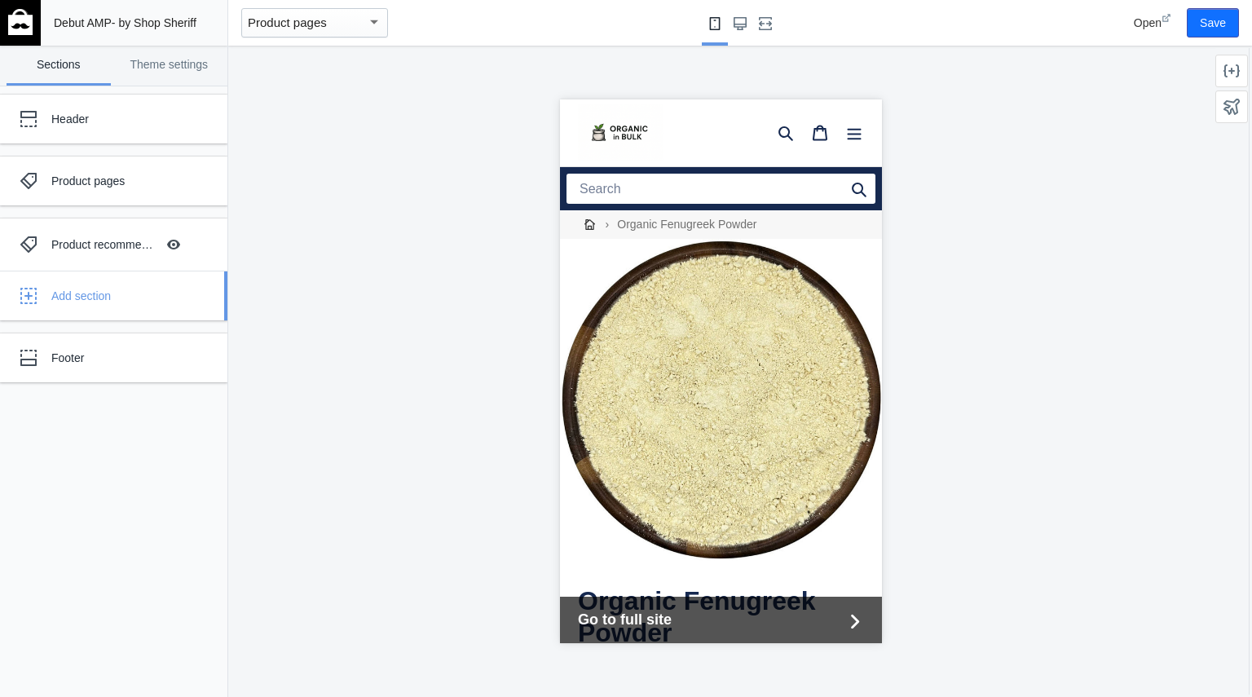
click at [95, 309] on div "Add section" at bounding box center [113, 295] width 203 height 33
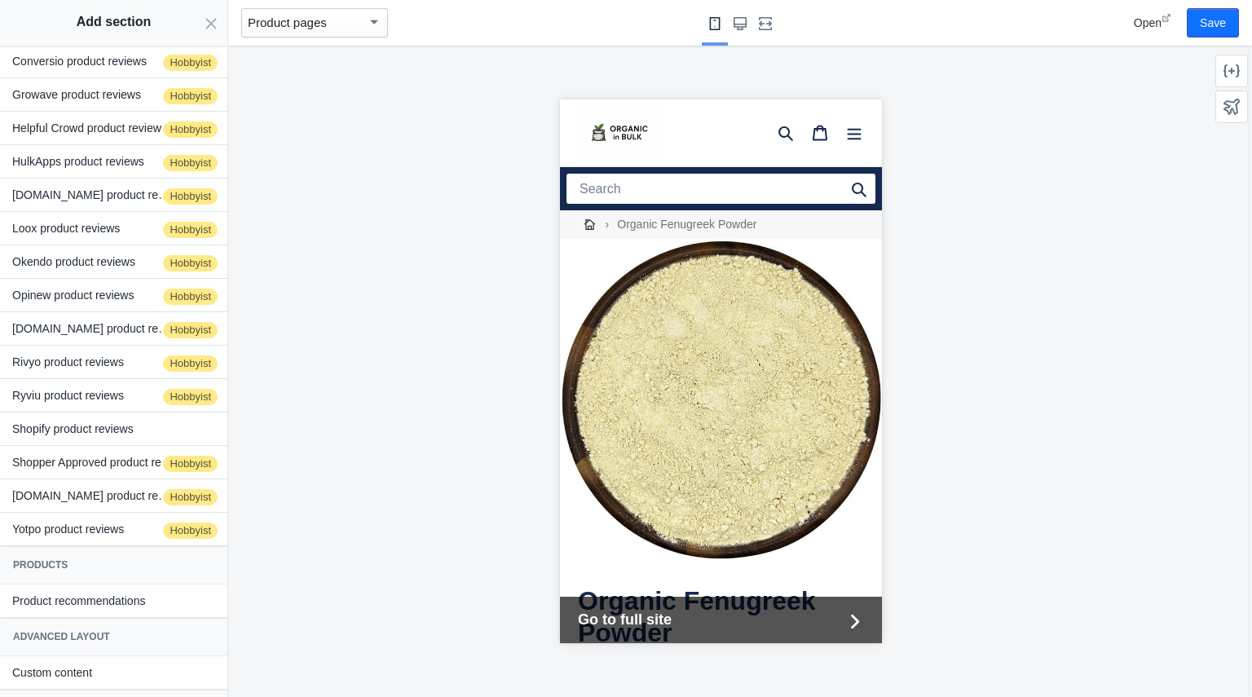
scroll to position [180, 0]
click at [74, 200] on button "Judge.me product reviews Hobbyist" at bounding box center [113, 194] width 227 height 33
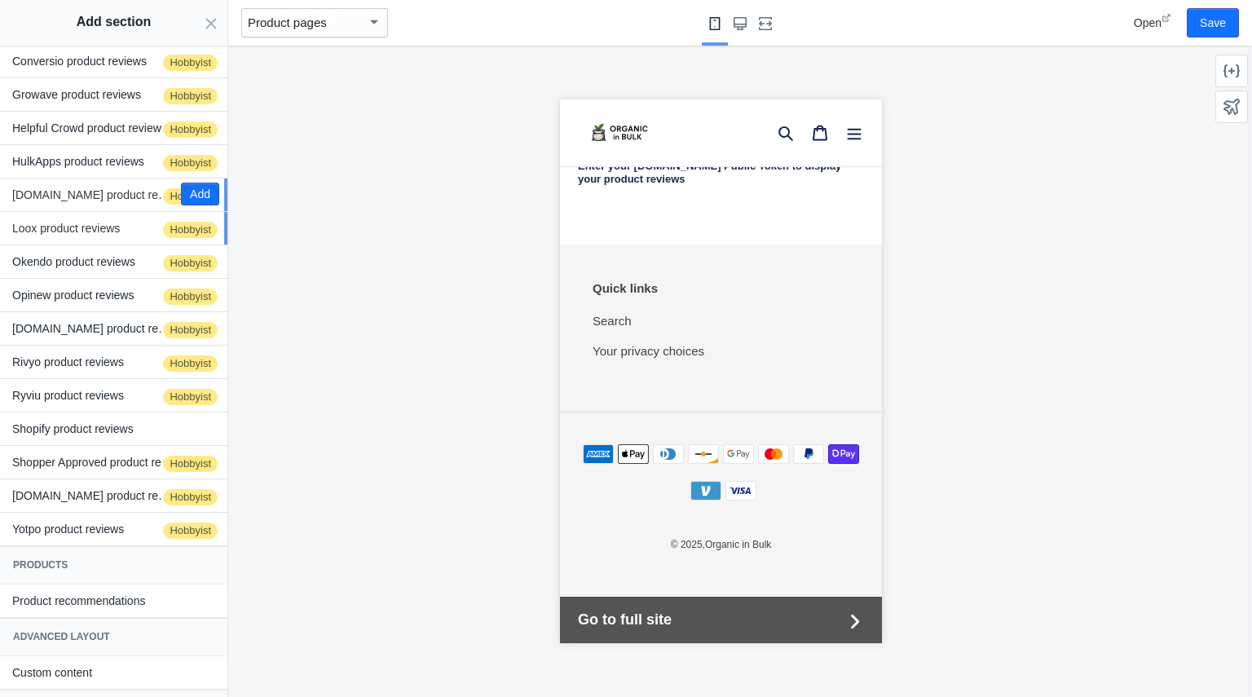
scroll to position [1866, 0]
click at [189, 190] on button "Add" at bounding box center [200, 194] width 38 height 23
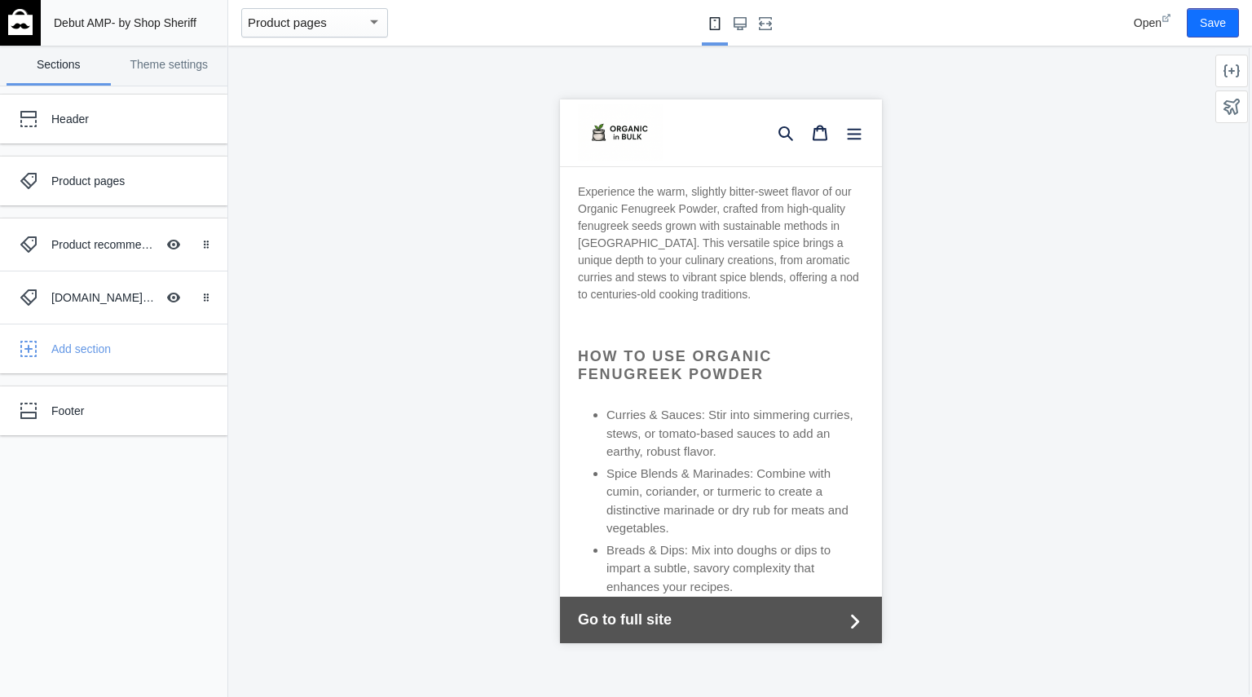
scroll to position [800, 0]
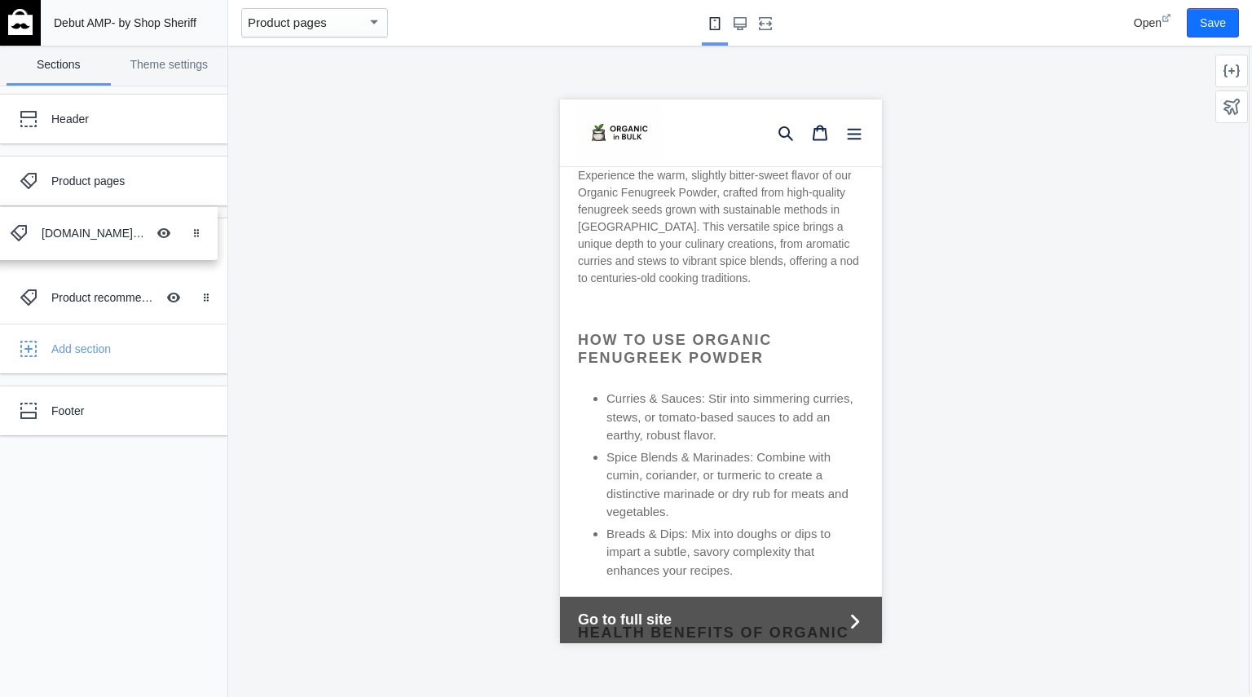
drag, startPoint x: 90, startPoint y: 294, endPoint x: 80, endPoint y: 231, distance: 64.3
click at [61, 352] on div "Add section" at bounding box center [133, 349] width 164 height 16
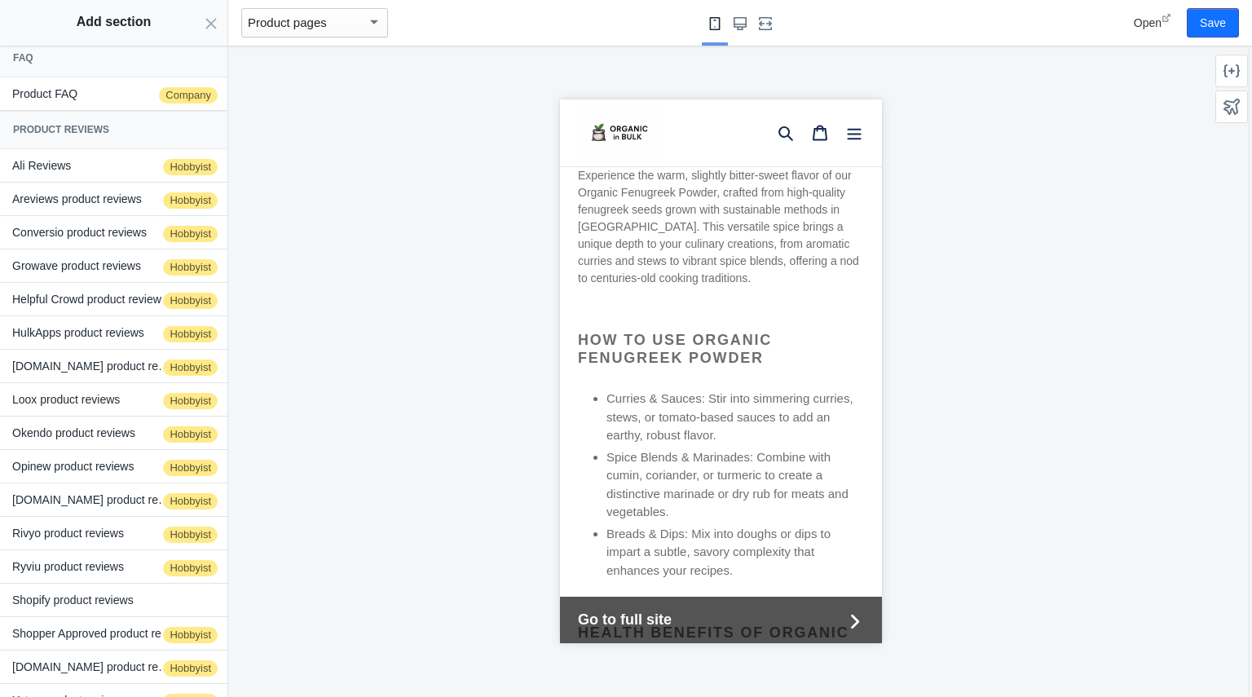
scroll to position [0, 0]
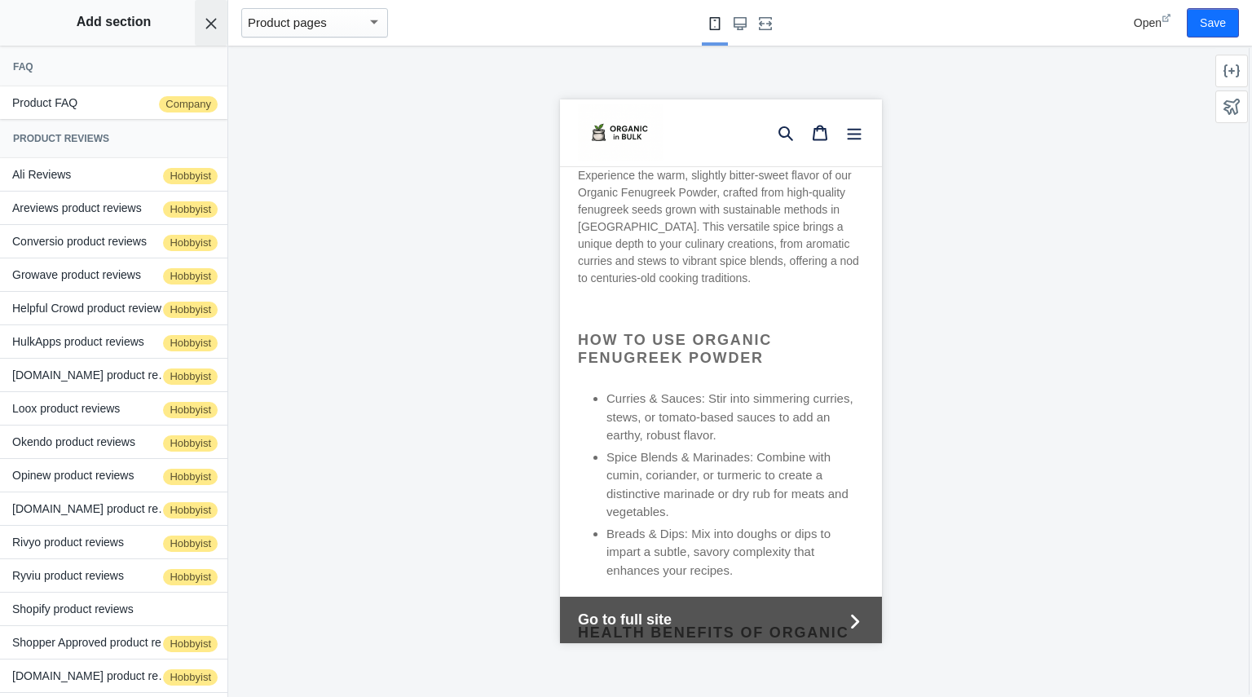
click at [211, 30] on button "Cancel adding section" at bounding box center [211, 23] width 33 height 46
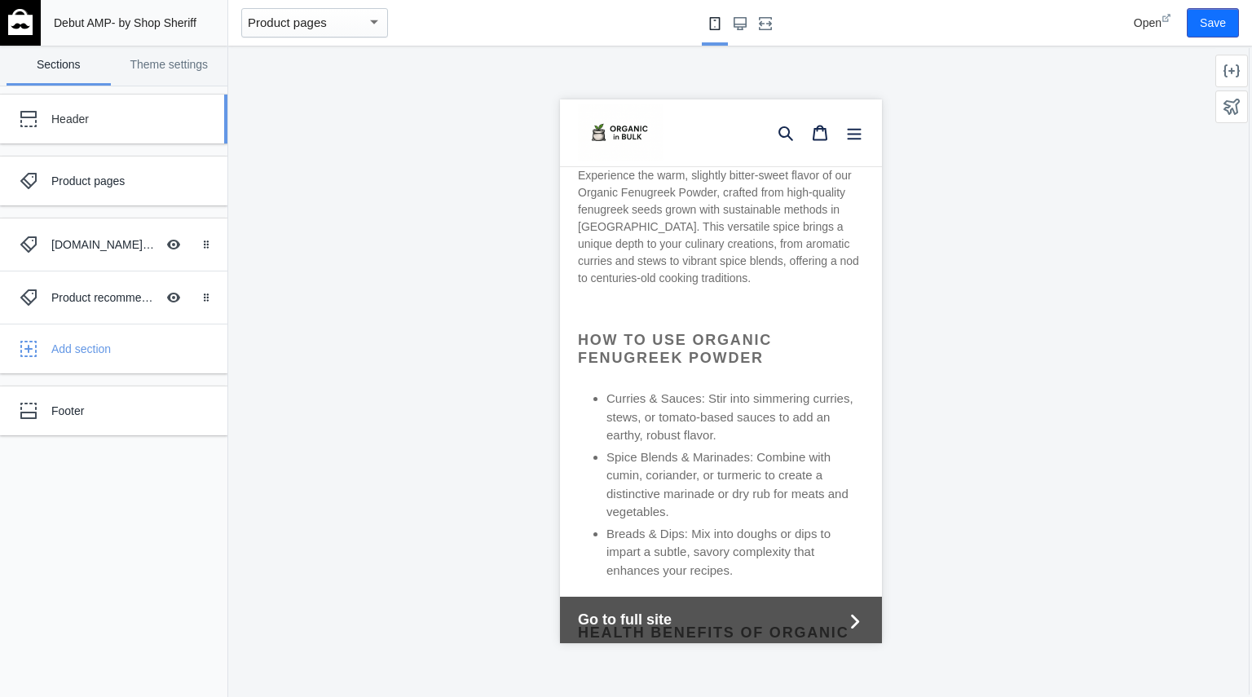
click at [117, 119] on div "Header" at bounding box center [121, 119] width 140 height 16
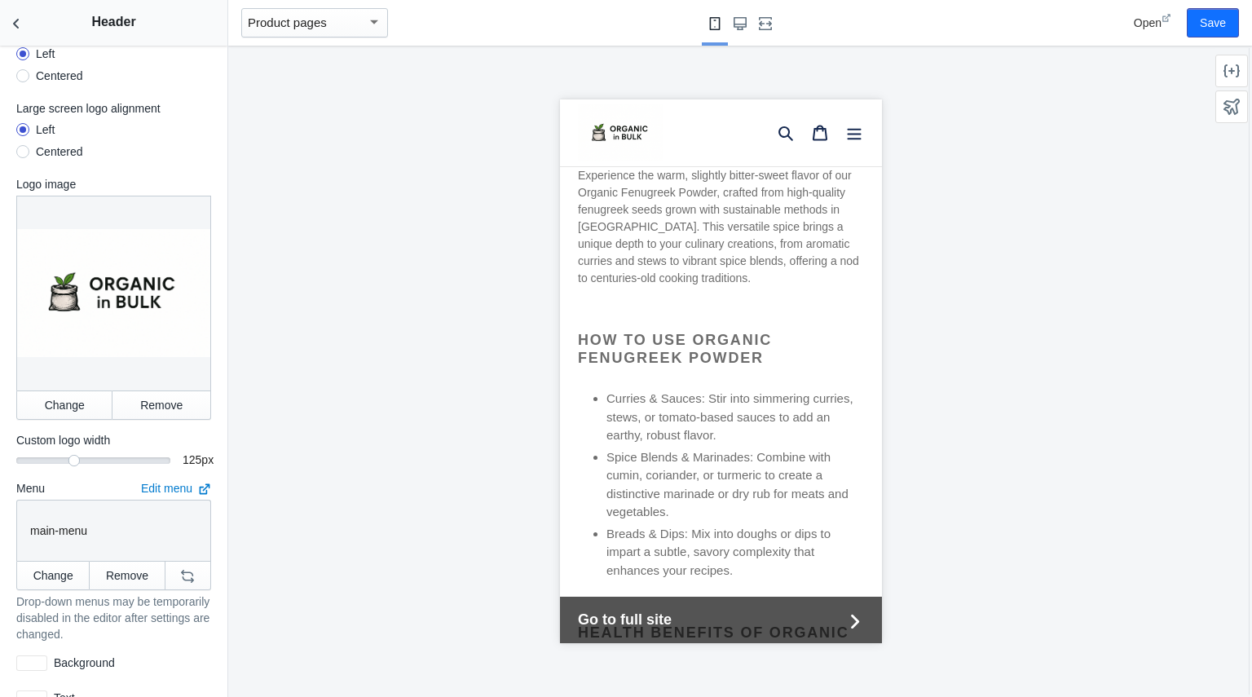
scroll to position [79, 0]
click at [73, 389] on button "Change" at bounding box center [64, 403] width 96 height 29
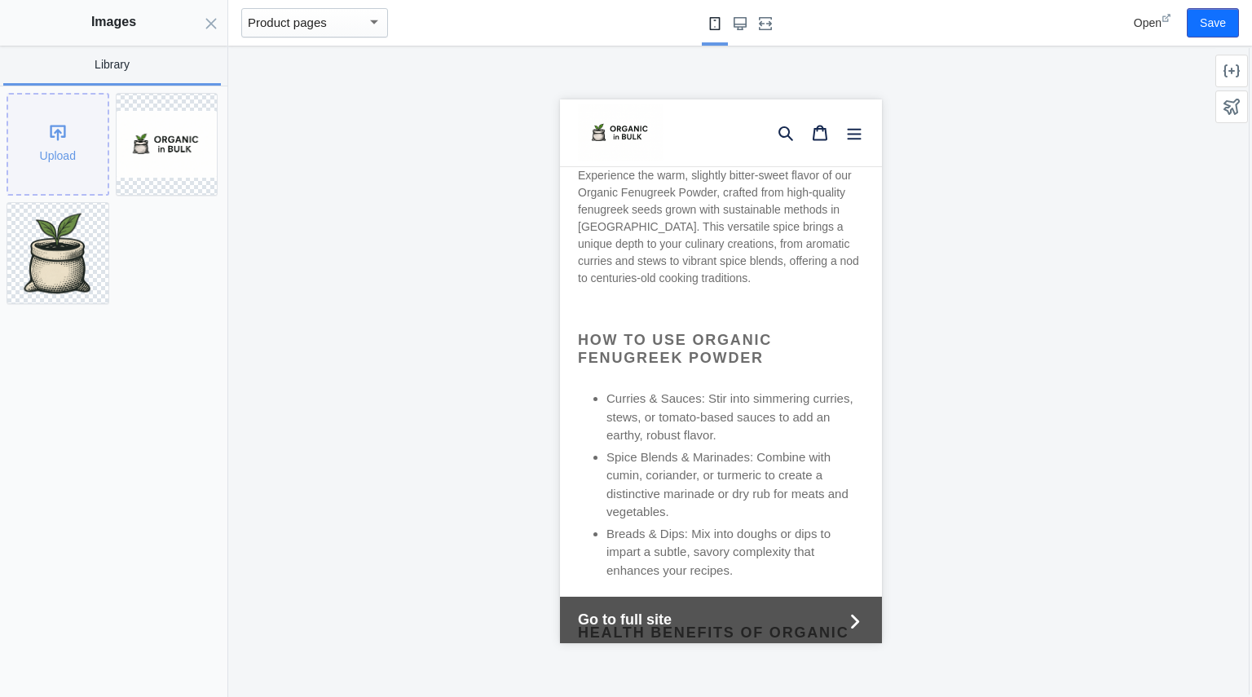
click at [60, 139] on div "Upload" at bounding box center [57, 144] width 99 height 99
click at [213, 24] on icon "Close panel" at bounding box center [211, 23] width 13 height 13
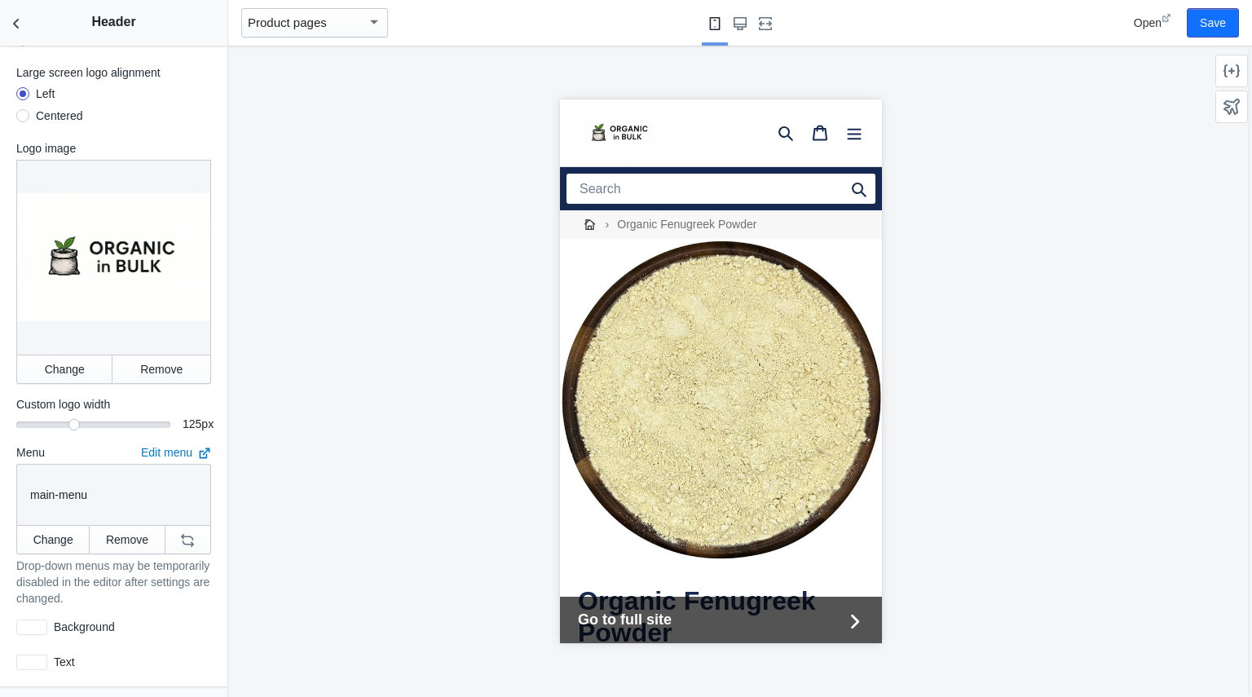
scroll to position [0, 0]
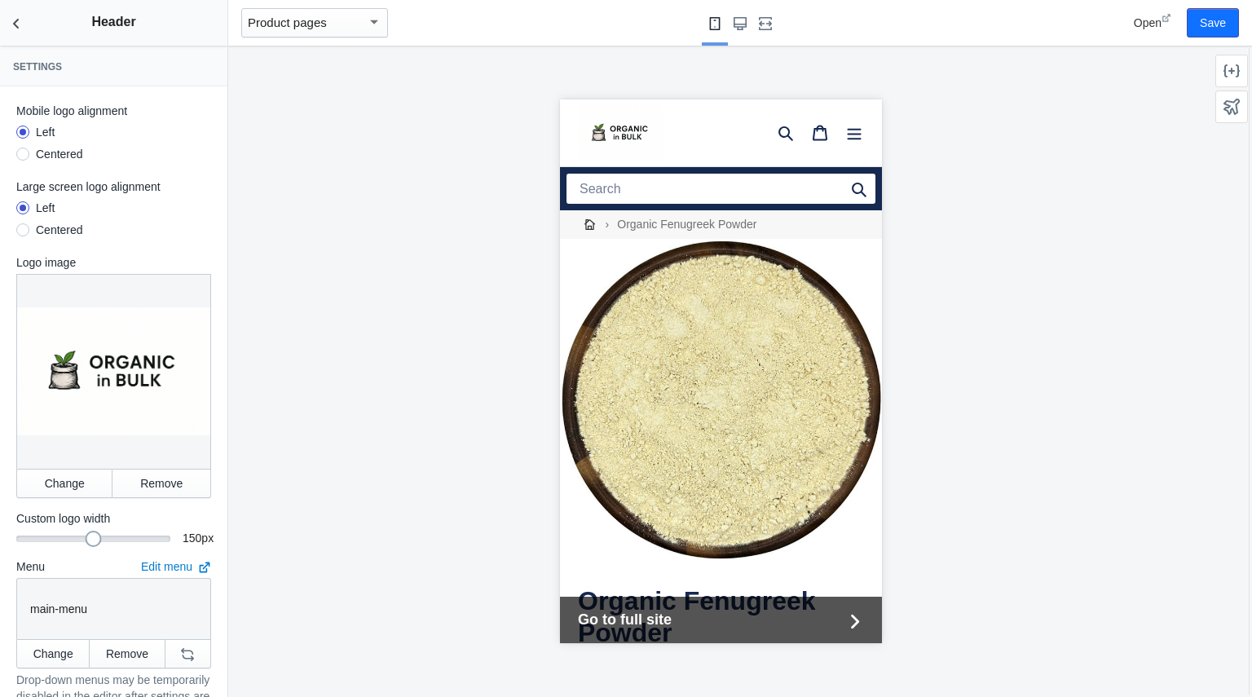
drag, startPoint x: 68, startPoint y: 526, endPoint x: 86, endPoint y: 526, distance: 17.9
click at [86, 530] on div at bounding box center [94, 538] width 16 height 16
drag, startPoint x: 106, startPoint y: 526, endPoint x: 117, endPoint y: 526, distance: 10.6
click at [117, 535] on div "190" at bounding box center [93, 536] width 154 height 2
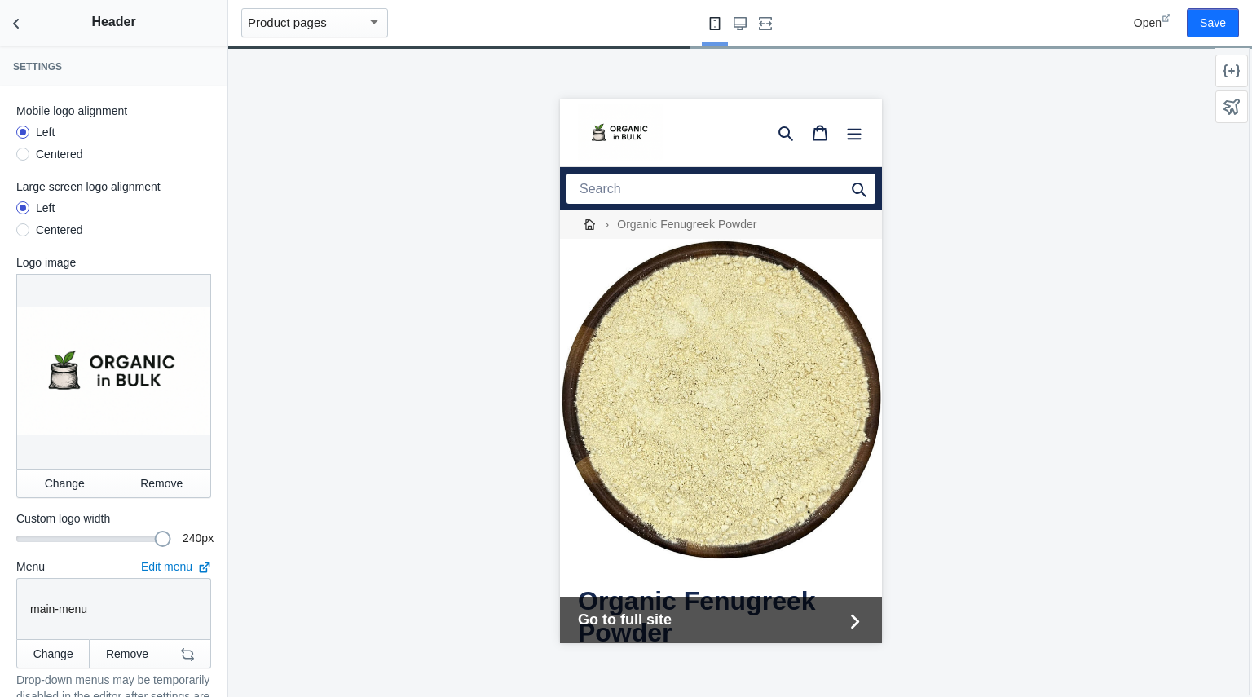
drag, startPoint x: 122, startPoint y: 526, endPoint x: 156, endPoint y: 526, distance: 33.4
click at [156, 530] on div at bounding box center [163, 538] width 16 height 16
drag, startPoint x: 150, startPoint y: 530, endPoint x: 116, endPoint y: 524, distance: 34.7
click at [120, 530] on div at bounding box center [128, 538] width 16 height 16
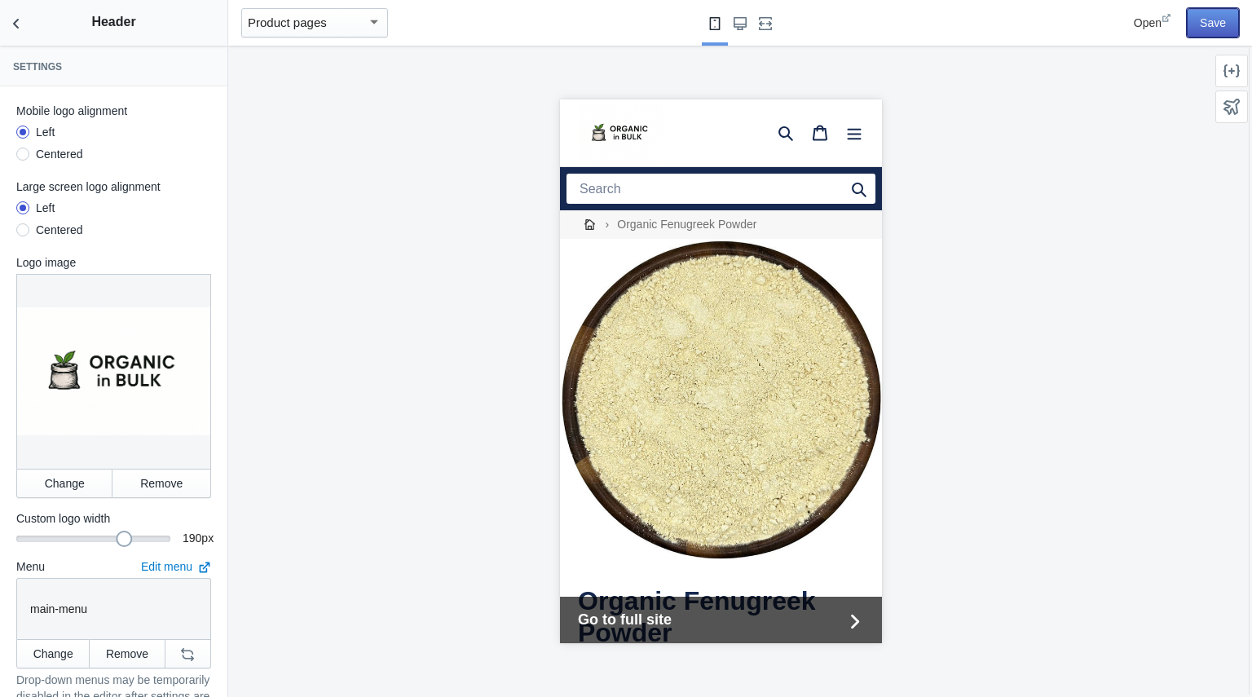
click at [1221, 18] on button "Save" at bounding box center [1212, 22] width 52 height 29
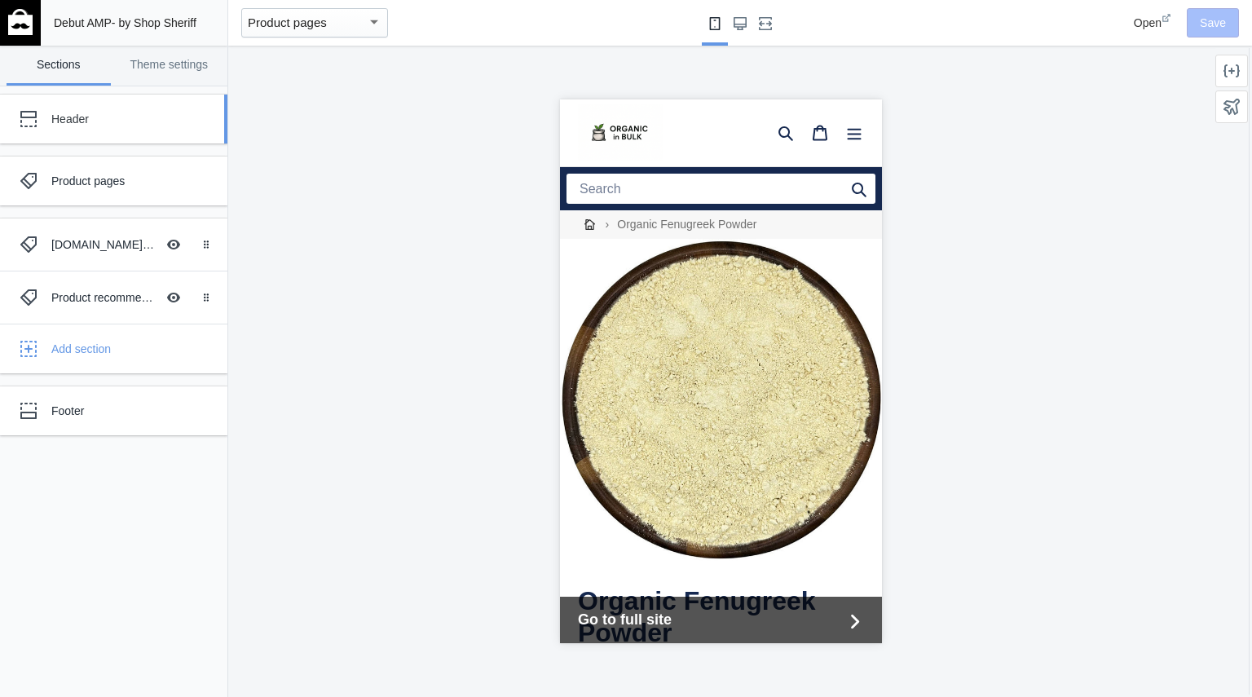
click at [92, 110] on div "Header" at bounding box center [101, 119] width 179 height 33
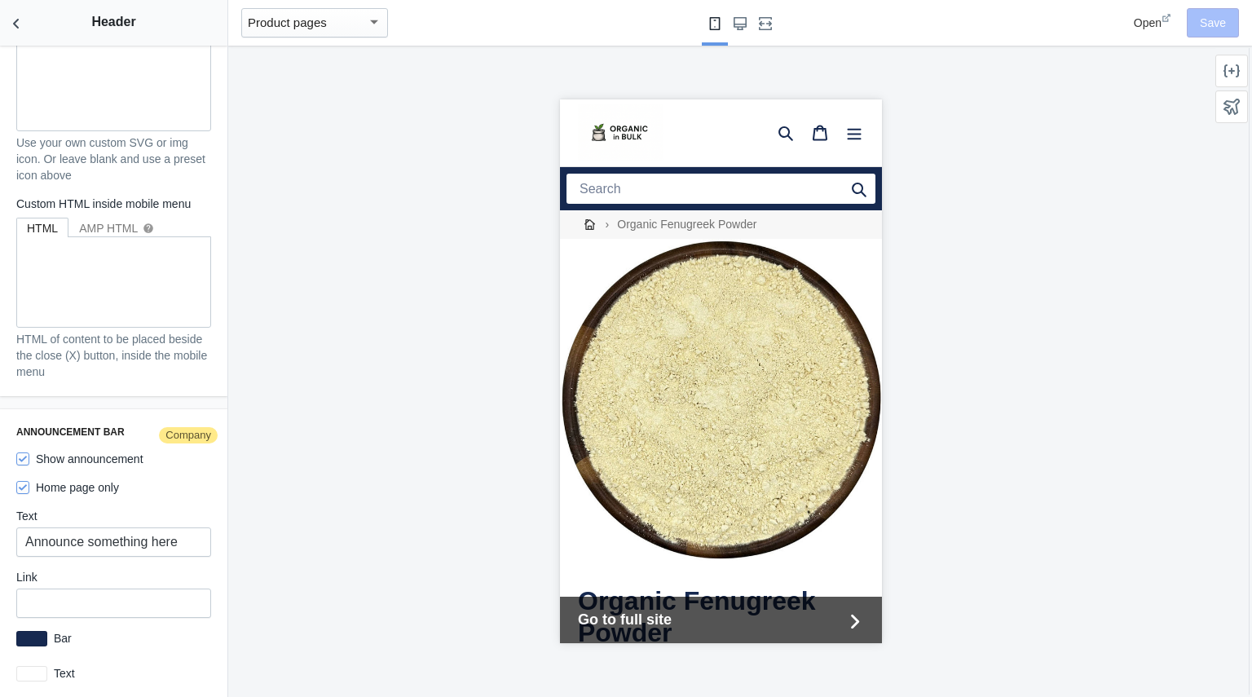
scroll to position [2551, 0]
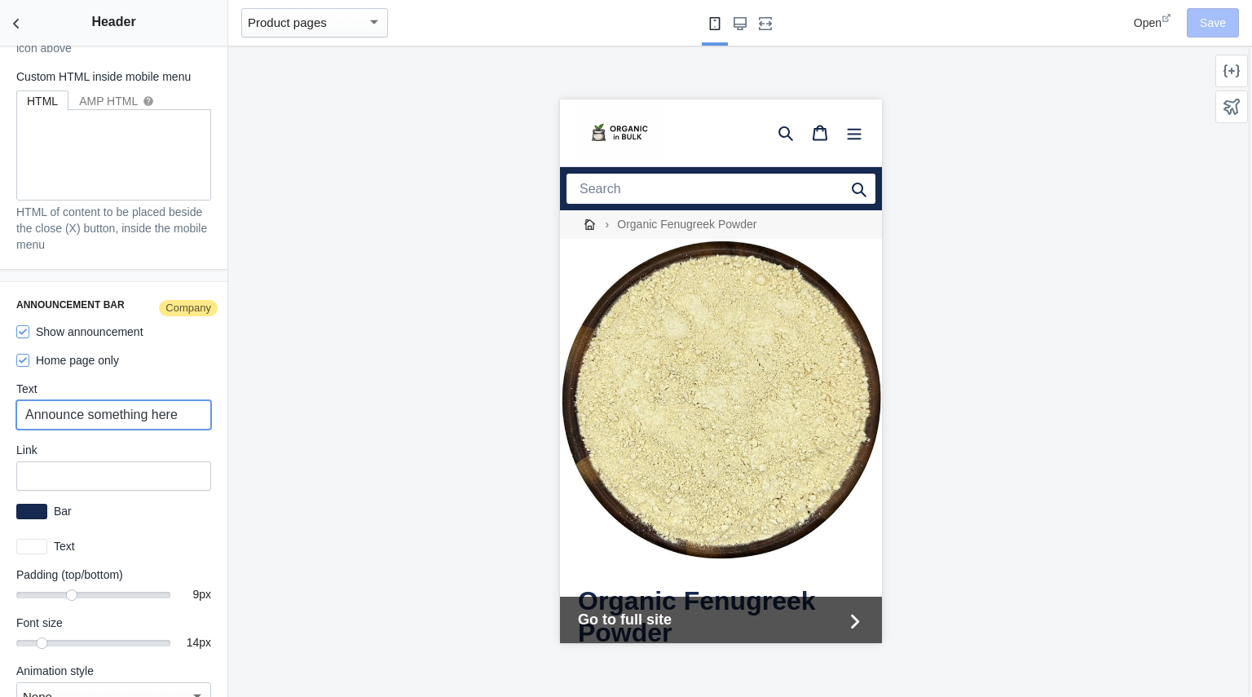
click at [138, 405] on input "Announce something here" at bounding box center [113, 414] width 195 height 29
drag, startPoint x: 46, startPoint y: 401, endPoint x: 0, endPoint y: 385, distance: 49.0
click at [0, 385] on div "Announcement bar Company Show announcement Home page only Text Announce somethi…" at bounding box center [113, 505] width 227 height 446
click at [24, 355] on input "Home page only" at bounding box center [22, 360] width 13 height 13
checkbox input "false"
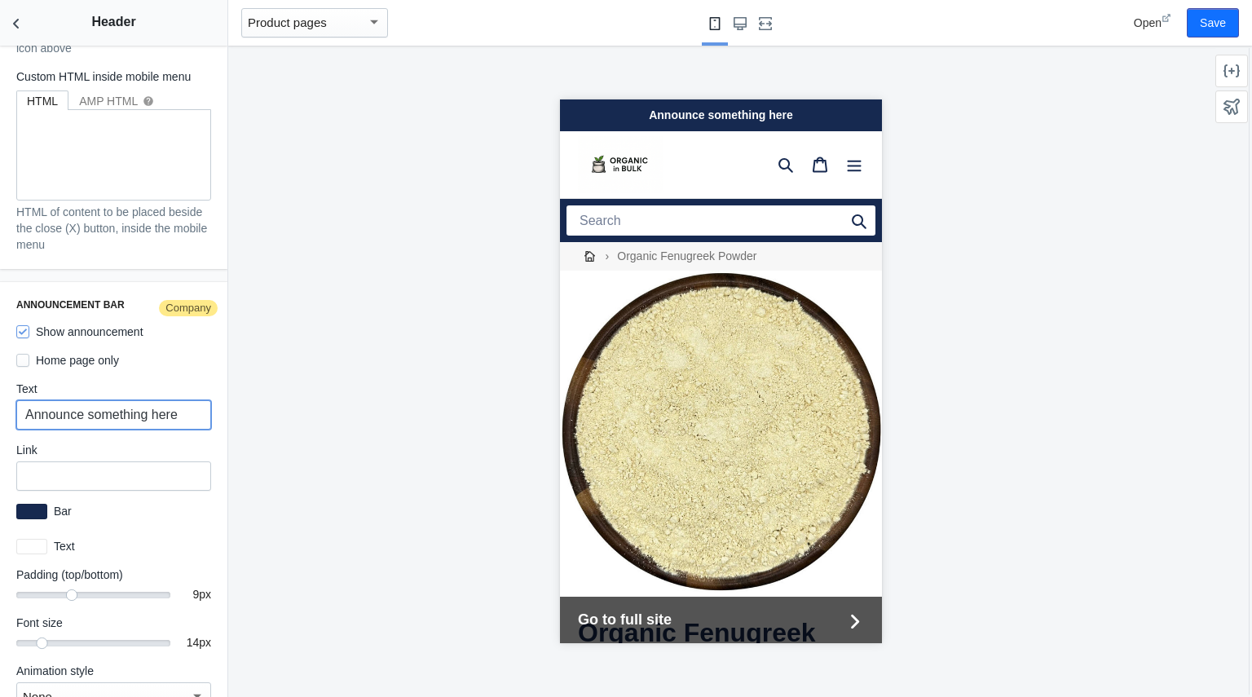
click at [168, 404] on input "Announce something here" at bounding box center [113, 414] width 195 height 29
drag, startPoint x: 184, startPoint y: 405, endPoint x: 0, endPoint y: 417, distance: 184.6
click at [0, 417] on div "Announcement bar Company Show announcement Home page only Text Announce somethi…" at bounding box center [113, 505] width 227 height 446
click at [1208, 24] on button "Save" at bounding box center [1212, 22] width 52 height 29
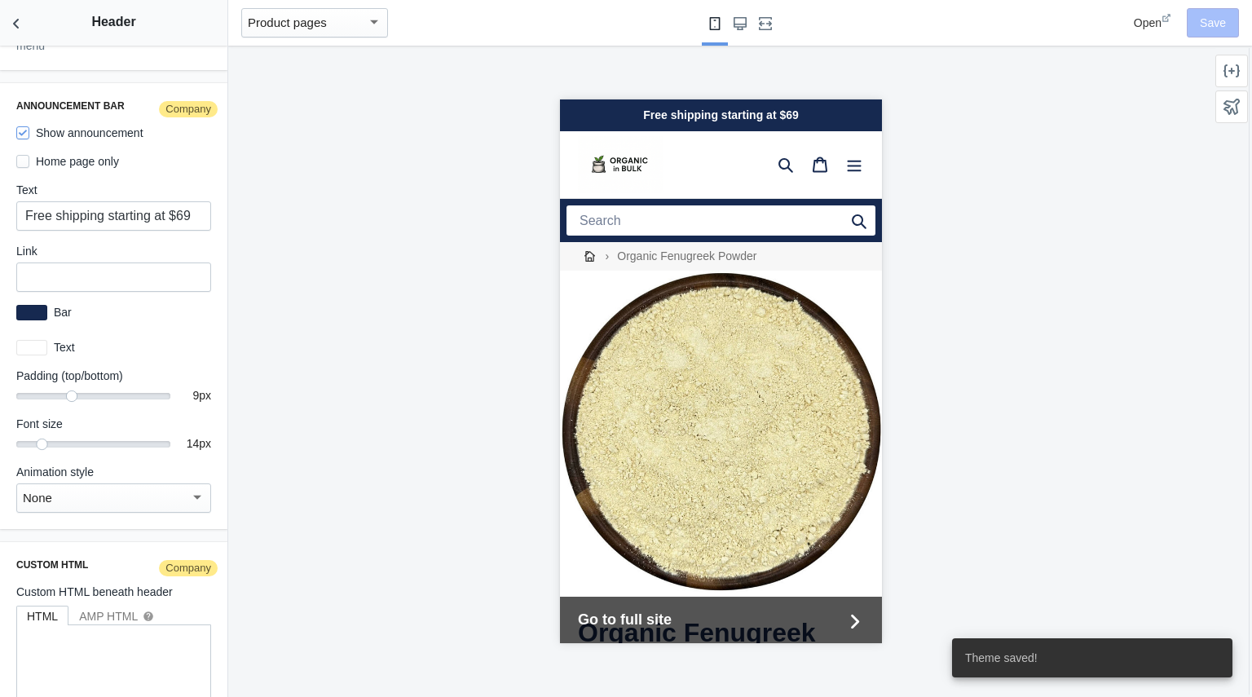
scroll to position [2786, 0]
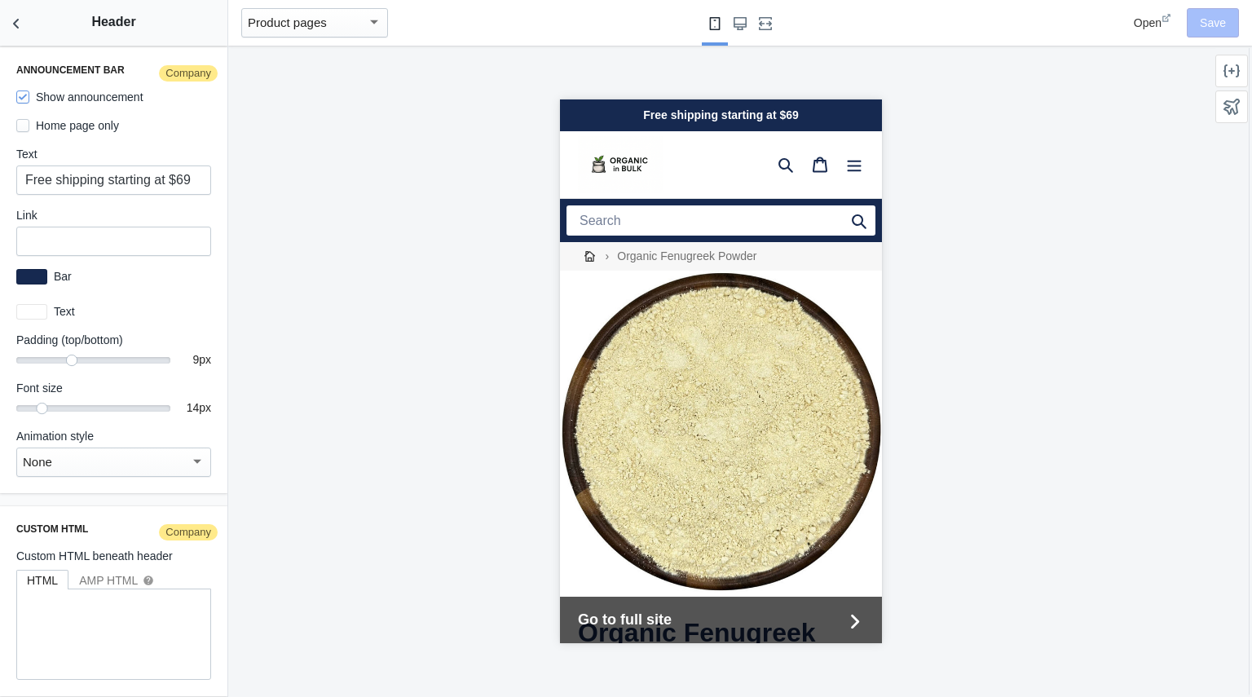
click at [132, 456] on div "None" at bounding box center [106, 462] width 167 height 20
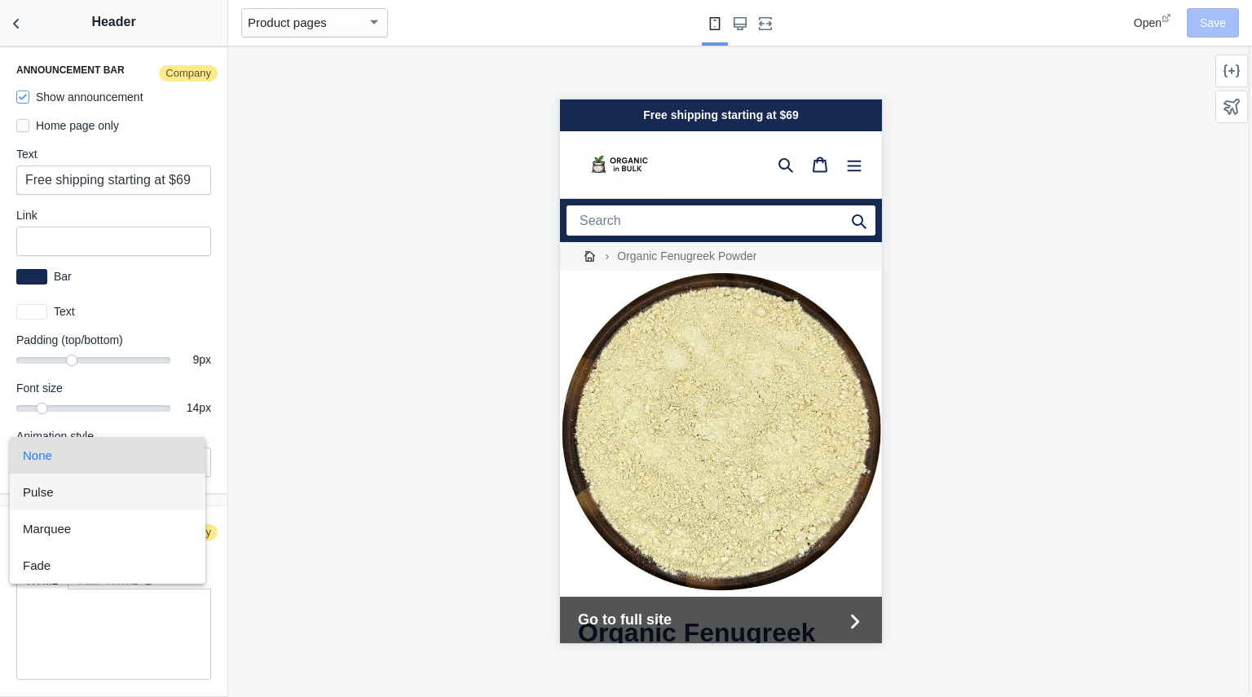
click at [118, 491] on span "Pulse" at bounding box center [107, 491] width 169 height 37
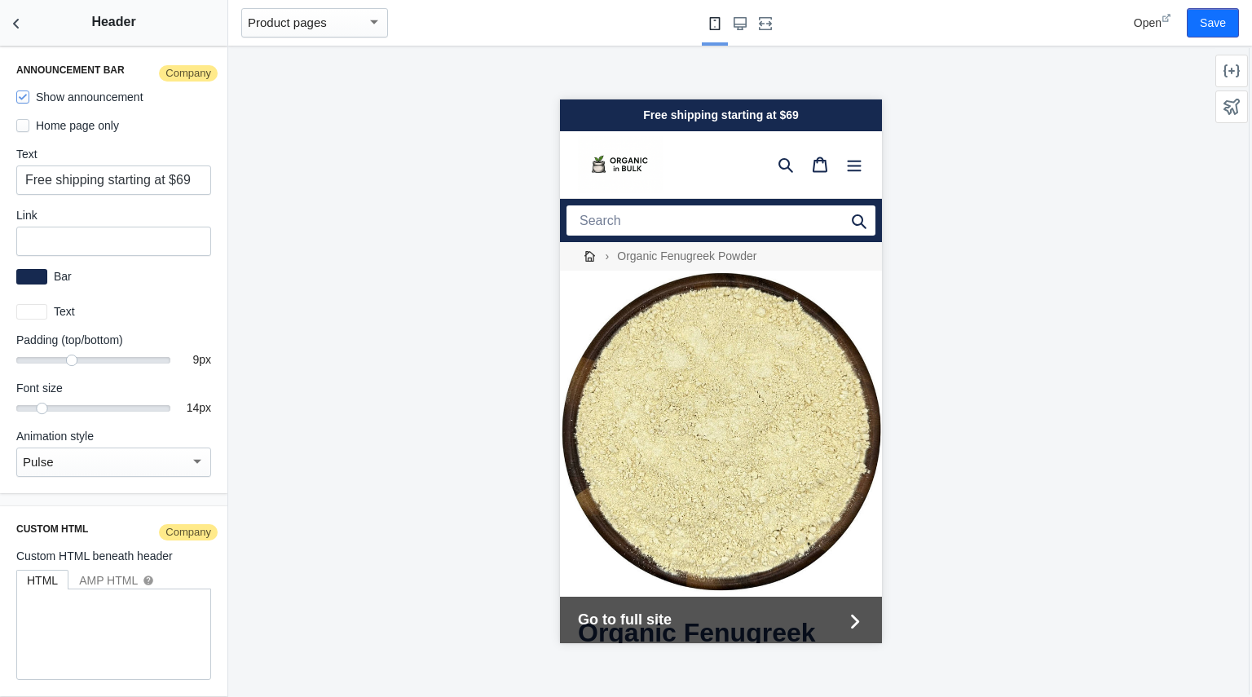
click at [174, 456] on div "Pulse" at bounding box center [106, 462] width 167 height 20
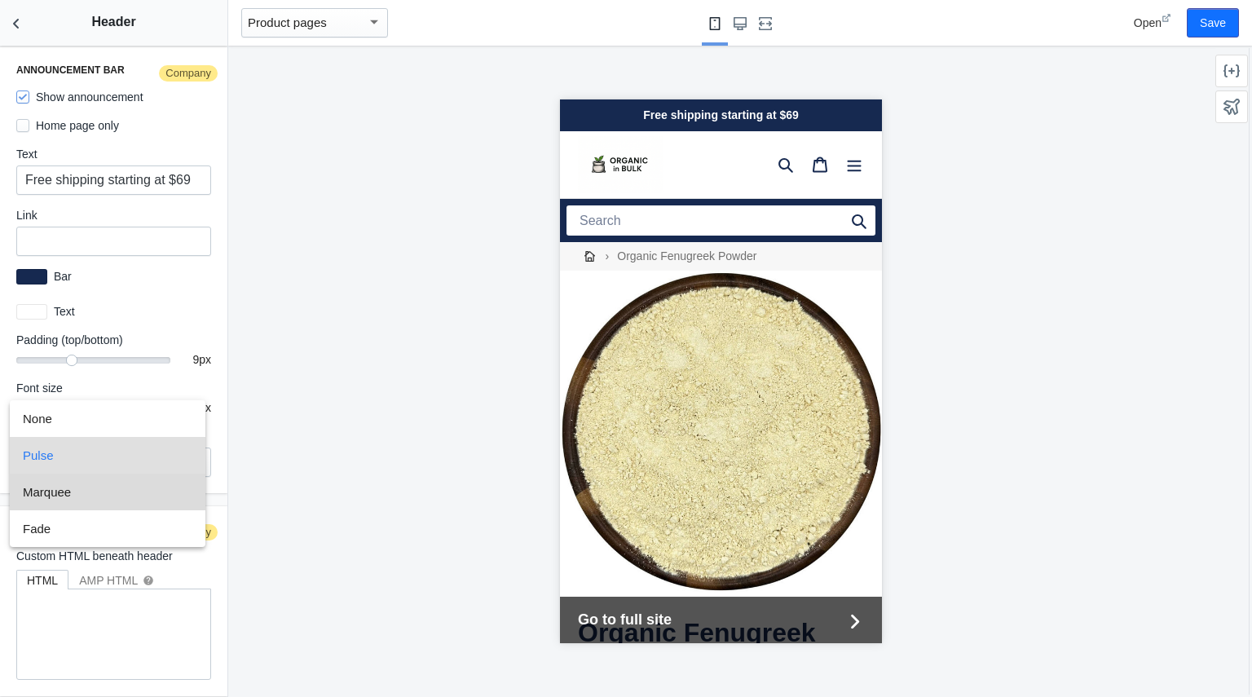
click at [143, 502] on span "Marquee" at bounding box center [107, 491] width 169 height 37
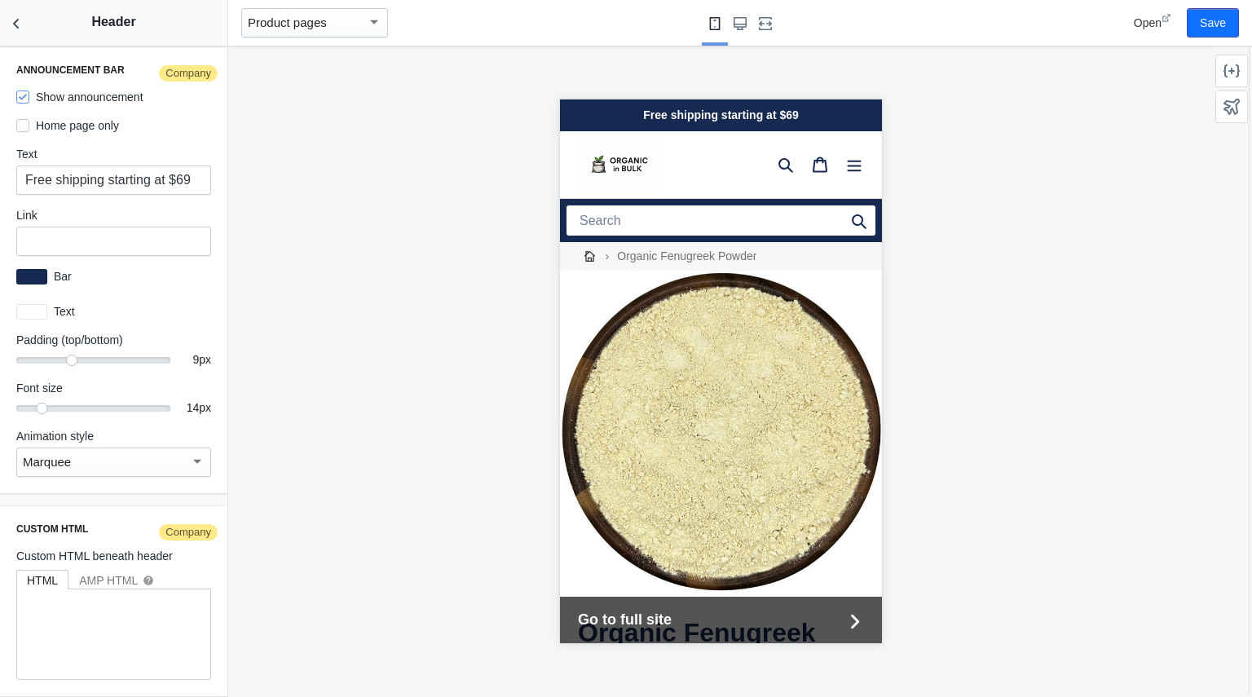
click at [161, 457] on div "Marquee" at bounding box center [106, 462] width 167 height 20
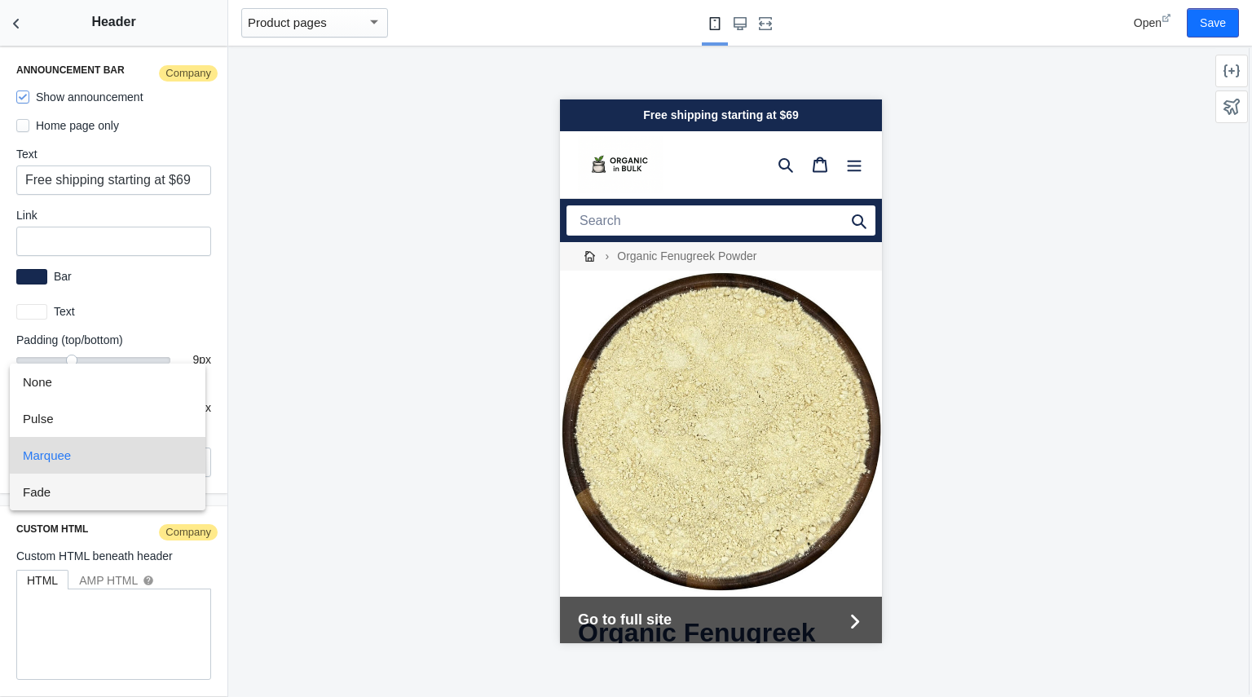
click at [134, 493] on span "Fade" at bounding box center [107, 491] width 169 height 37
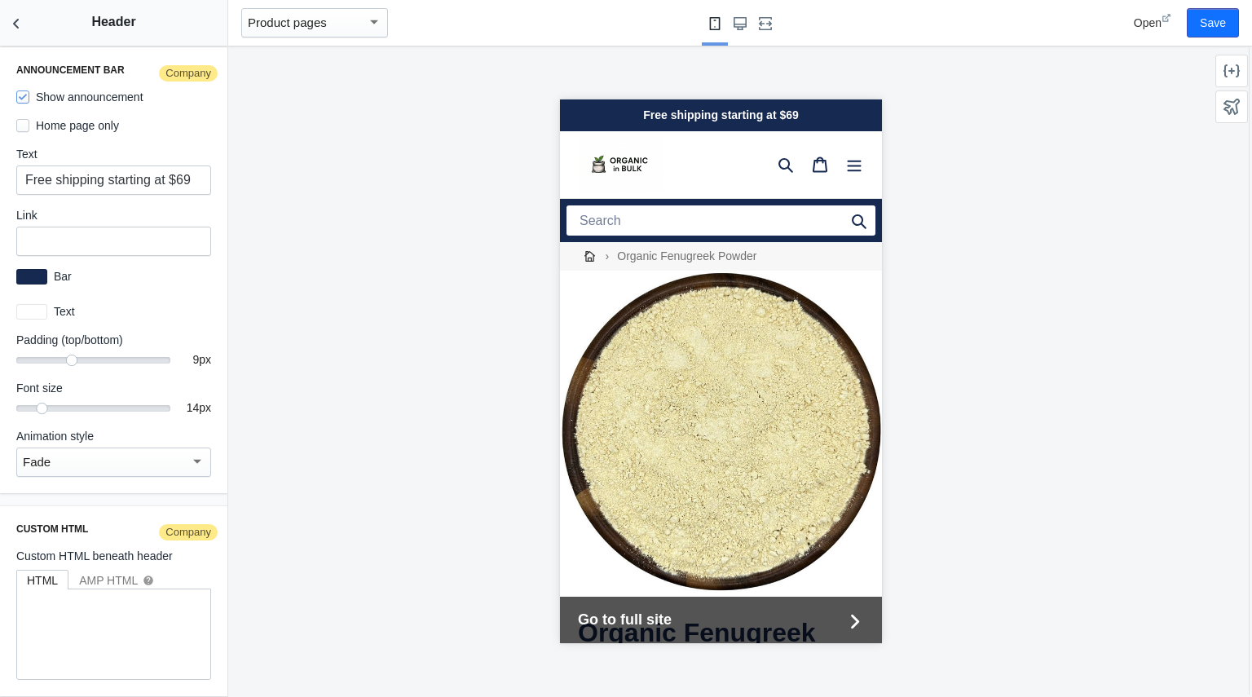
click at [190, 451] on div at bounding box center [197, 461] width 15 height 20
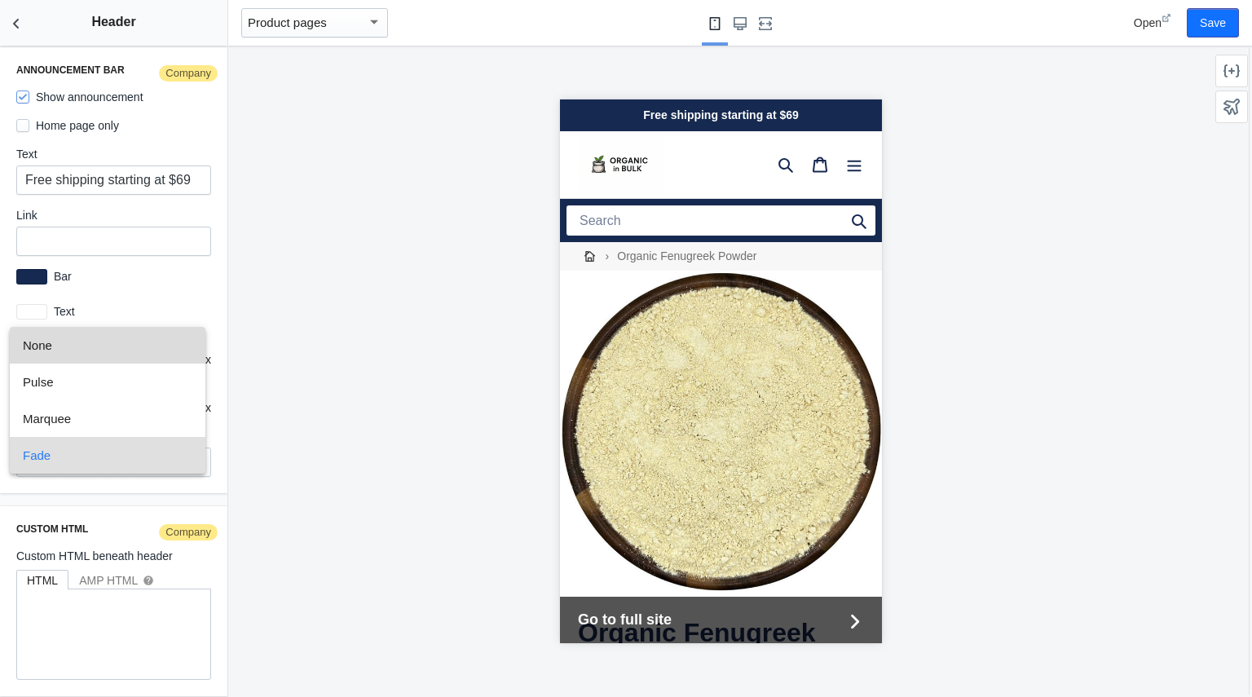
click at [114, 360] on span "None" at bounding box center [107, 345] width 169 height 37
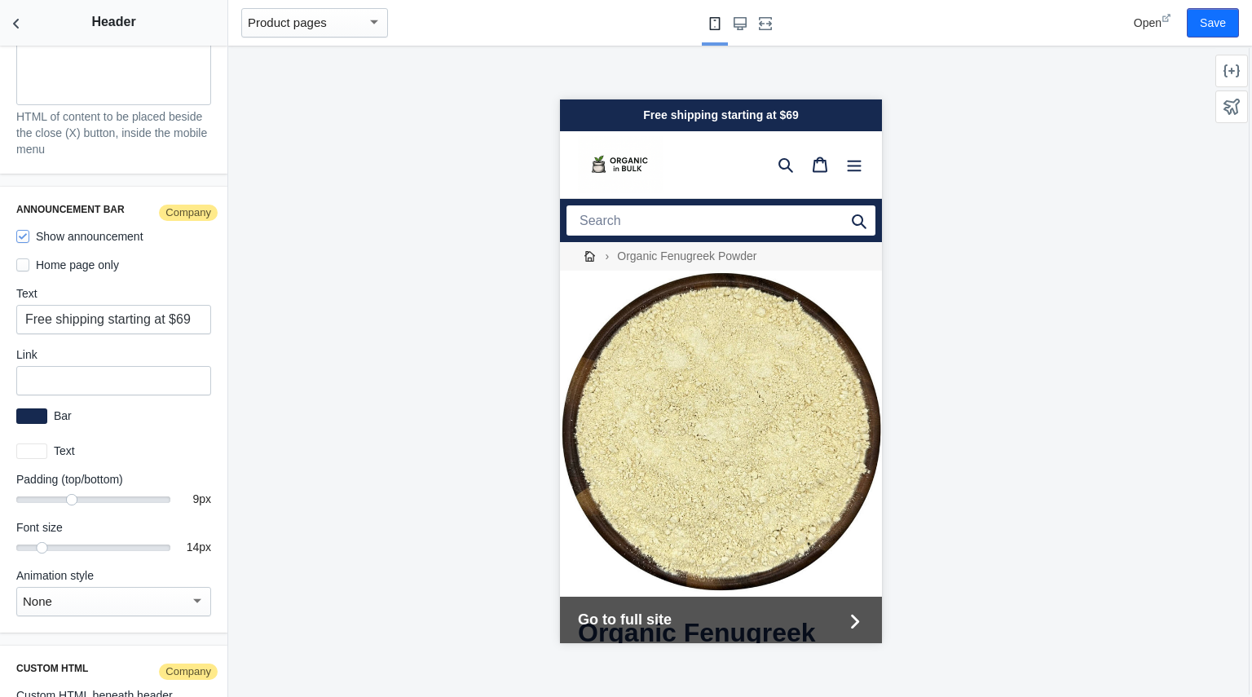
scroll to position [2578, 0]
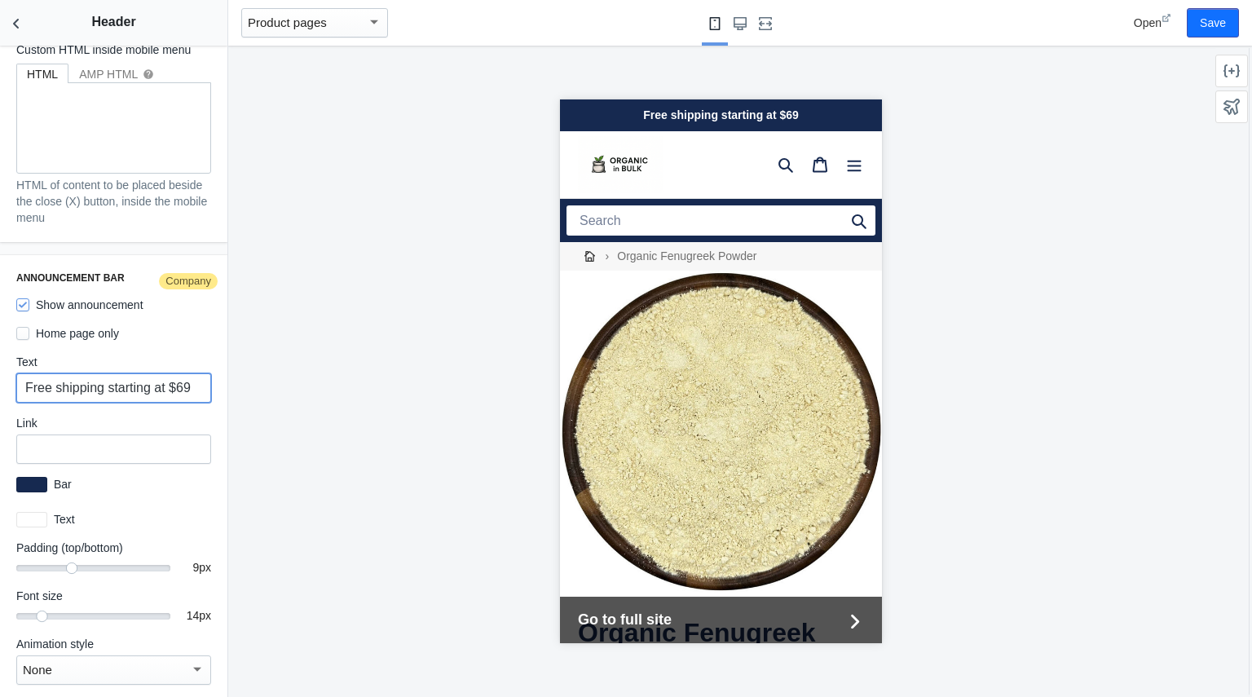
click at [189, 382] on input "Free shipping starting at $69" at bounding box center [113, 387] width 195 height 29
click at [152, 380] on input "Free shipping starting at $69 - All product are USDA" at bounding box center [113, 387] width 195 height 29
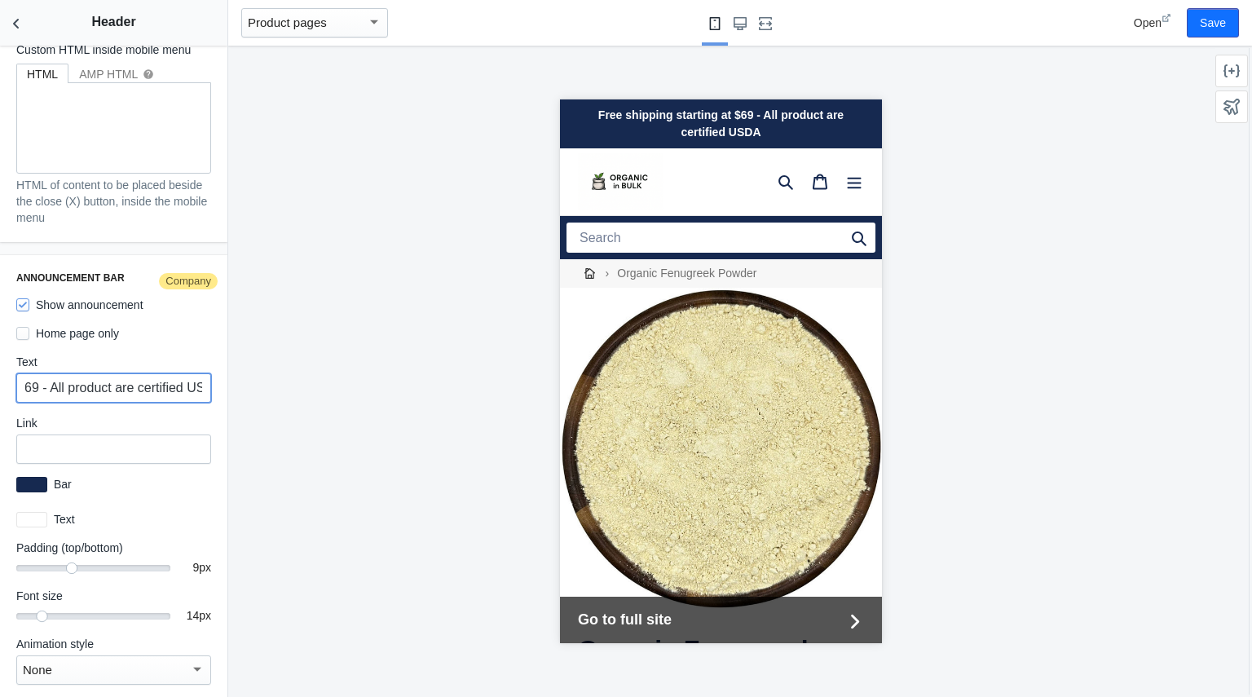
drag, startPoint x: 180, startPoint y: 376, endPoint x: 277, endPoint y: 398, distance: 99.4
click at [277, 398] on main "Debut AMP - by Shop Sheriff Save Sections Theme settings Header Product pages […" at bounding box center [626, 348] width 1252 height 697
click at [187, 381] on input "Free shipping starting at $69 - All product are certified USDA" at bounding box center [113, 387] width 195 height 29
drag, startPoint x: 41, startPoint y: 383, endPoint x: 393, endPoint y: 379, distance: 352.0
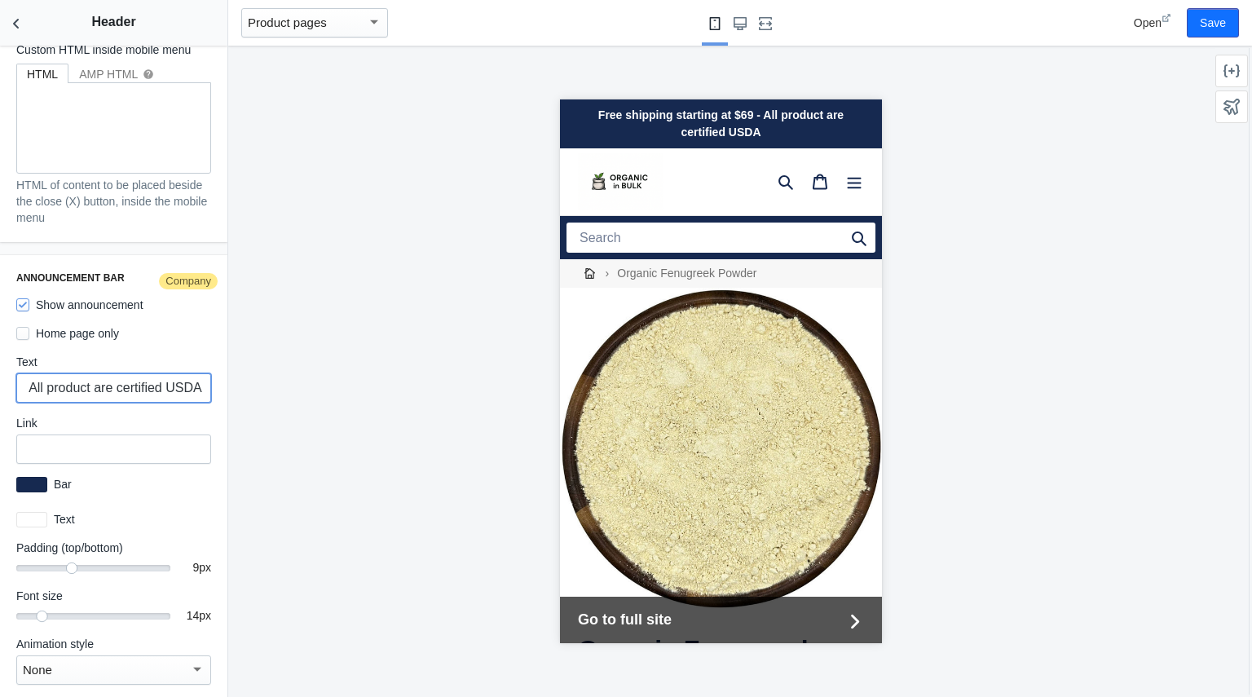
click at [393, 379] on main "Debut AMP - by Shop Sheriff Save Sections Theme settings Header Product pages […" at bounding box center [626, 348] width 1252 height 697
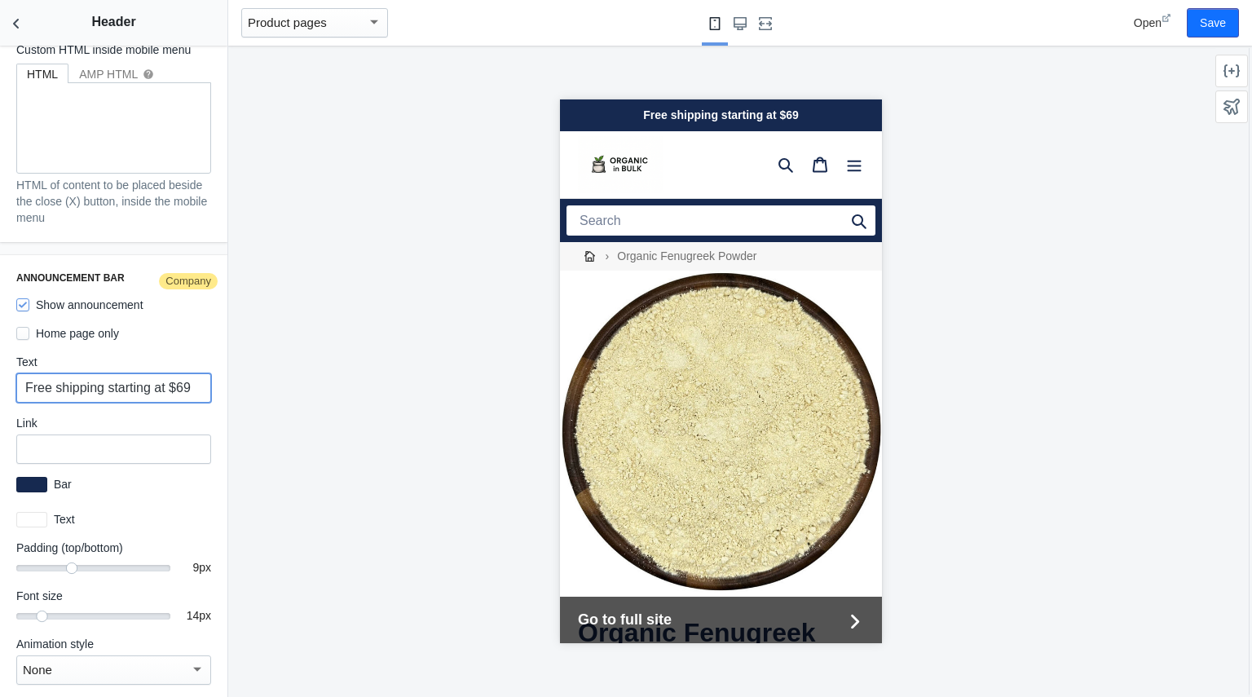
type input "Free shipping starting at $69"
click at [309, 195] on div at bounding box center [720, 371] width 984 height 651
click at [1202, 16] on button "Save" at bounding box center [1212, 22] width 52 height 29
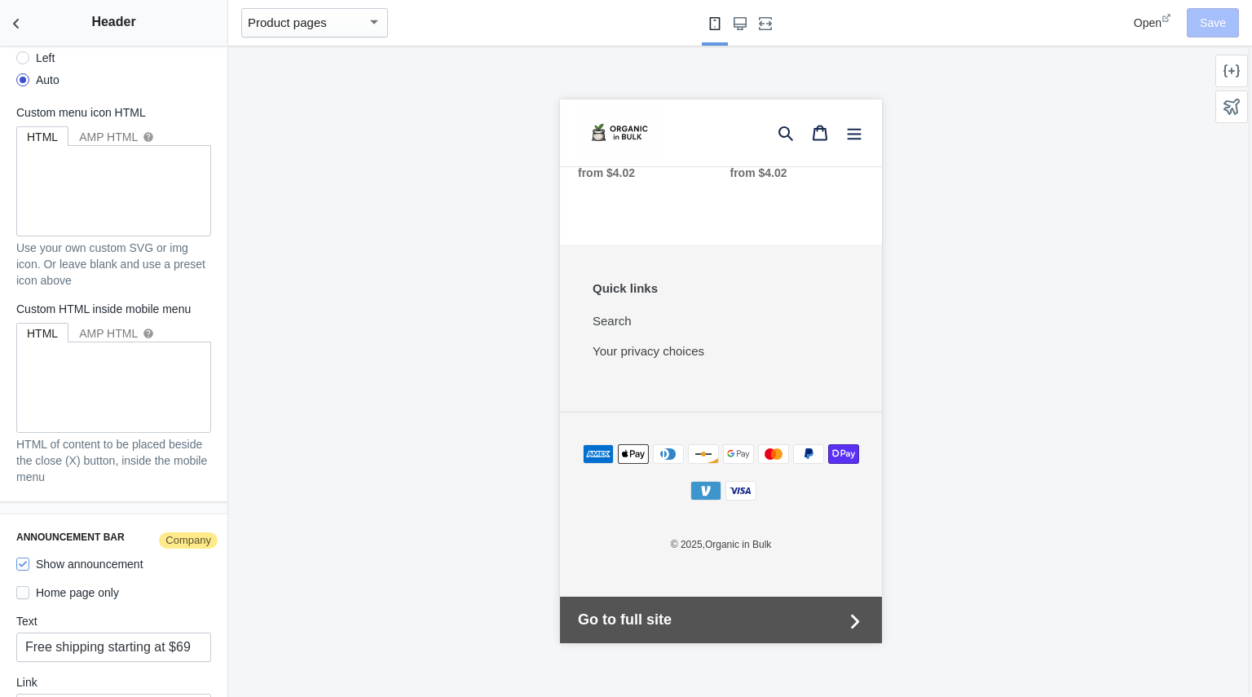
scroll to position [2270, 0]
